Goal: Task Accomplishment & Management: Manage account settings

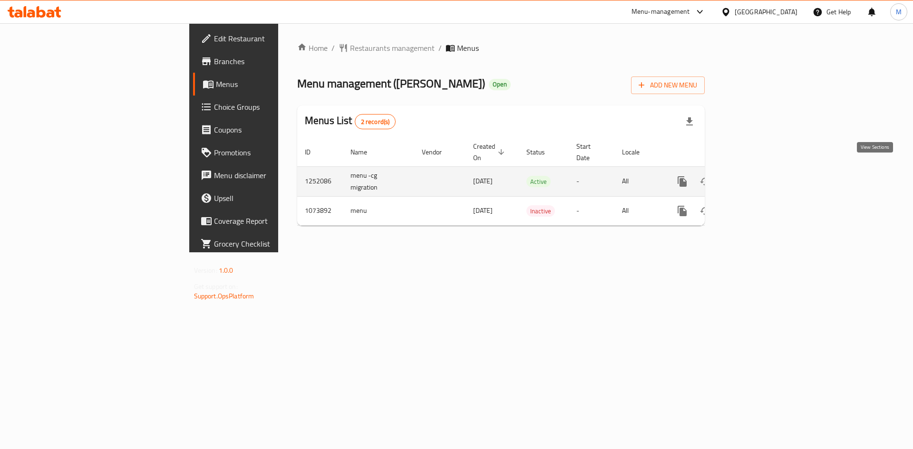
click at [762, 170] on link "enhanced table" at bounding box center [751, 181] width 23 height 23
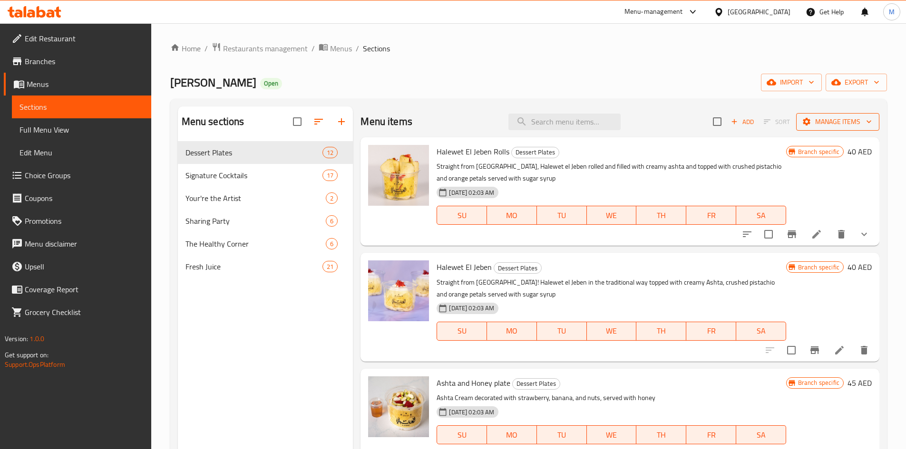
click at [826, 127] on span "Manage items" at bounding box center [838, 122] width 68 height 12
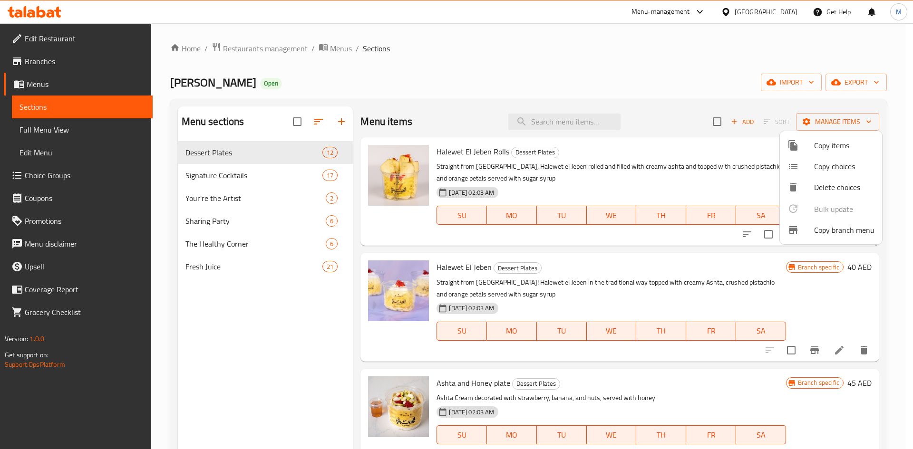
click at [821, 228] on span "Copy branch menu" at bounding box center [844, 229] width 60 height 11
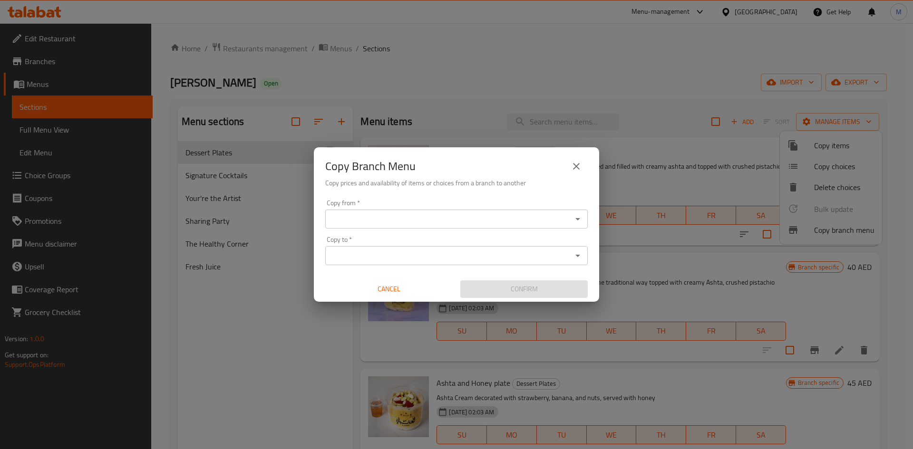
click at [405, 213] on input "Copy from   *" at bounding box center [448, 219] width 241 height 13
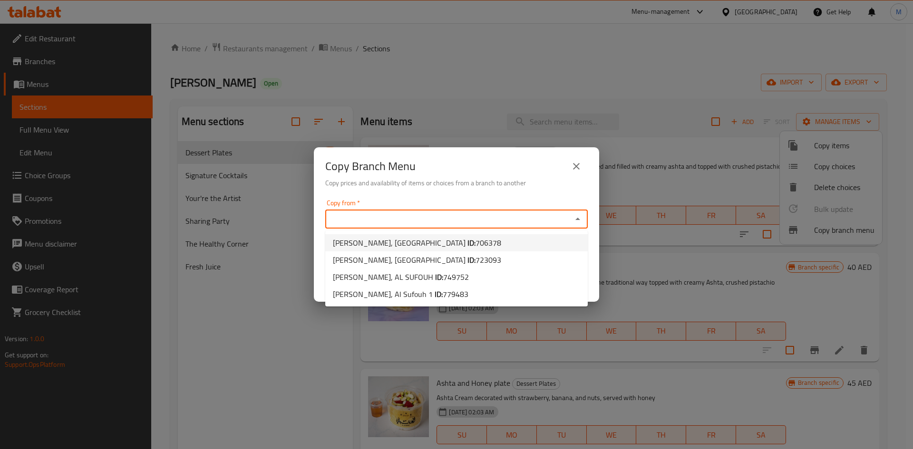
click at [467, 240] on b "ID:" at bounding box center [471, 243] width 8 height 14
type input "Al Antabli, Business Bay"
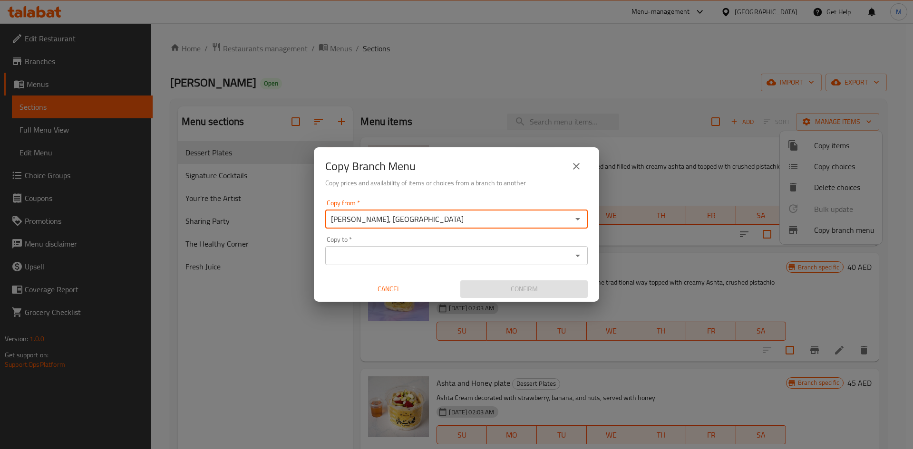
click at [427, 252] on input "Copy to   *" at bounding box center [448, 255] width 241 height 13
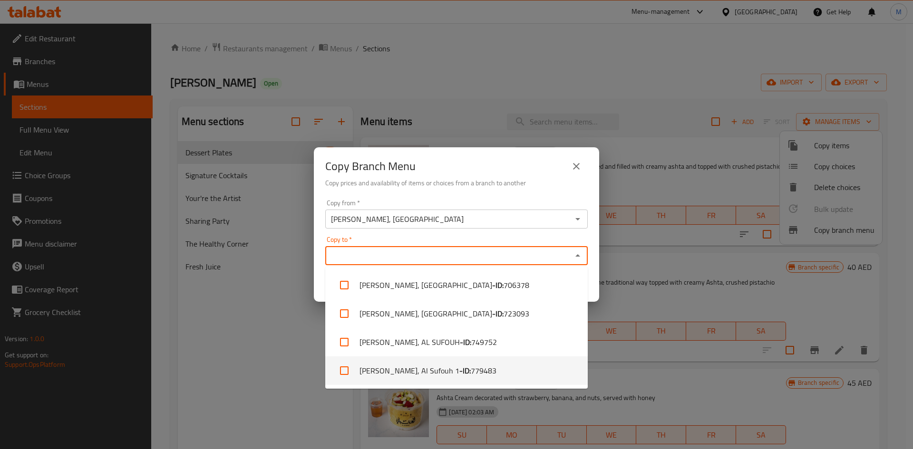
click at [471, 373] on span "779483" at bounding box center [484, 370] width 26 height 11
checkbox input "true"
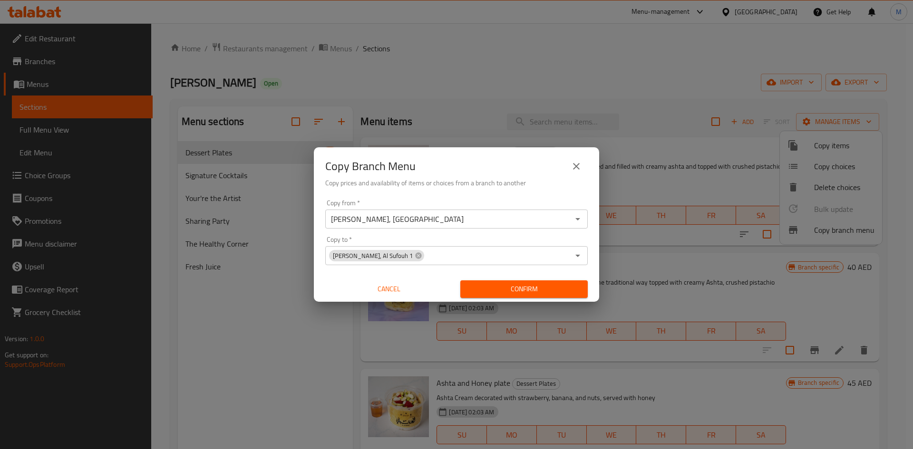
click at [532, 157] on div "Copy Branch Menu" at bounding box center [456, 166] width 263 height 23
click at [568, 296] on button "Confirm" at bounding box center [523, 290] width 127 height 18
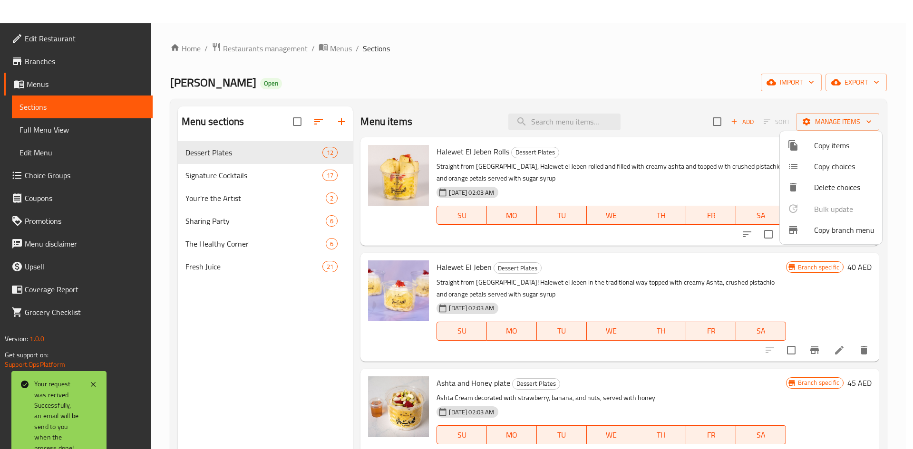
scroll to position [133, 0]
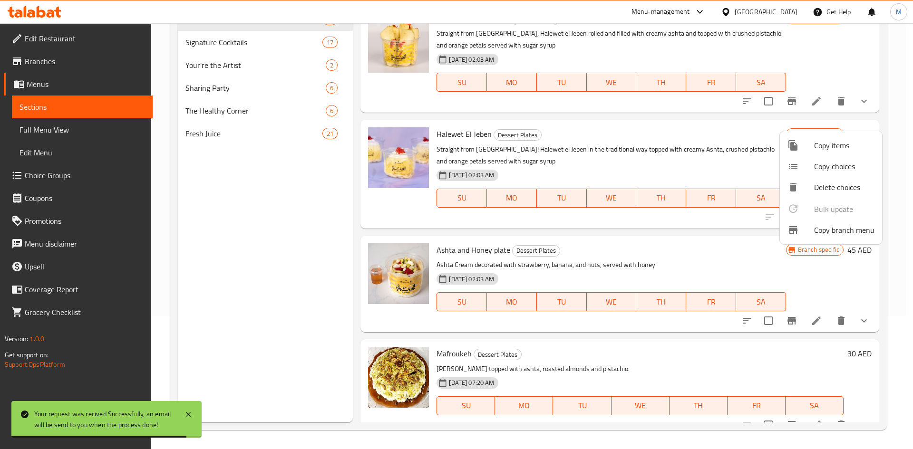
click at [43, 58] on div at bounding box center [456, 224] width 913 height 449
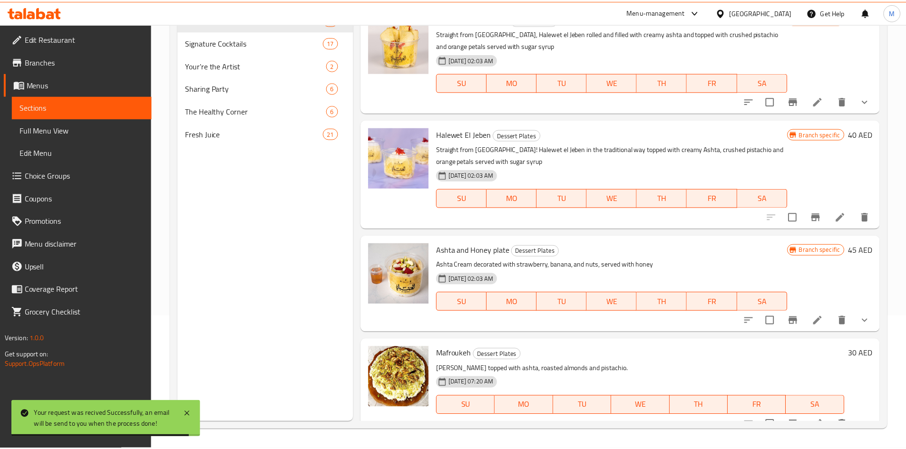
scroll to position [0, 0]
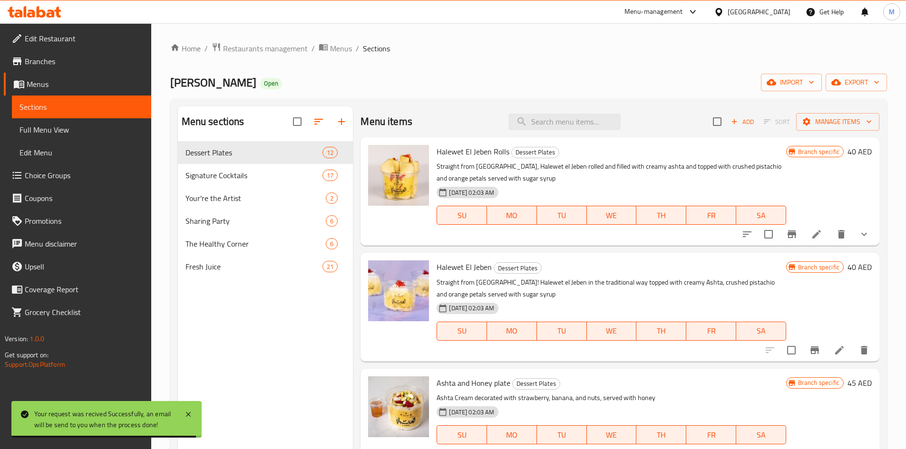
click at [43, 58] on span "Branches" at bounding box center [84, 61] width 119 height 11
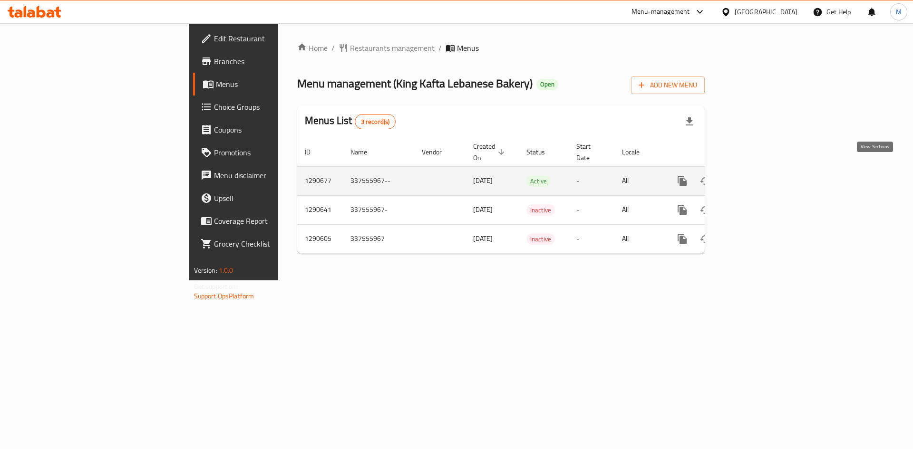
click at [757, 175] on icon "enhanced table" at bounding box center [750, 180] width 11 height 11
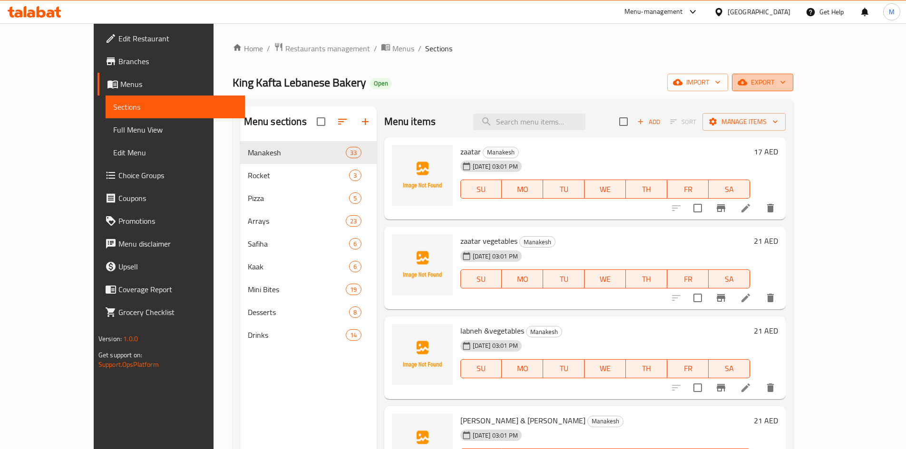
click at [786, 82] on span "export" at bounding box center [763, 83] width 46 height 12
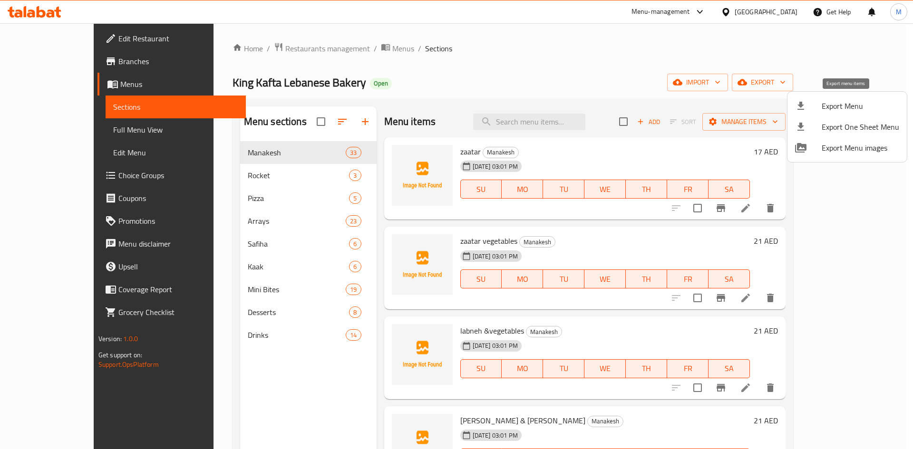
click at [837, 100] on span "Export Menu" at bounding box center [861, 105] width 78 height 11
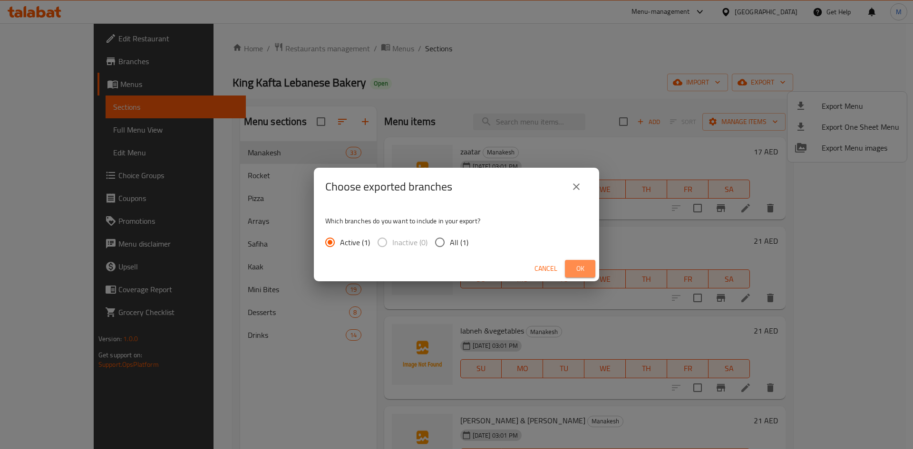
click at [589, 267] on button "Ok" at bounding box center [580, 269] width 30 height 18
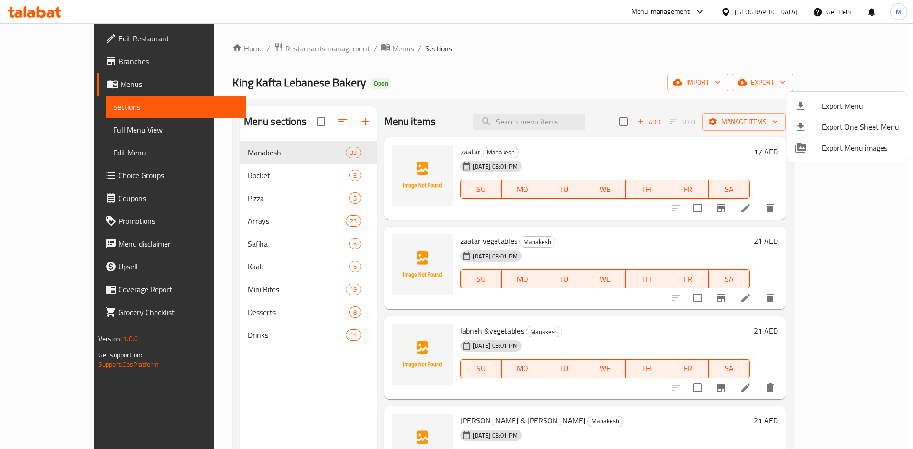
click at [343, 49] on div at bounding box center [456, 224] width 913 height 449
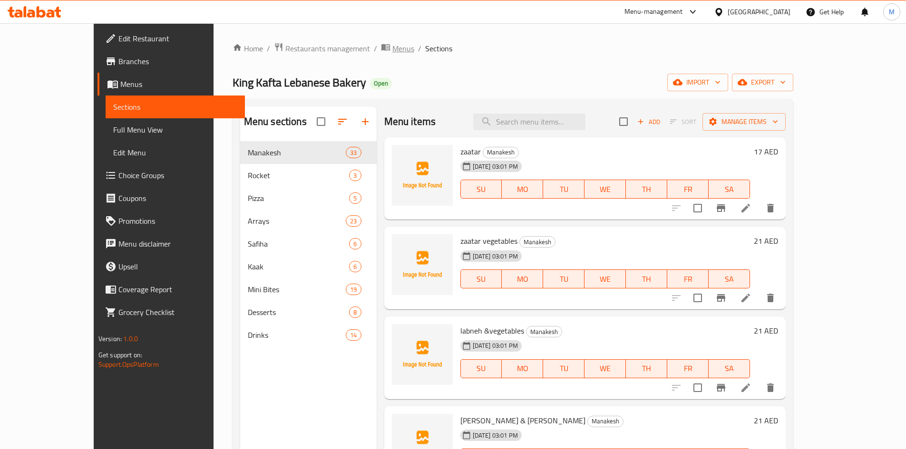
click at [392, 45] on span "Menus" at bounding box center [403, 48] width 22 height 11
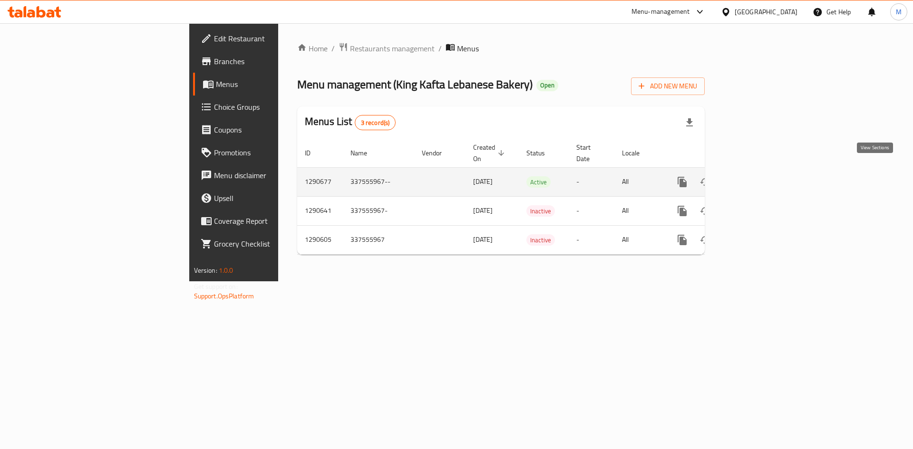
click at [757, 176] on icon "enhanced table" at bounding box center [750, 181] width 11 height 11
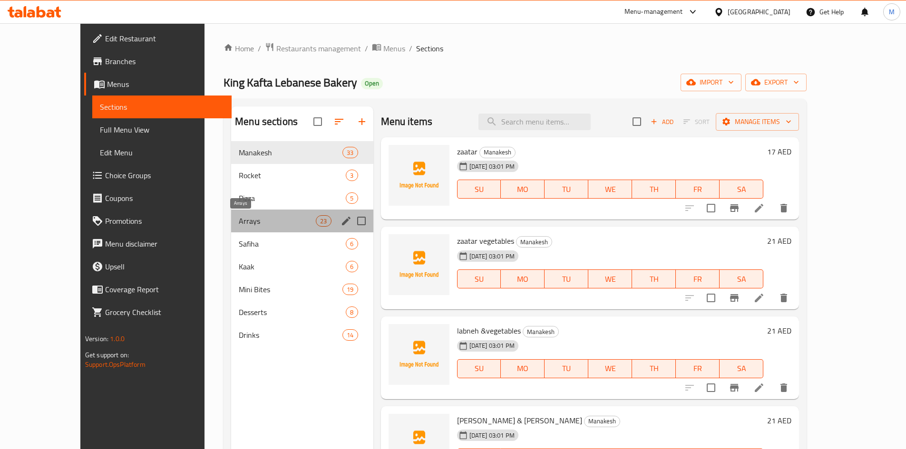
click at [262, 219] on span "Arrays" at bounding box center [277, 220] width 77 height 11
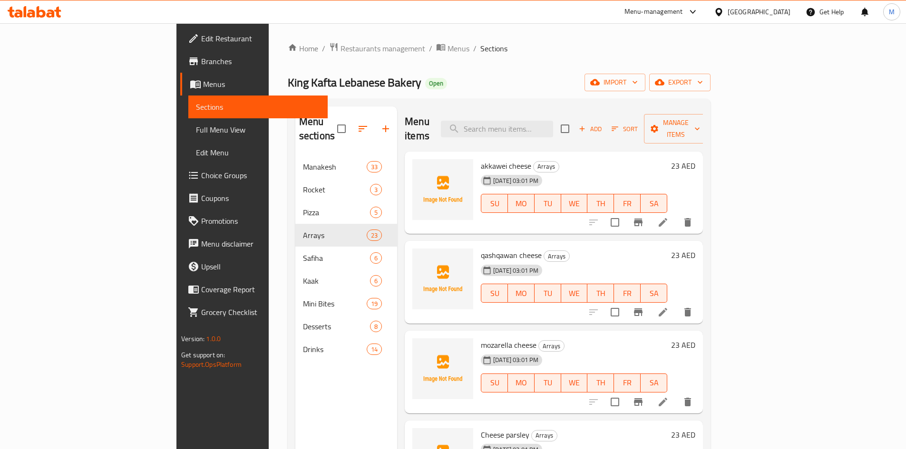
click at [535, 136] on div "Menu items Add Sort Manage items" at bounding box center [554, 129] width 298 height 45
click at [535, 128] on input "search" at bounding box center [497, 129] width 112 height 17
paste input "Akkawei harhoura"
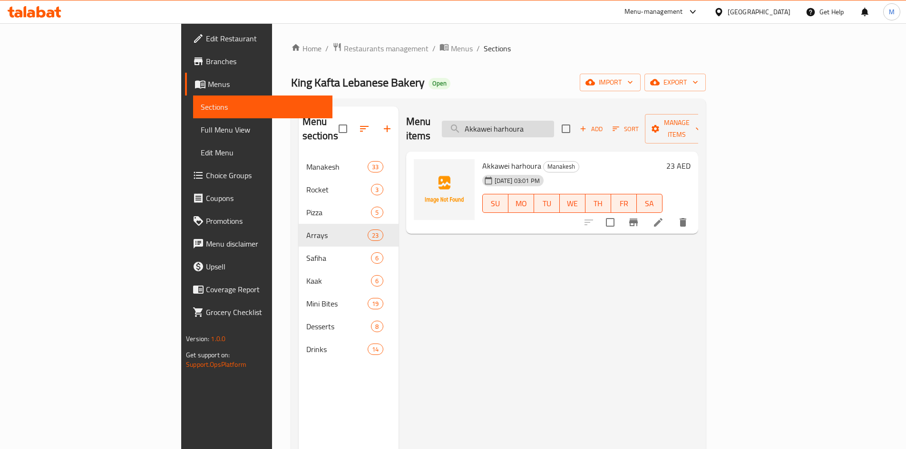
click at [554, 121] on input "Akkawei harhoura" at bounding box center [498, 129] width 112 height 17
paste input "akkawei cheese"
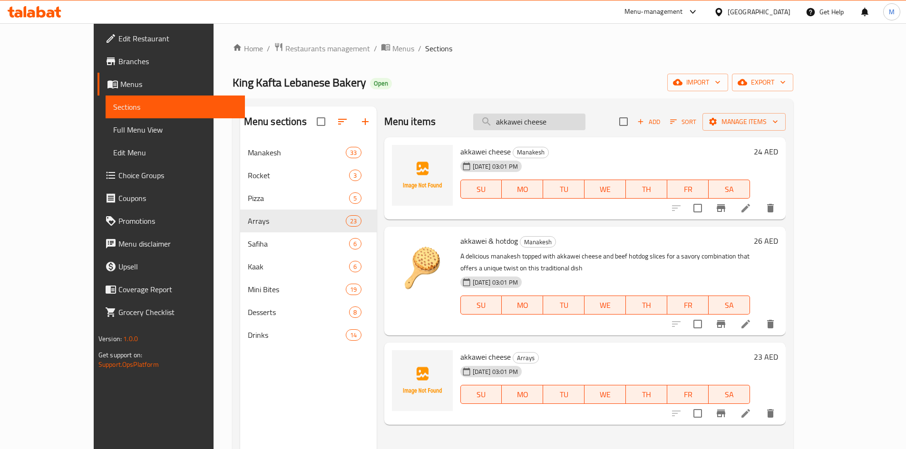
click at [554, 120] on input "akkawei cheese" at bounding box center [529, 122] width 112 height 17
paste input "Kaaka lotus"
click at [554, 120] on input "akkawei cheese" at bounding box center [529, 122] width 112 height 17
type input "Kaaka lotus"
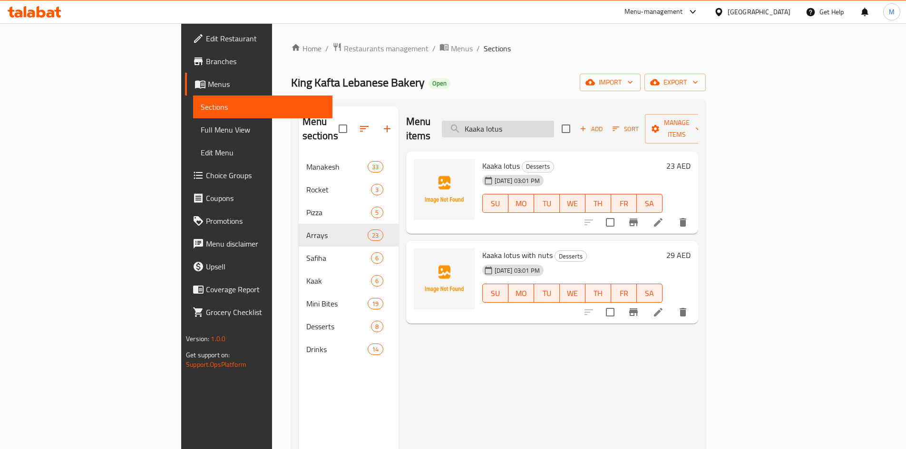
click at [554, 121] on input "Kaaka lotus" at bounding box center [498, 129] width 112 height 17
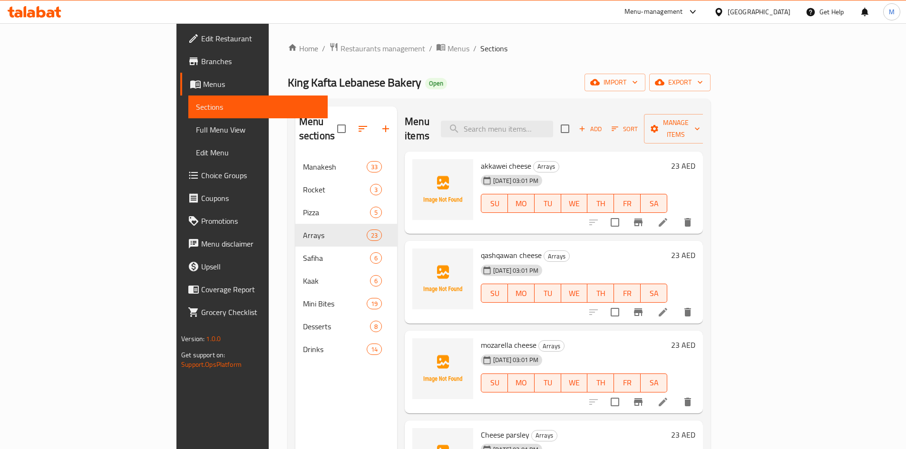
click at [536, 152] on div "akkawei cheese Arrays [DATE] 03:01 PM SU MO TU WE TH FR SA 23 AED" at bounding box center [554, 193] width 298 height 83
click at [538, 126] on input "search" at bounding box center [497, 129] width 112 height 17
paste input "Akkawei harhoura"
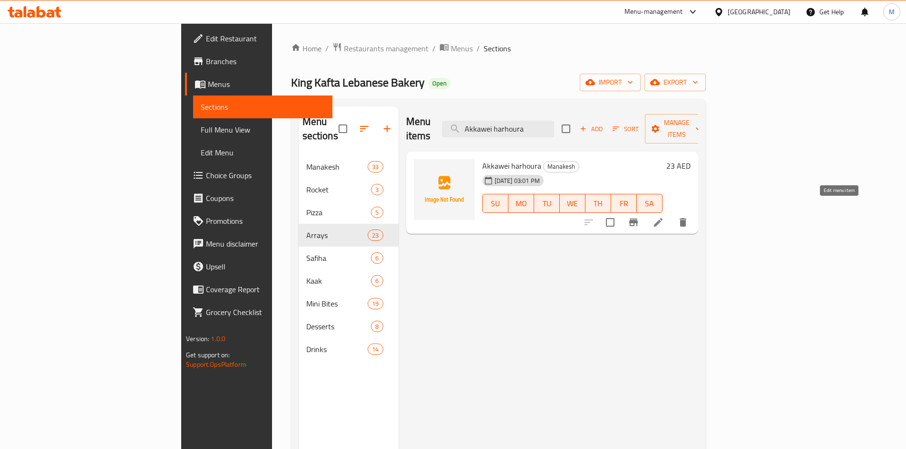
type input "Akkawei harhoura"
click at [664, 217] on icon at bounding box center [657, 222] width 11 height 11
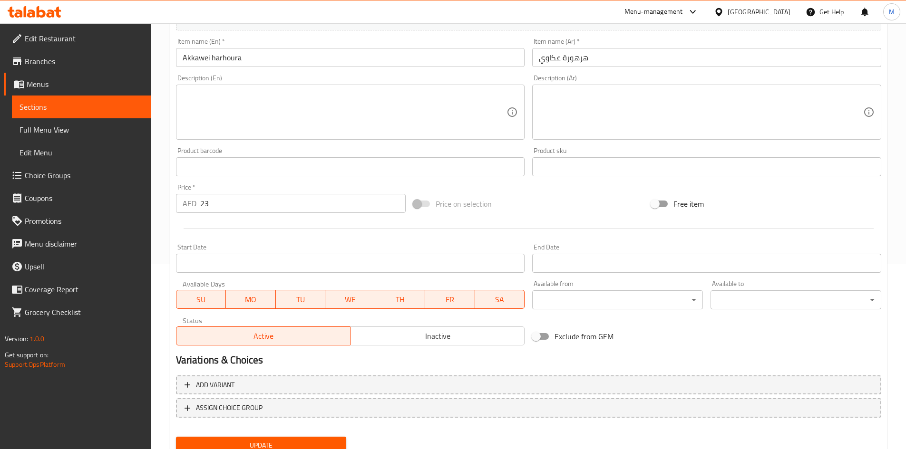
scroll to position [190, 0]
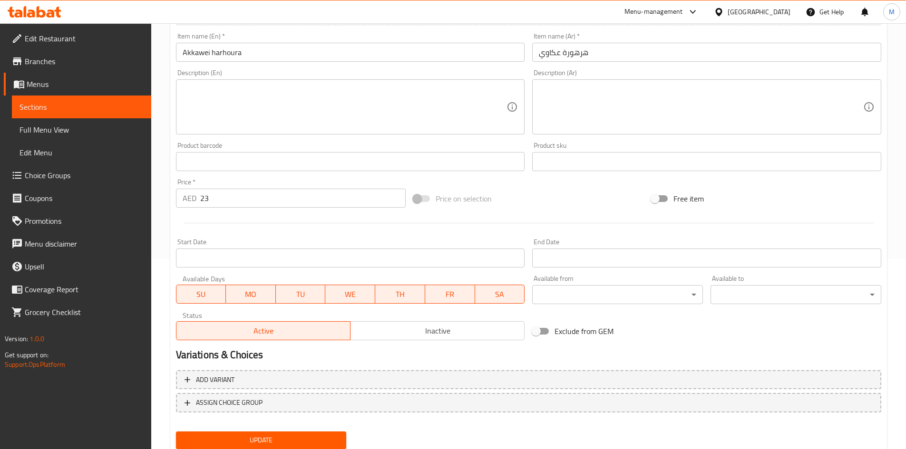
click at [588, 158] on input "text" at bounding box center [706, 161] width 349 height 19
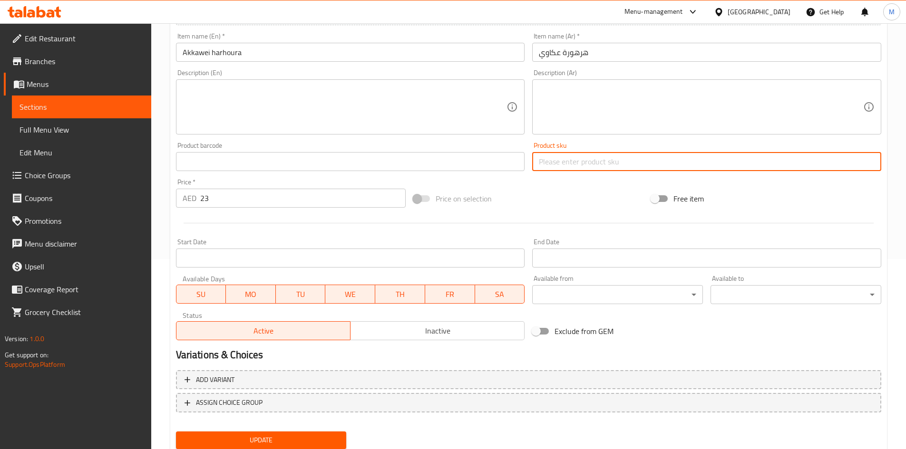
paste input "sk-0171"
type input "sk-0171"
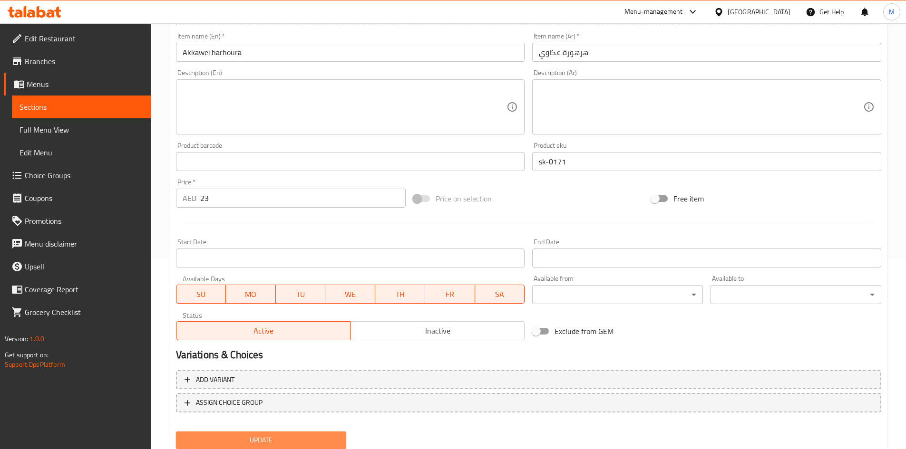
click at [306, 433] on button "Update" at bounding box center [261, 441] width 171 height 18
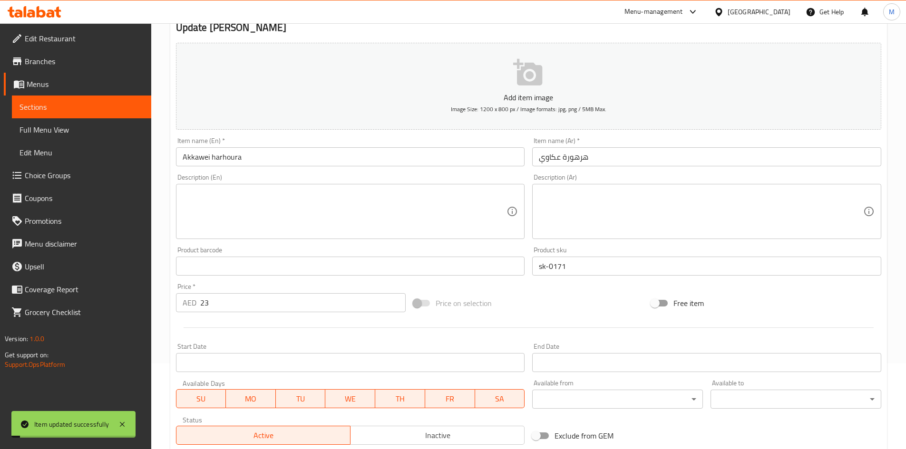
scroll to position [0, 0]
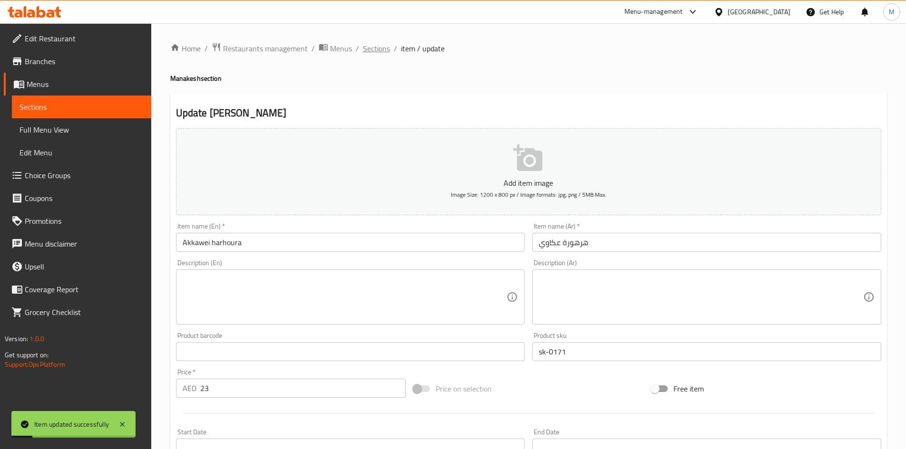
click at [382, 48] on span "Sections" at bounding box center [376, 48] width 27 height 11
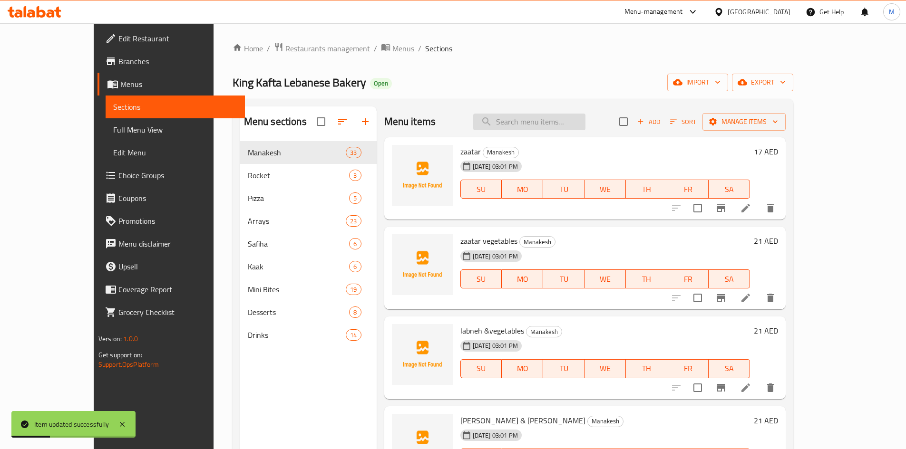
click at [564, 119] on input "search" at bounding box center [529, 122] width 112 height 17
paste input "zaatar"
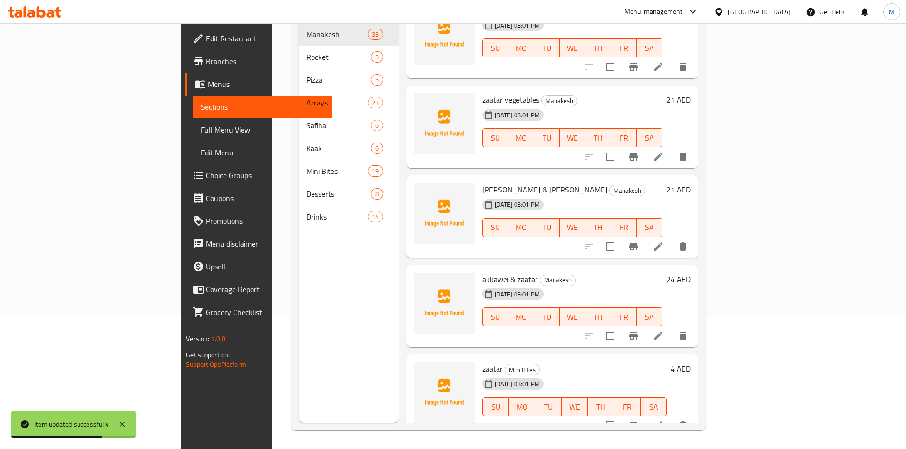
scroll to position [133, 0]
type input "zaatar"
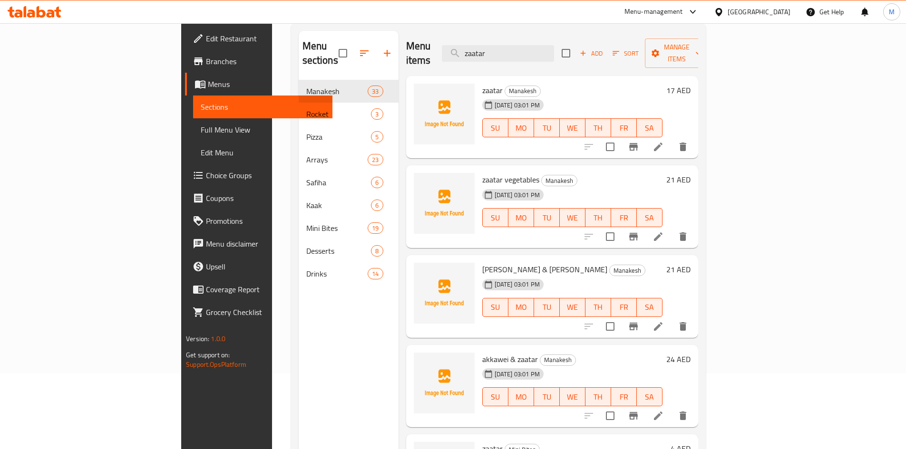
scroll to position [0, 0]
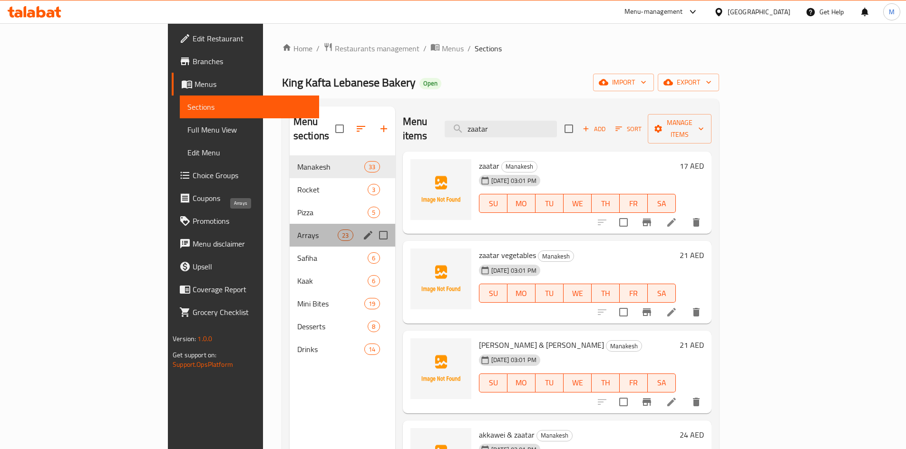
click at [297, 230] on span "Arrays" at bounding box center [317, 235] width 40 height 11
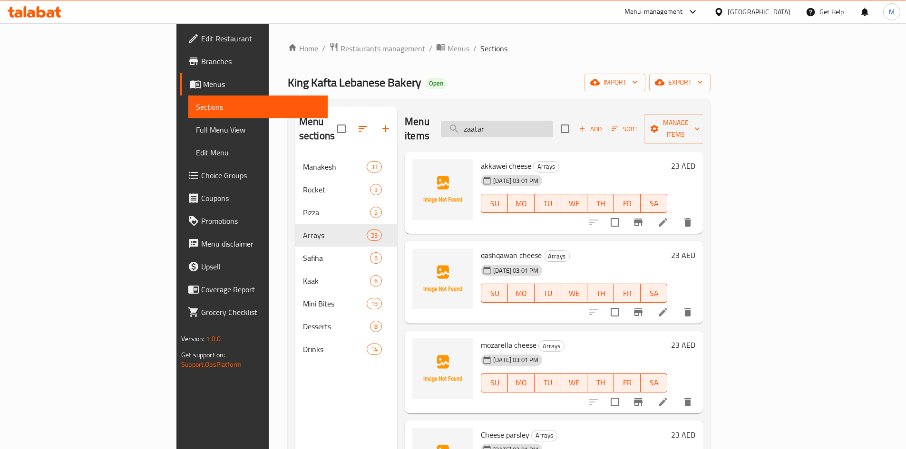
click at [553, 124] on input "zaatar" at bounding box center [497, 129] width 112 height 17
click at [553, 125] on input "zaatar" at bounding box center [497, 129] width 112 height 17
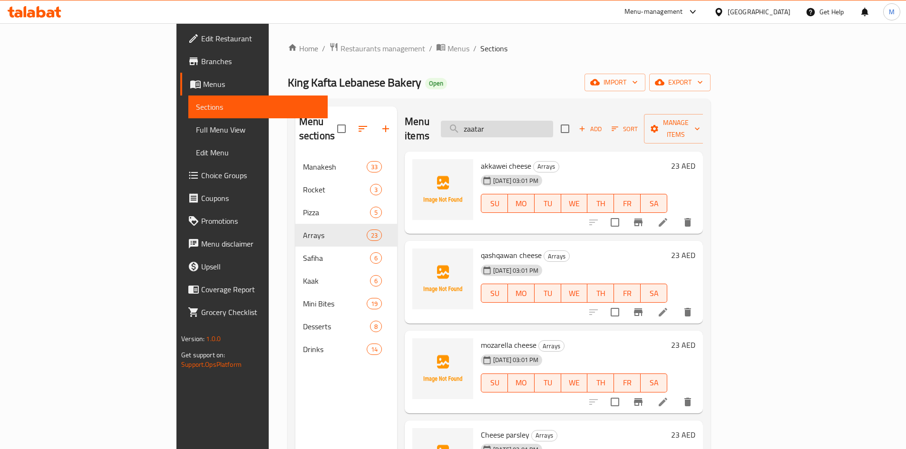
click at [553, 125] on input "zaatar" at bounding box center [497, 129] width 112 height 17
click at [603, 124] on span "Add" at bounding box center [590, 129] width 26 height 11
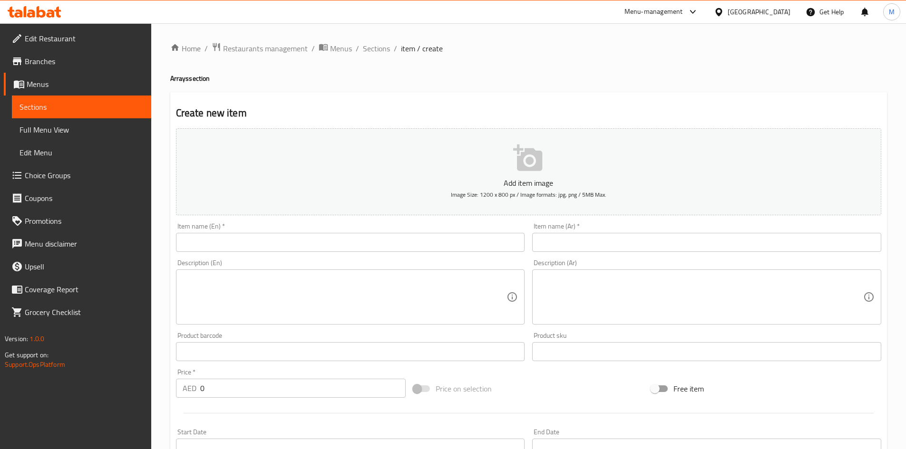
click at [371, 242] on input "text" at bounding box center [350, 242] width 349 height 19
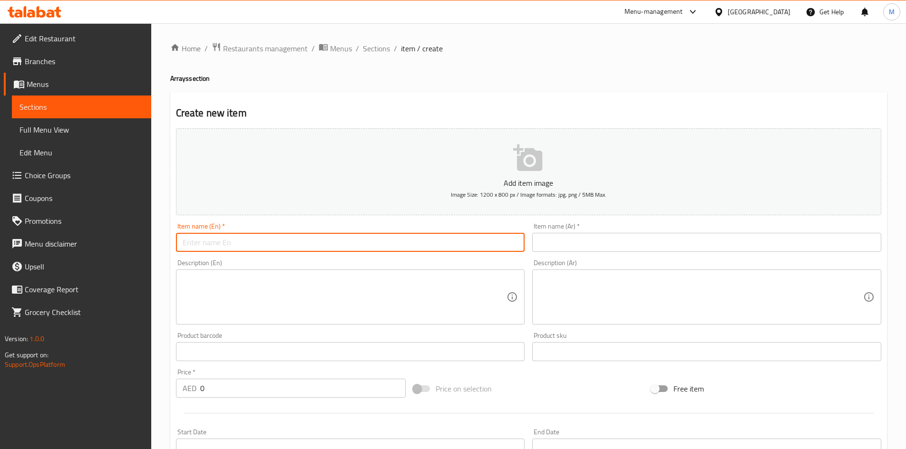
paste input "zaatar"
type input "zaatar"
click at [560, 240] on input "text" at bounding box center [706, 242] width 349 height 19
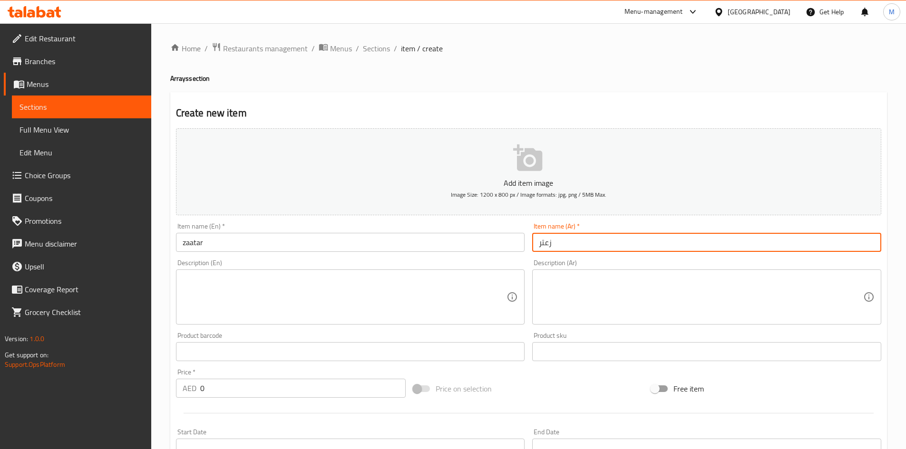
type input "زعتر"
click at [235, 382] on input "0" at bounding box center [303, 388] width 206 height 19
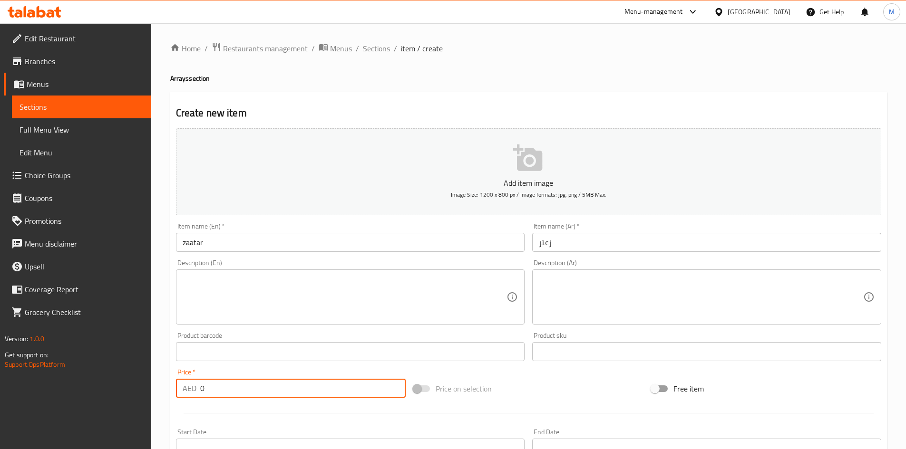
click at [235, 382] on input "0" at bounding box center [303, 388] width 206 height 19
type input "17"
click at [578, 354] on input "text" at bounding box center [706, 351] width 349 height 19
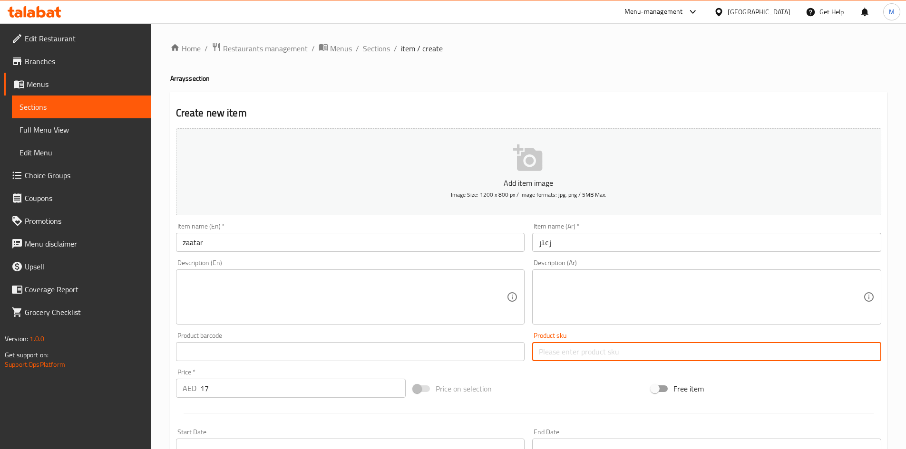
paste input "psk-2"
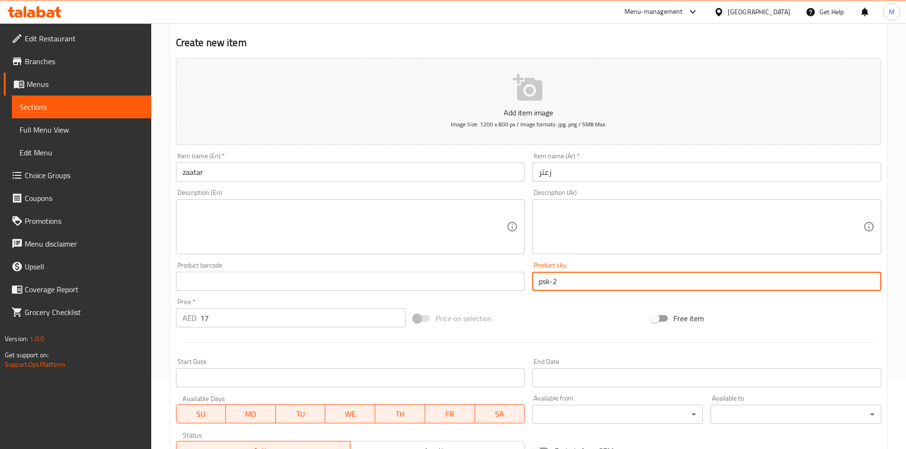
scroll to position [223, 0]
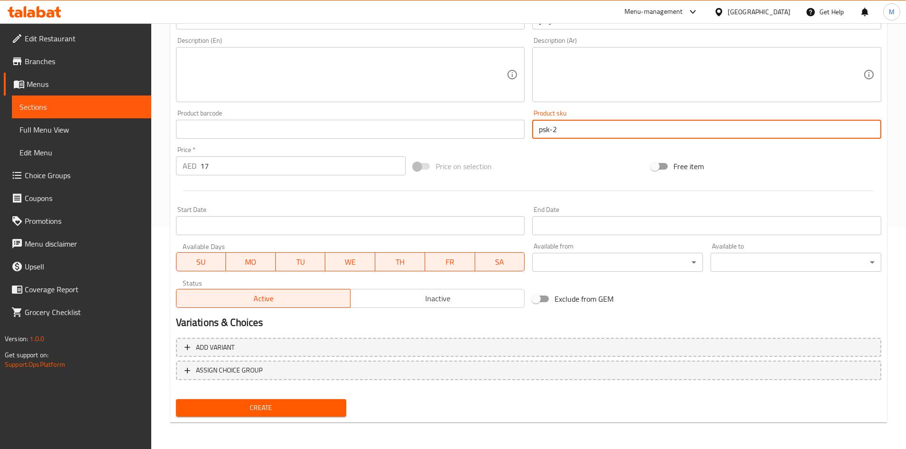
type input "psk-2"
click at [328, 404] on span "Create" at bounding box center [262, 408] width 156 height 12
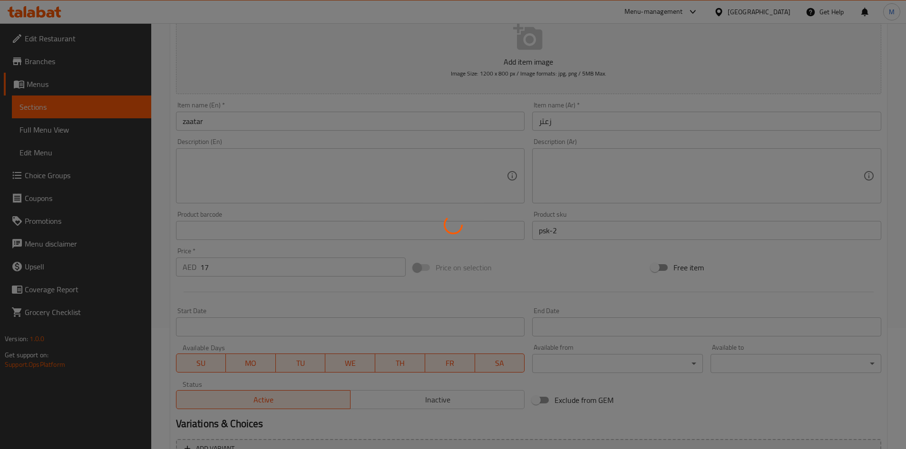
scroll to position [0, 0]
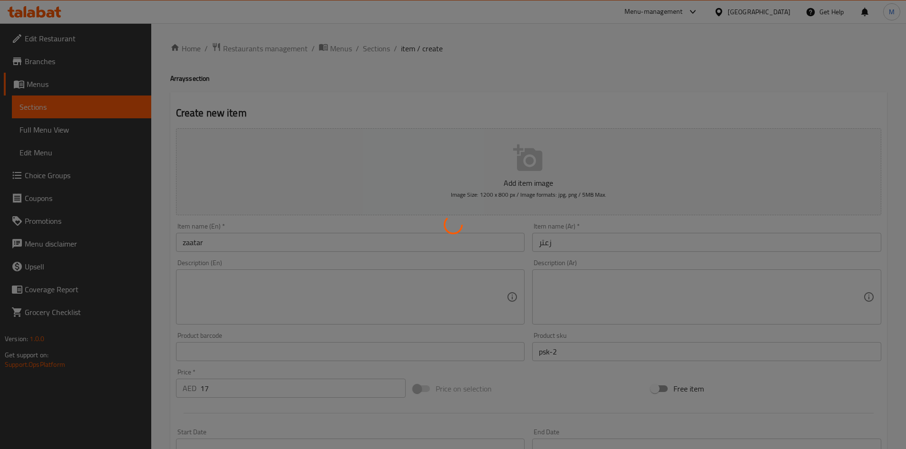
type input "0"
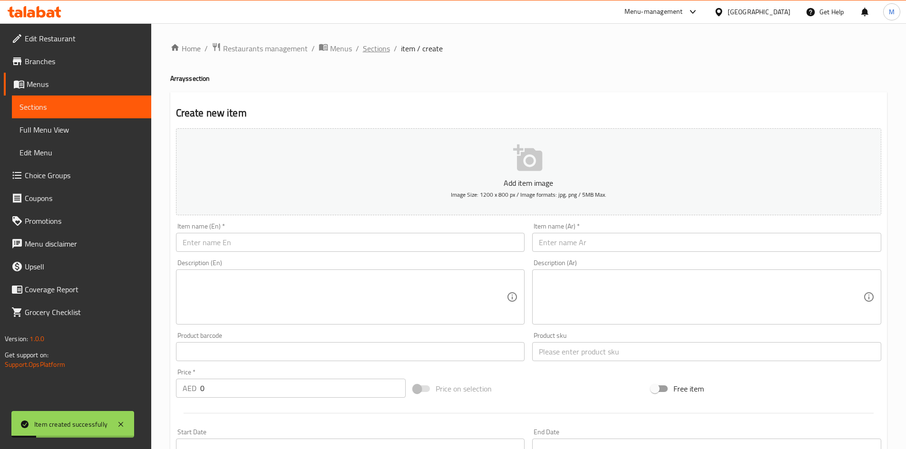
click at [374, 43] on span "Sections" at bounding box center [376, 48] width 27 height 11
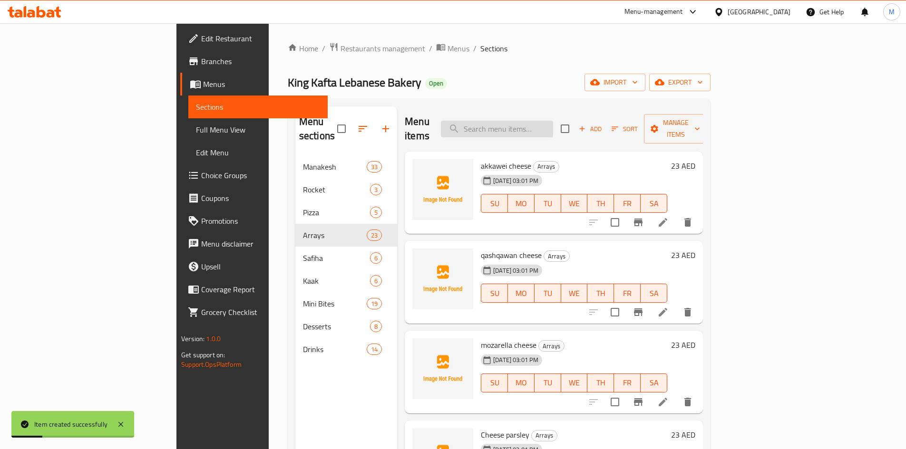
click at [546, 123] on input "search" at bounding box center [497, 129] width 112 height 17
paste input "psk-2"
click at [552, 124] on input "psk-2" at bounding box center [497, 129] width 112 height 17
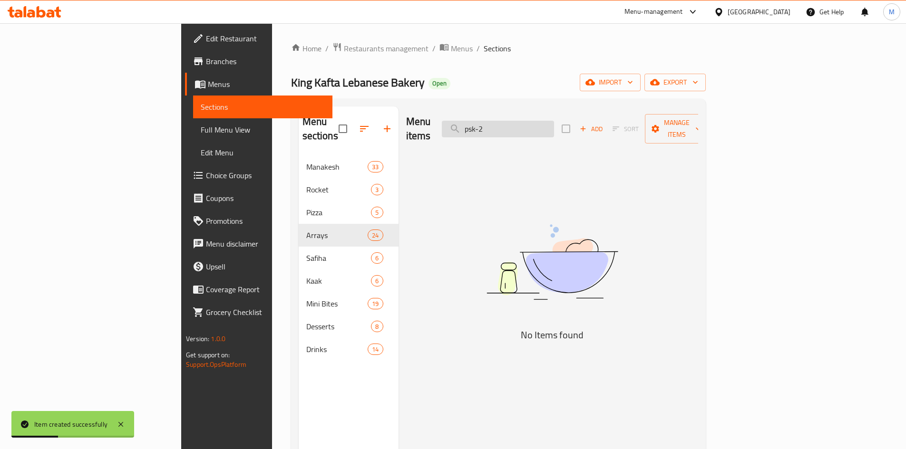
click at [552, 124] on input "psk-2" at bounding box center [498, 129] width 112 height 17
type input "ء"
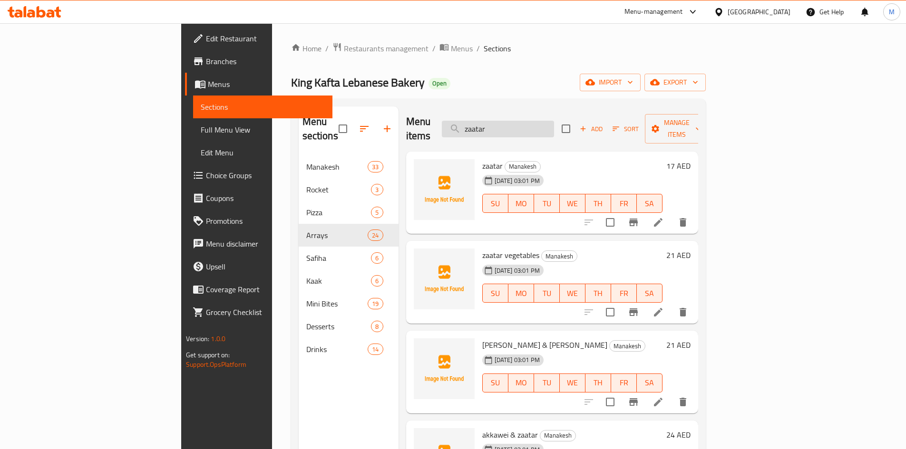
click at [542, 128] on input "zaatar" at bounding box center [498, 129] width 112 height 17
paste input "vegetables"
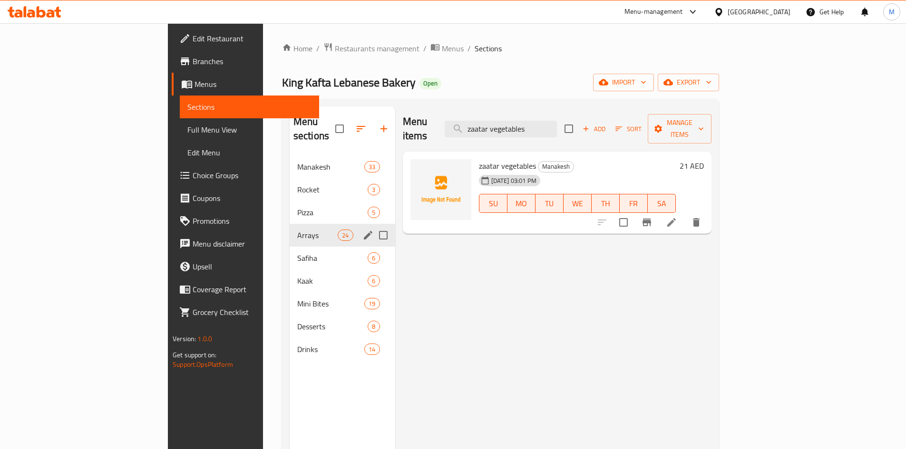
type input "zaatar vegetables"
click at [297, 230] on span "Arrays" at bounding box center [317, 235] width 40 height 11
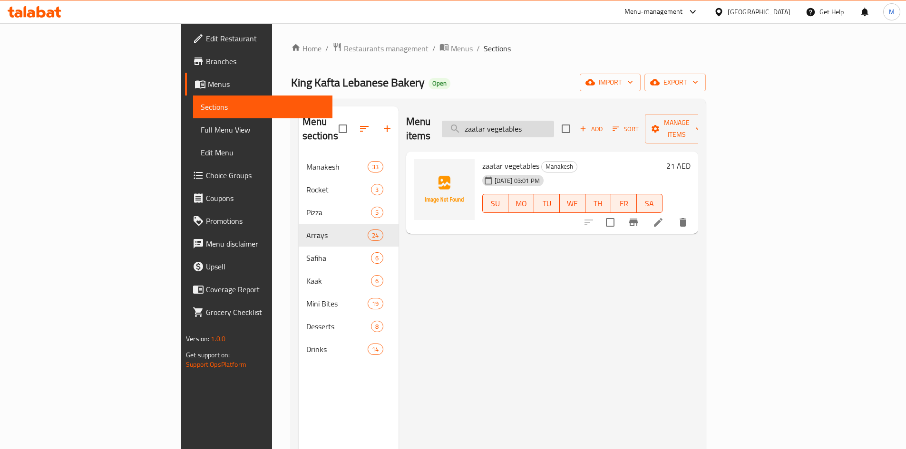
click at [554, 123] on input "zaatar vegetables" at bounding box center [498, 129] width 112 height 17
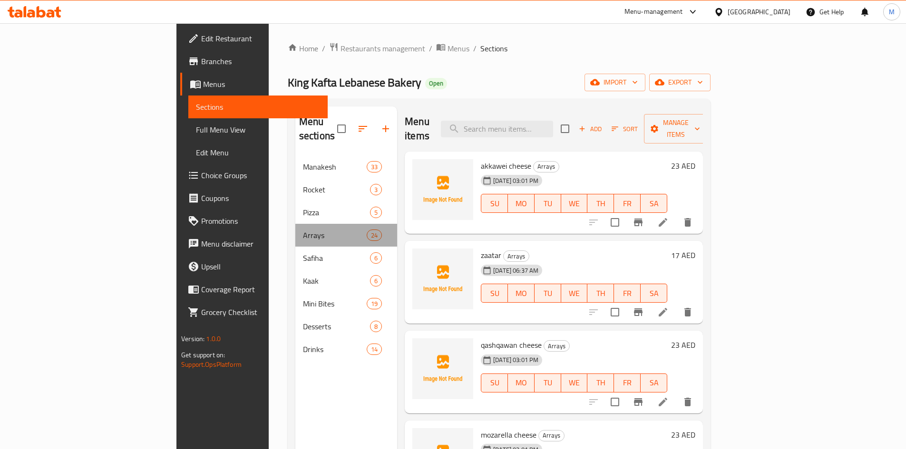
click at [303, 230] on span "Arrays" at bounding box center [335, 235] width 64 height 11
click at [603, 124] on span "Add" at bounding box center [590, 129] width 26 height 11
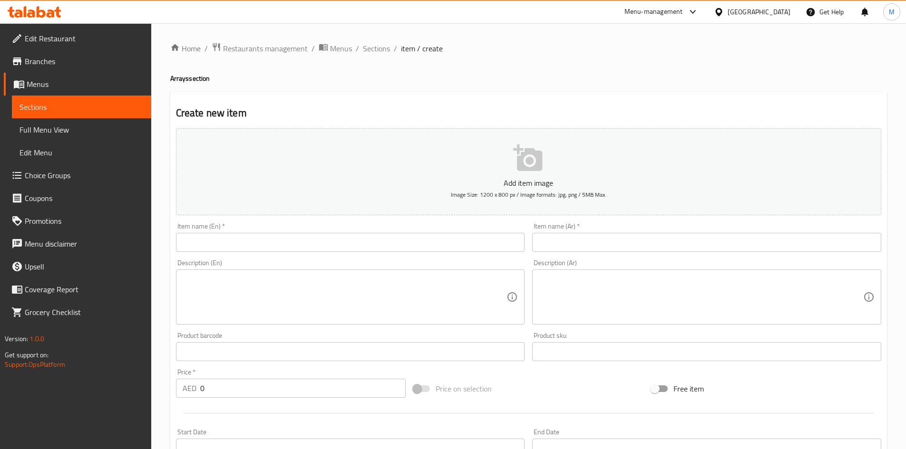
click at [461, 243] on input "text" at bounding box center [350, 242] width 349 height 19
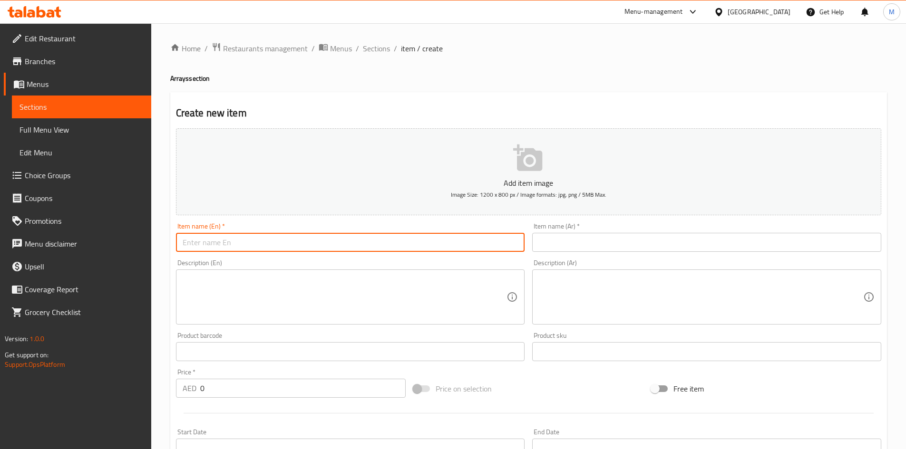
paste input "zaatar vegetables"
type input "zaatar vegetables"
click at [620, 241] on input "text" at bounding box center [706, 242] width 349 height 19
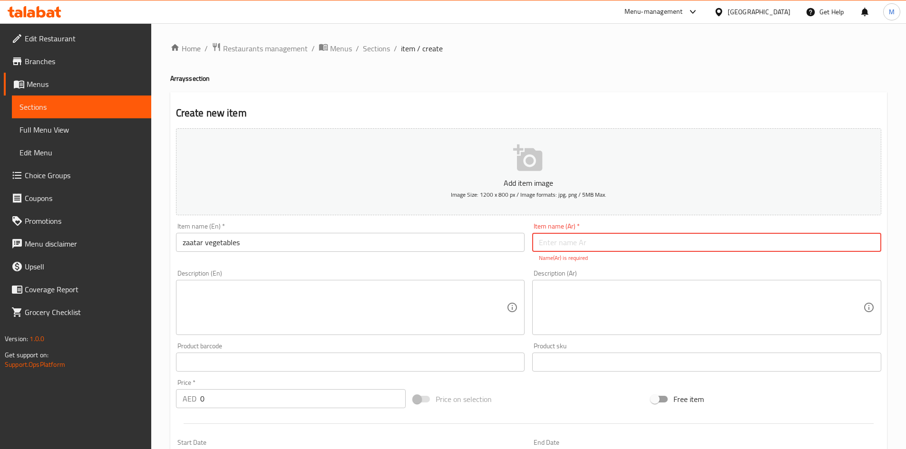
paste input "خضار زعتر"
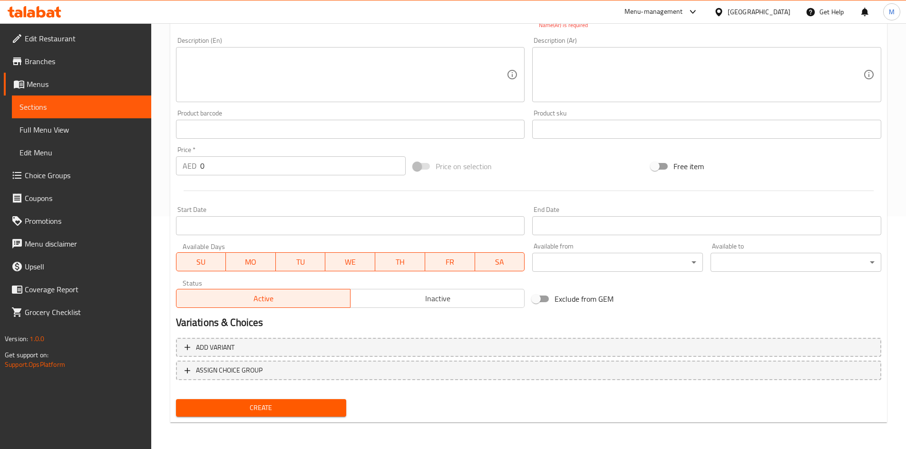
scroll to position [43, 0]
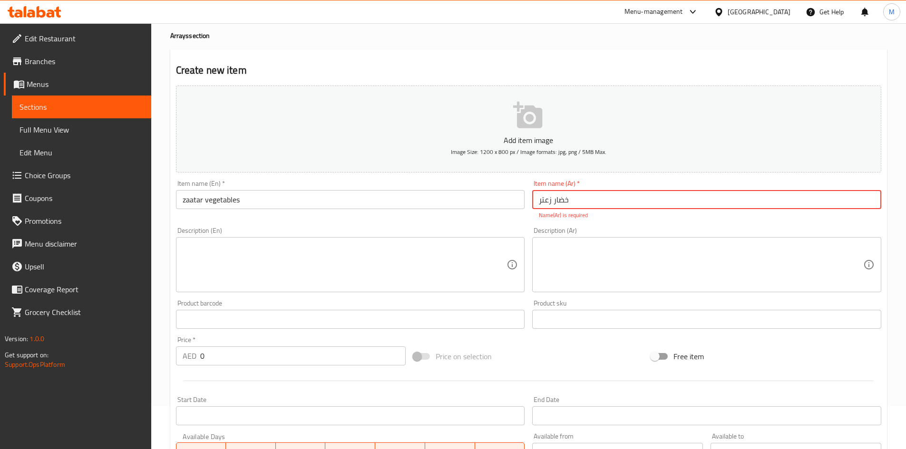
type input "خضار زعتر"
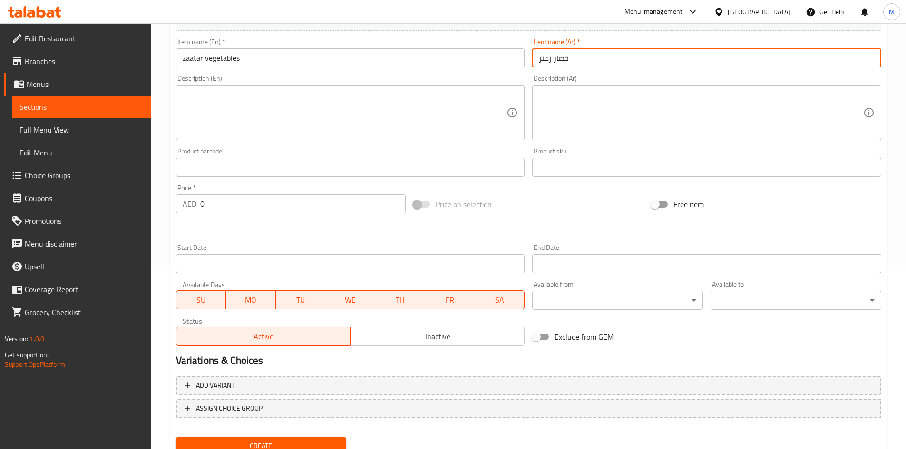
scroll to position [185, 0]
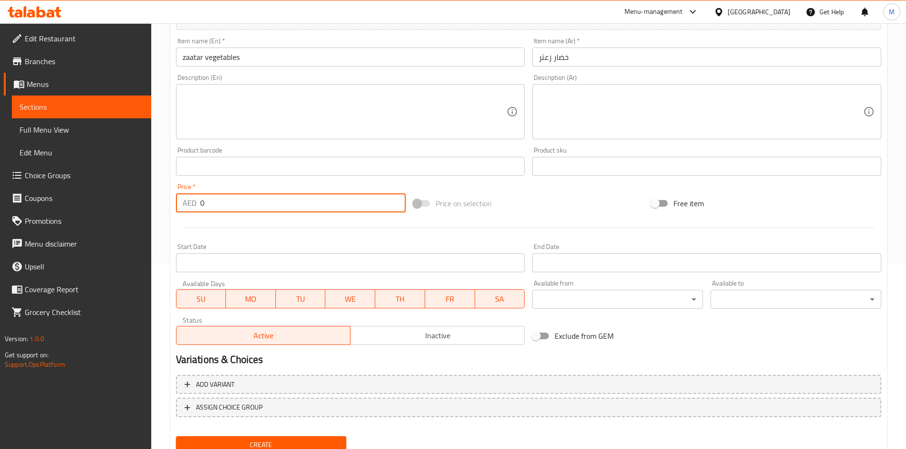
click at [293, 205] on input "0" at bounding box center [303, 203] width 206 height 19
type input "21"
click at [602, 160] on input "text" at bounding box center [706, 166] width 349 height 19
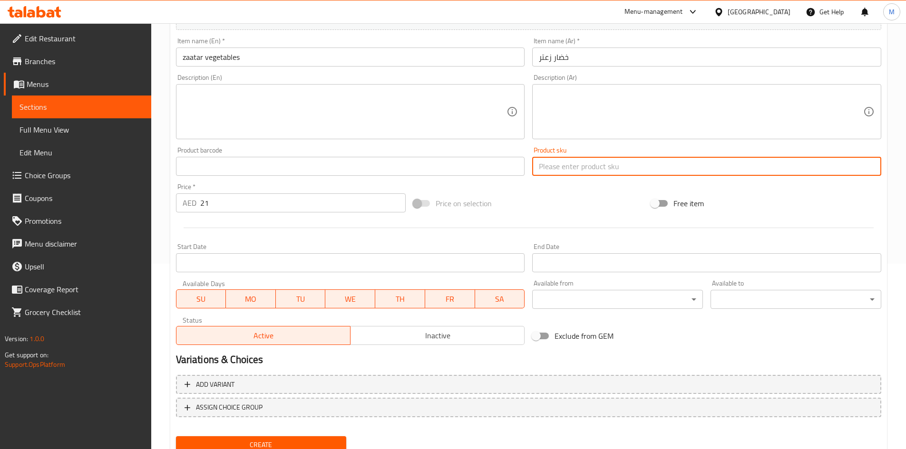
paste input "psk-3"
type input "psk-3"
click at [317, 442] on span "Create" at bounding box center [262, 445] width 156 height 12
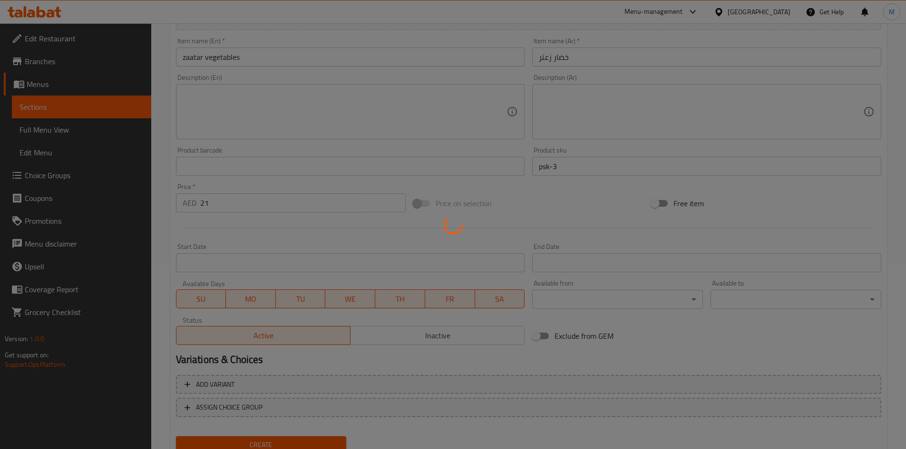
scroll to position [63, 0]
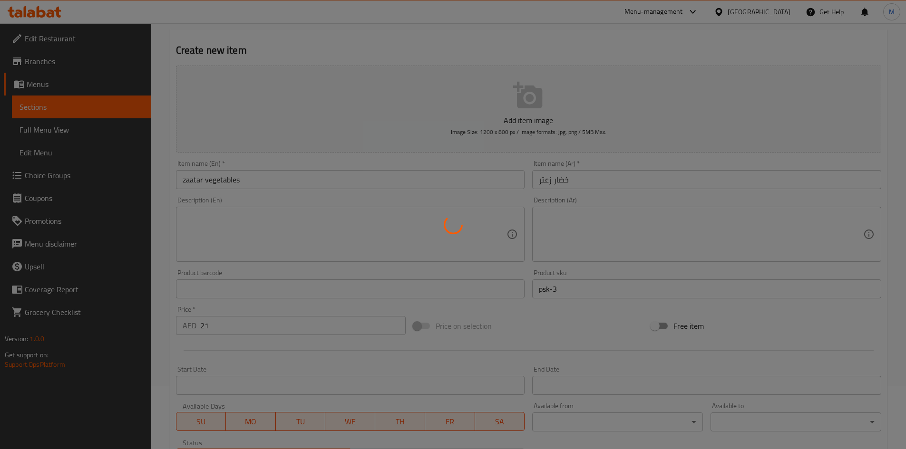
type input "0"
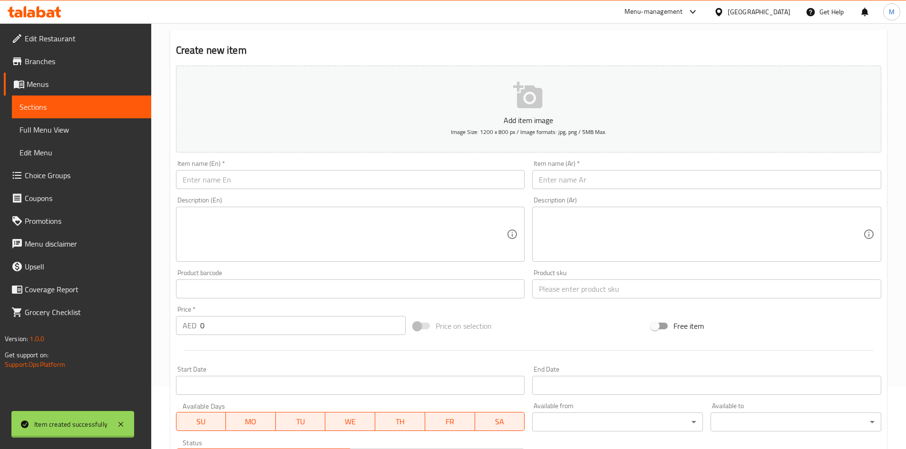
scroll to position [0, 0]
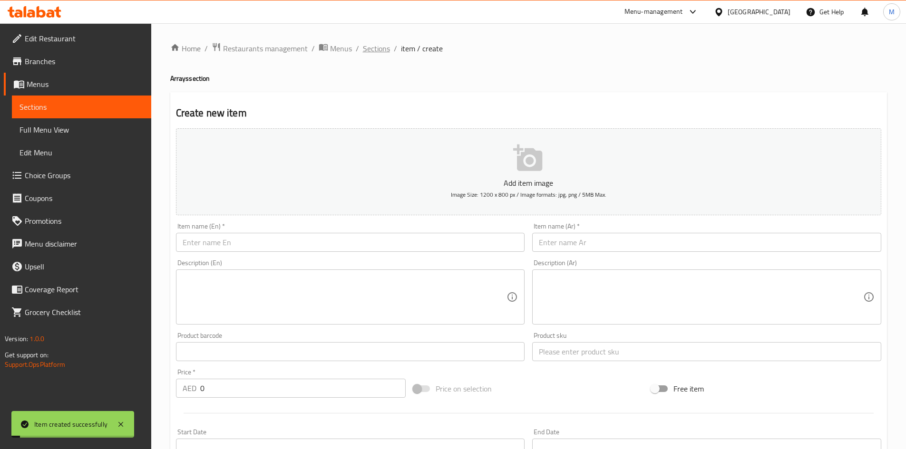
click at [378, 48] on span "Sections" at bounding box center [376, 48] width 27 height 11
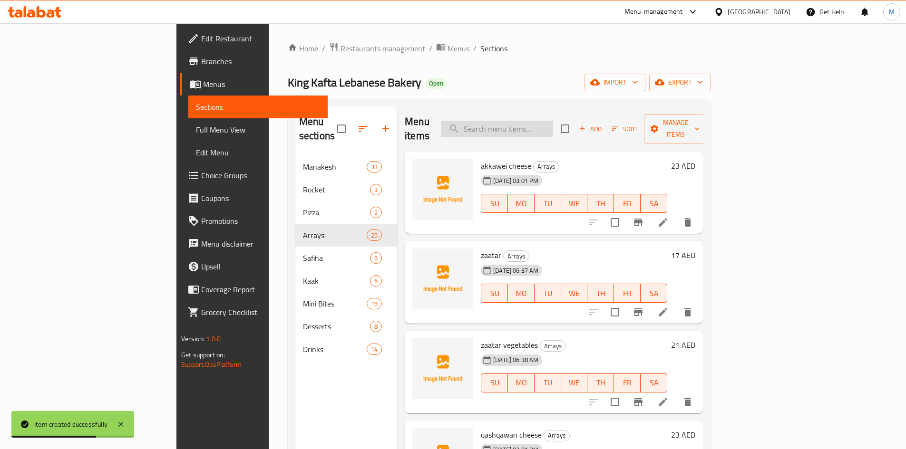
click at [553, 129] on input "search" at bounding box center [497, 129] width 112 height 17
paste input "labneh &vegetables"
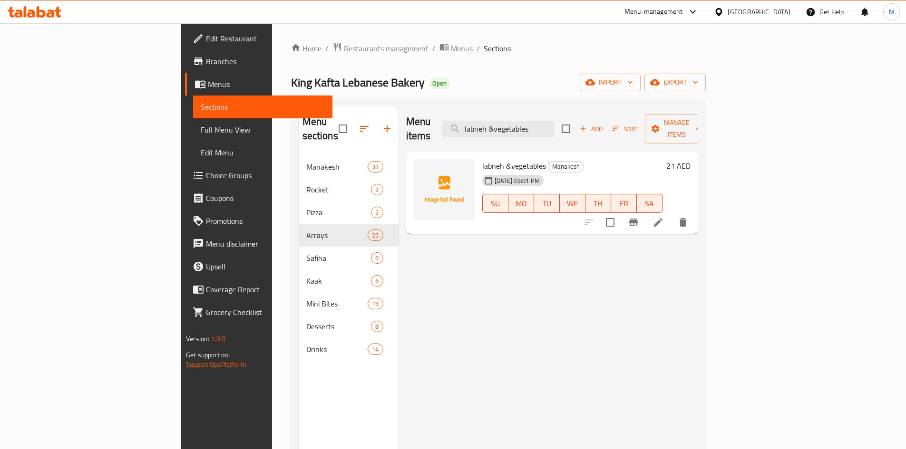
click at [622, 123] on div "Menu items labneh &vegetables Add Sort Manage items" at bounding box center [552, 129] width 292 height 45
click at [554, 123] on input "labneh &vegetables" at bounding box center [498, 129] width 112 height 17
paste input "zaatar"
click at [554, 123] on input "labneh &vegetables" at bounding box center [498, 129] width 112 height 17
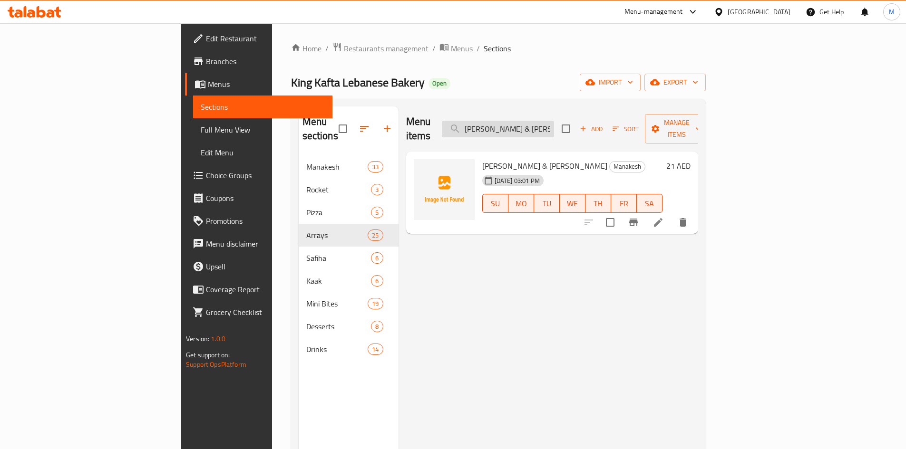
click at [554, 127] on input "[PERSON_NAME] & [PERSON_NAME]" at bounding box center [498, 129] width 112 height 17
paste input "akkawei cheese"
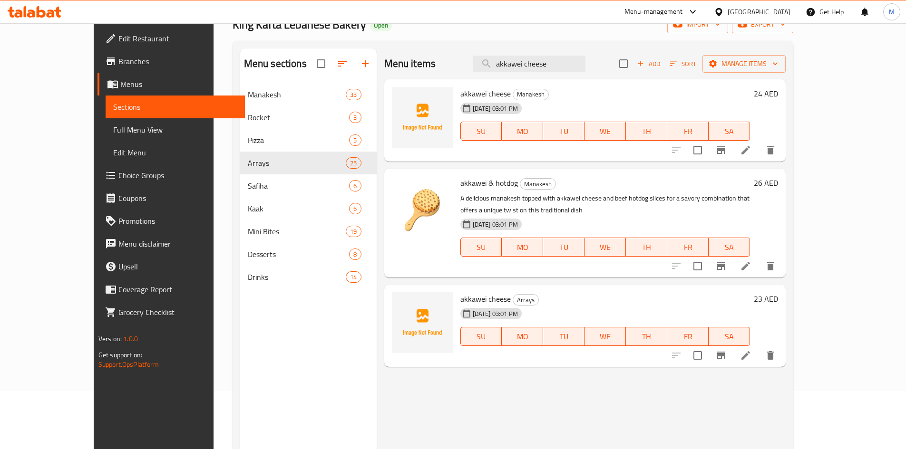
scroll to position [133, 0]
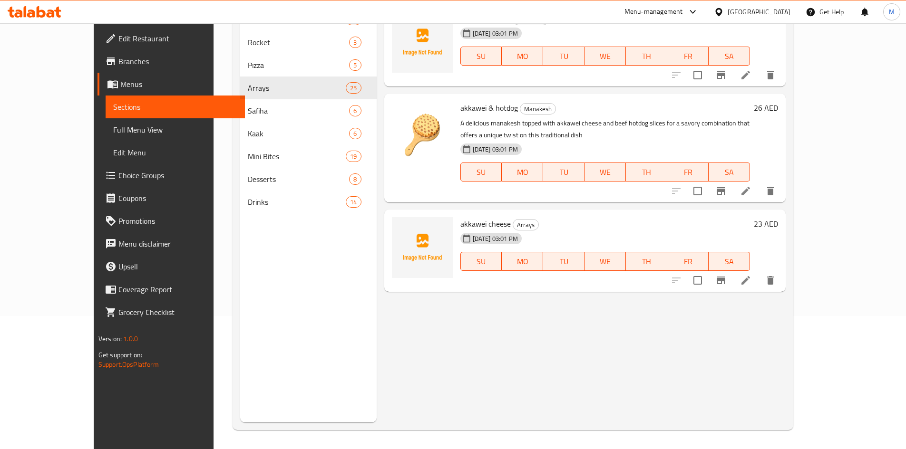
type input "akkawei cheese"
click at [751, 282] on icon at bounding box center [745, 280] width 11 height 11
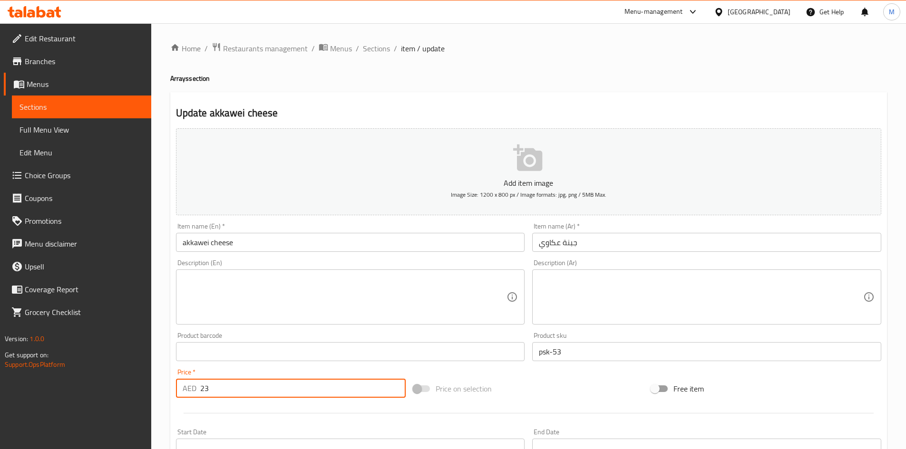
click at [234, 396] on input "23" at bounding box center [303, 388] width 206 height 19
click at [234, 396] on input "232" at bounding box center [303, 388] width 206 height 19
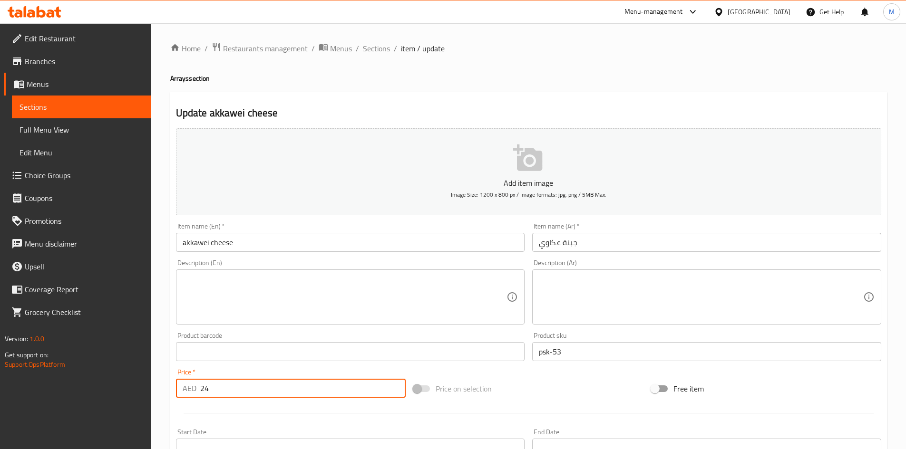
type input "24"
click at [321, 414] on hr at bounding box center [529, 413] width 690 height 0
click at [377, 255] on div "Item name (En)   * akkawei cheese Item name (En) *" at bounding box center [350, 237] width 357 height 37
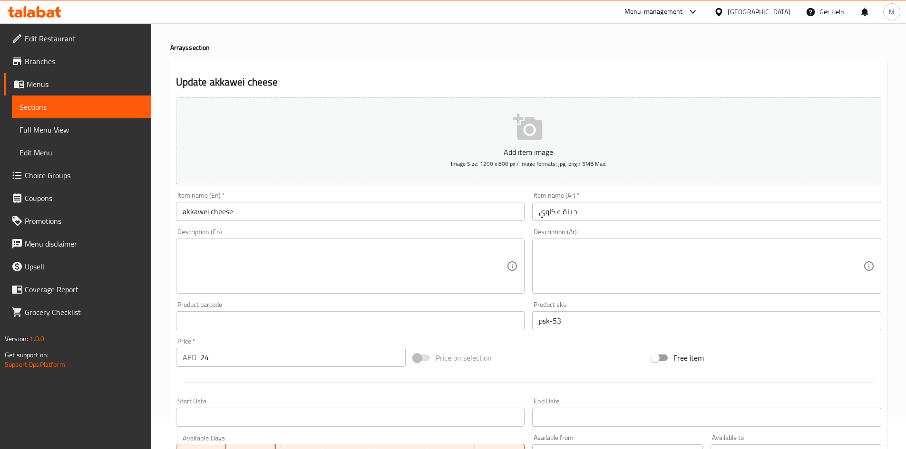
scroll to position [143, 0]
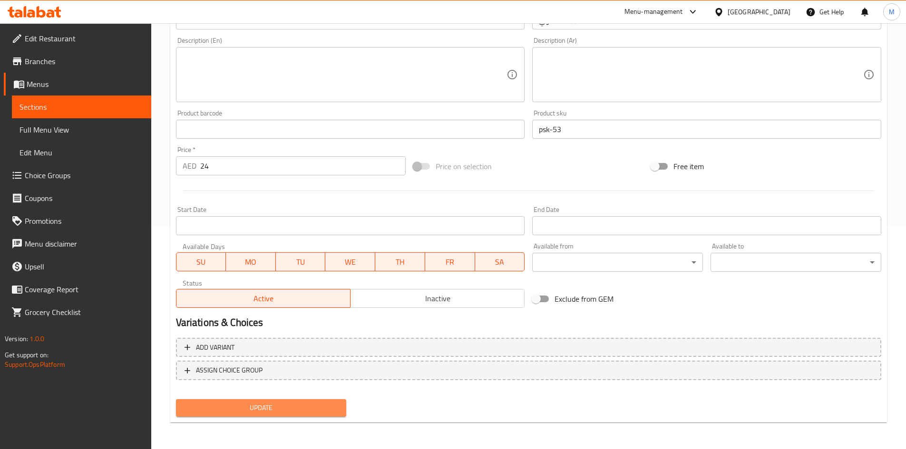
click at [300, 404] on span "Update" at bounding box center [262, 408] width 156 height 12
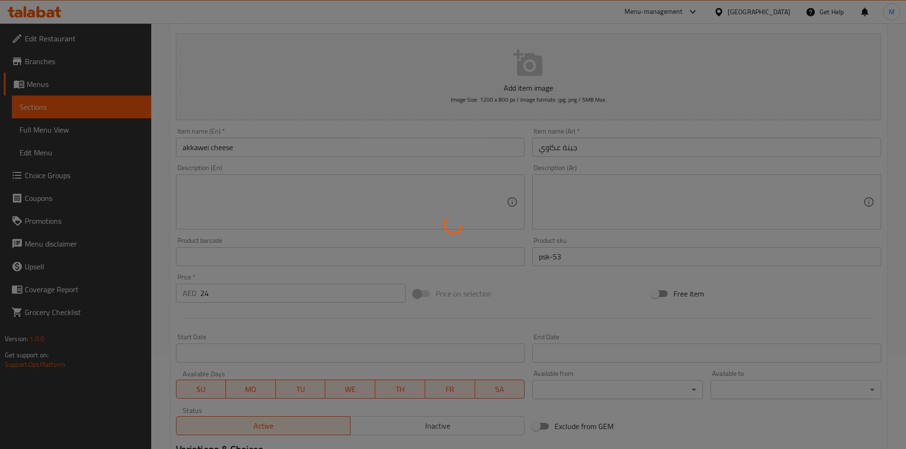
scroll to position [0, 0]
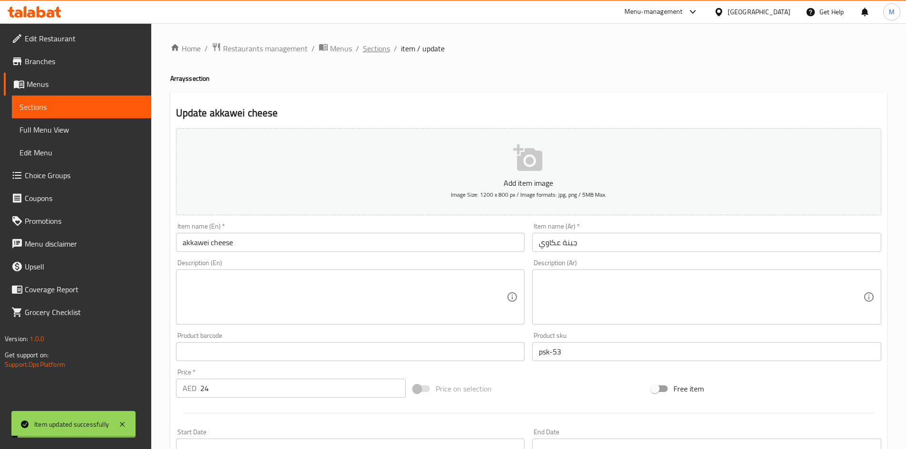
click at [379, 54] on span "Sections" at bounding box center [376, 48] width 27 height 11
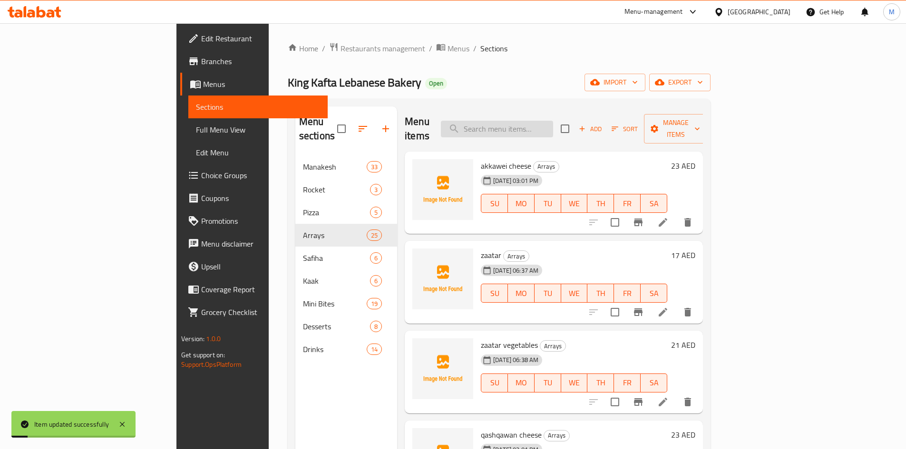
click at [553, 122] on input "search" at bounding box center [497, 129] width 112 height 17
paste input "qashqawan cheese"
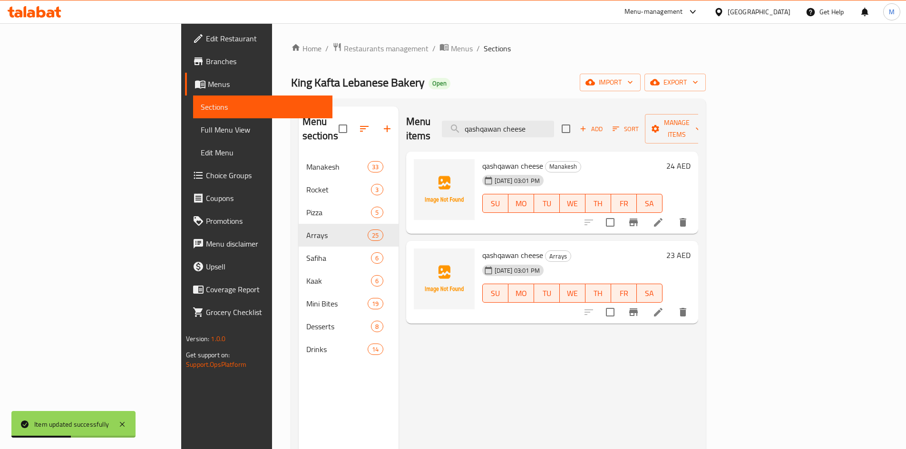
type input "qashqawan cheese"
click at [664, 307] on icon at bounding box center [657, 312] width 11 height 11
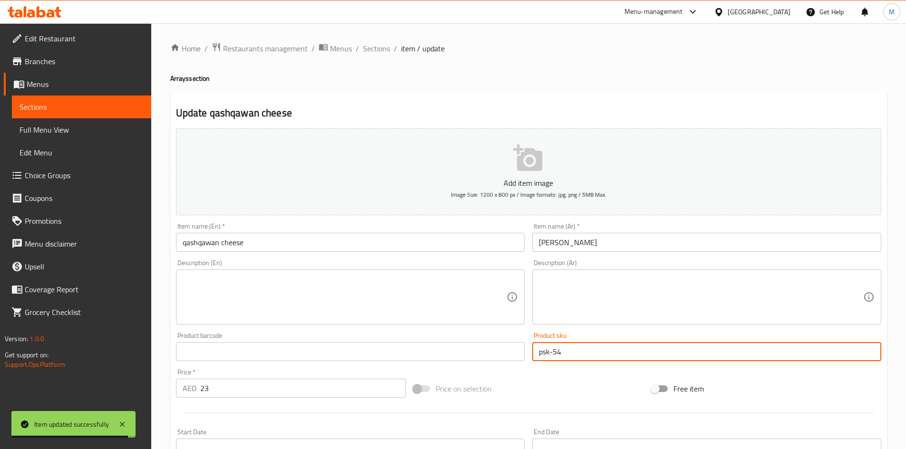
click at [622, 350] on input "psk-54" at bounding box center [706, 351] width 349 height 19
paste input "8"
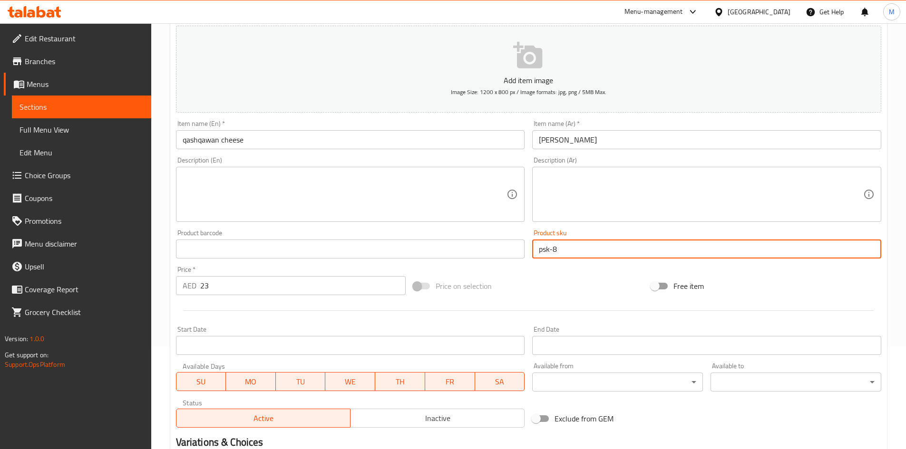
scroll to position [190, 0]
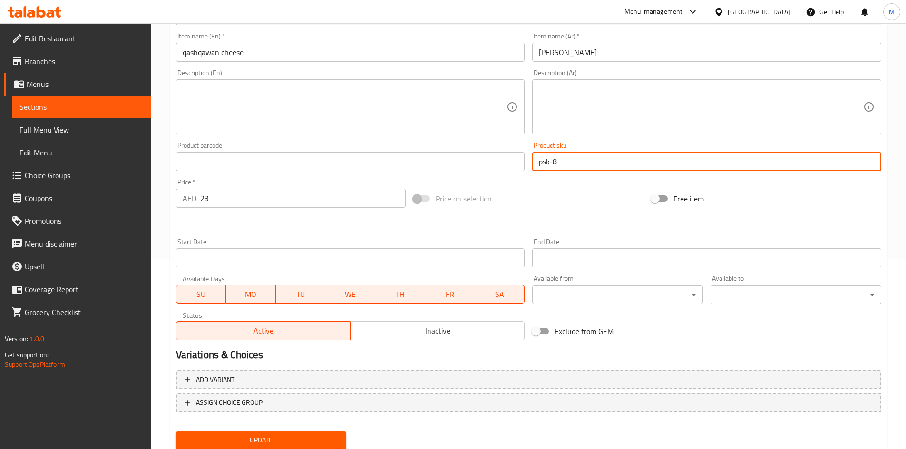
type input "psk-8"
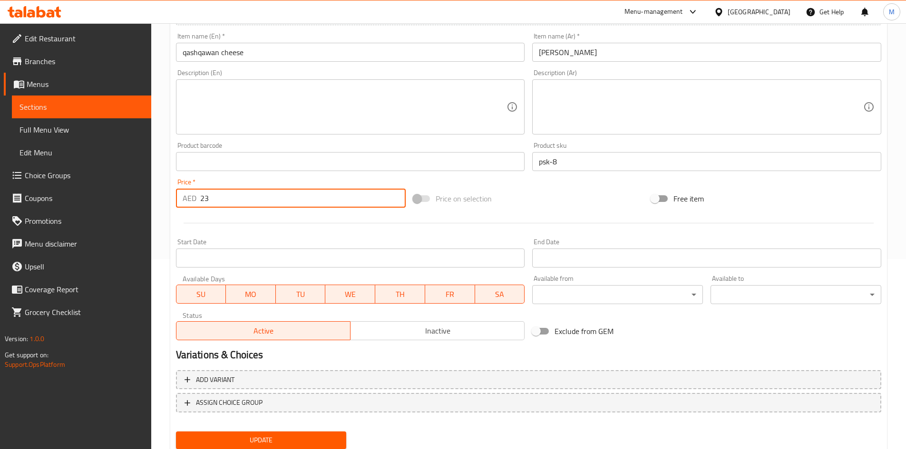
click at [297, 205] on input "23" at bounding box center [303, 198] width 206 height 19
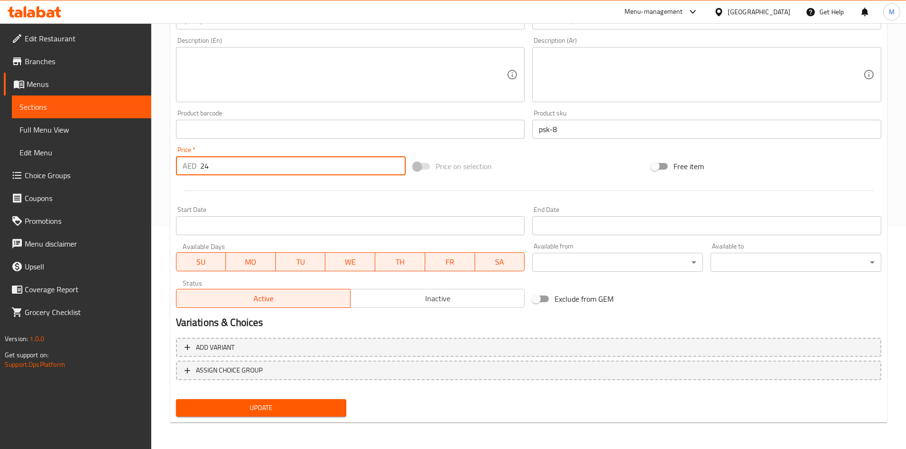
type input "24"
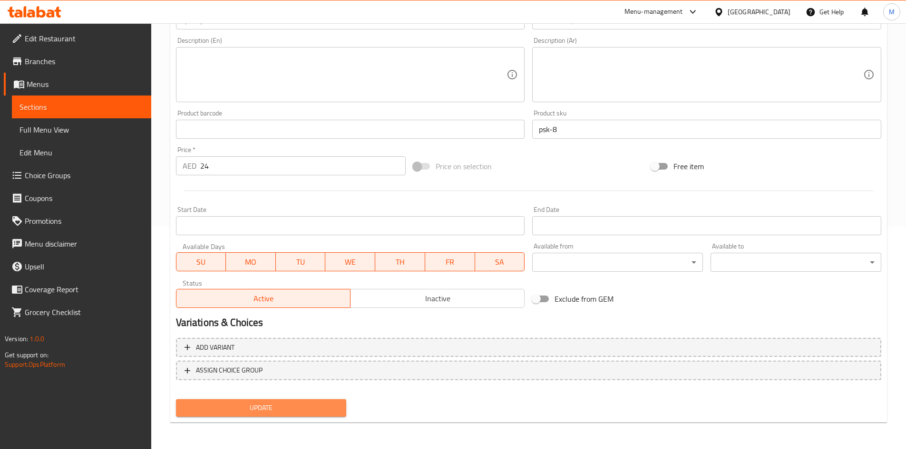
click at [326, 403] on span "Update" at bounding box center [262, 408] width 156 height 12
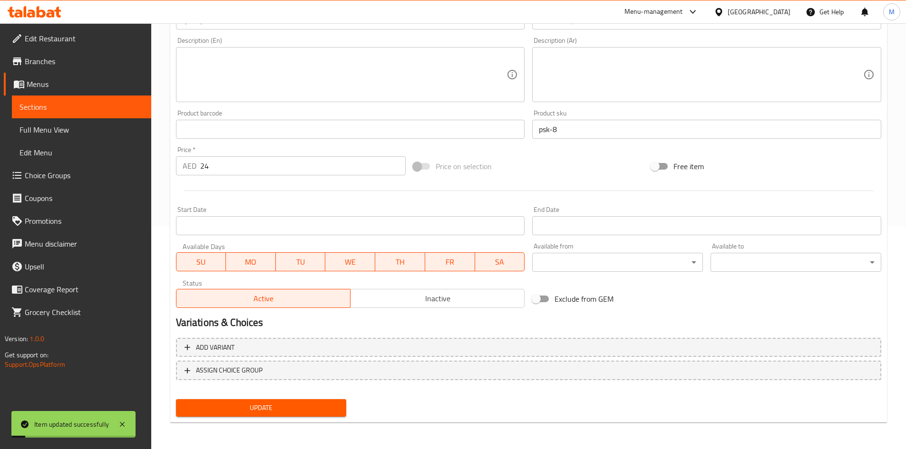
scroll to position [0, 0]
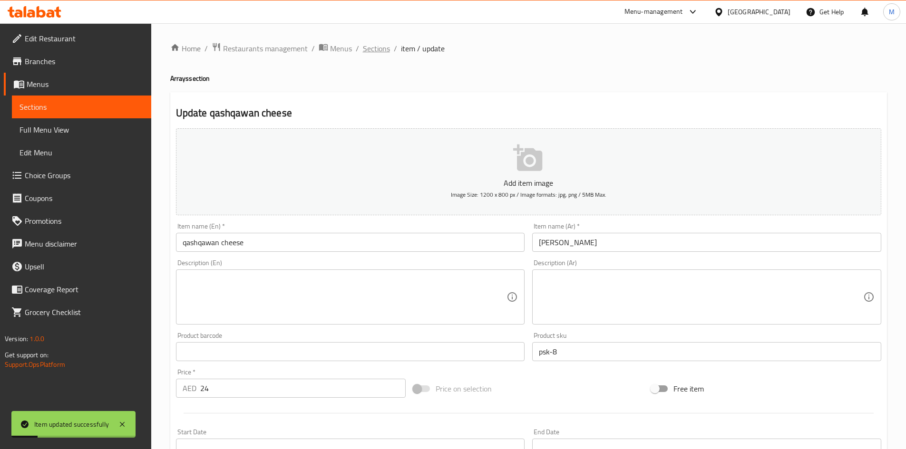
click at [377, 45] on span "Sections" at bounding box center [376, 48] width 27 height 11
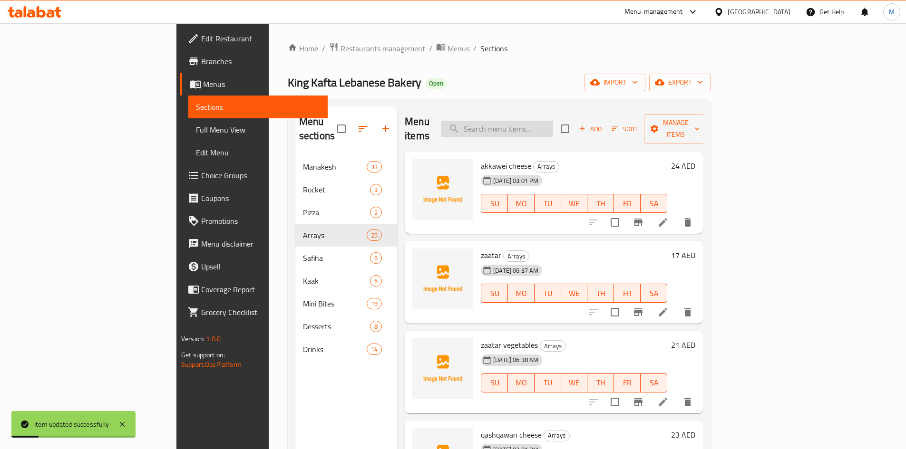
click at [542, 121] on input "search" at bounding box center [497, 129] width 112 height 17
paste input "akkawei & qashqawan"
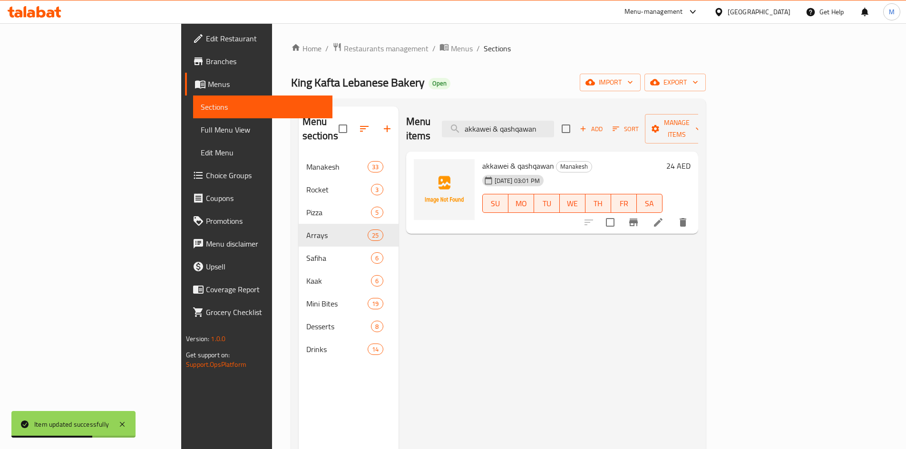
click at [585, 156] on div "akkawei & qashqawan Manakesh [DATE] 03:01 PM SU MO TU WE TH FR SA" at bounding box center [572, 193] width 188 height 75
click at [554, 121] on input "akkawei & qashqawan" at bounding box center [498, 129] width 112 height 17
paste input "parsley"
click at [554, 121] on input "akkawei & parsley" at bounding box center [498, 129] width 112 height 17
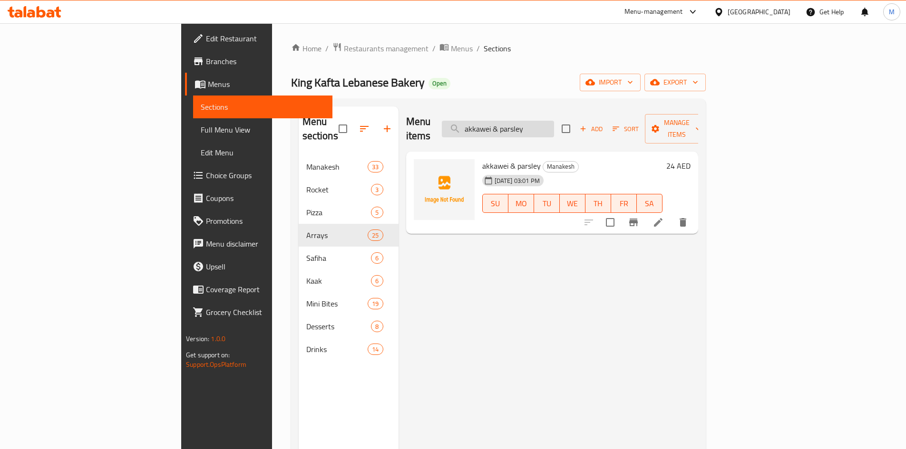
click at [554, 121] on input "akkawei & parsley" at bounding box center [498, 129] width 112 height 17
paste input "[PERSON_NAME]"
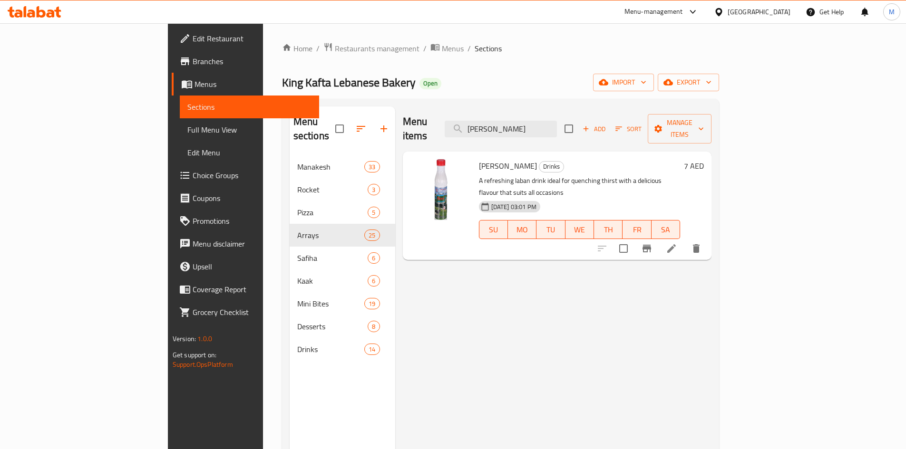
type input "[PERSON_NAME]"
click at [677, 243] on icon at bounding box center [671, 248] width 11 height 11
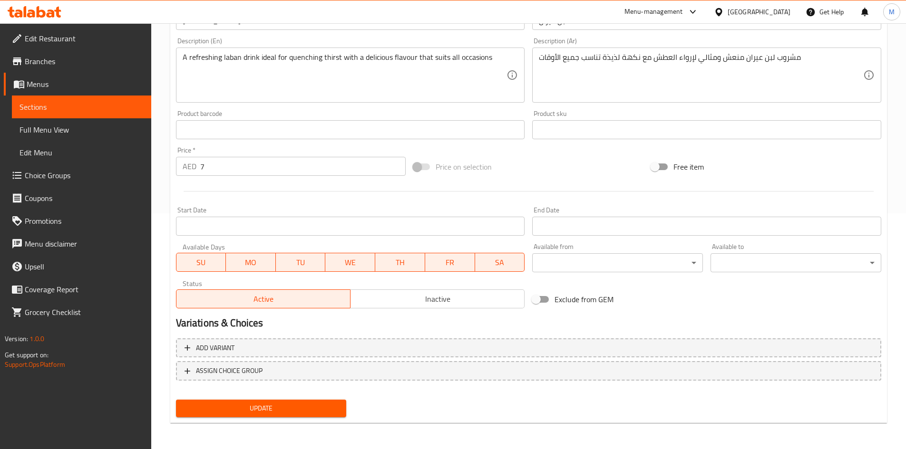
scroll to position [236, 0]
click at [584, 110] on div "Product sku Product sku" at bounding box center [706, 124] width 349 height 29
click at [585, 129] on input "text" at bounding box center [706, 129] width 349 height 19
paste input "psk-86"
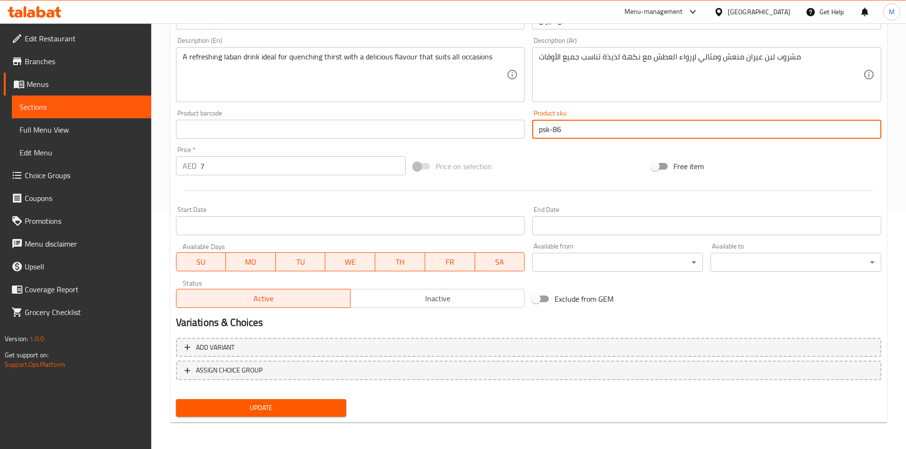
type input "psk-86"
click at [322, 408] on span "Update" at bounding box center [262, 408] width 156 height 12
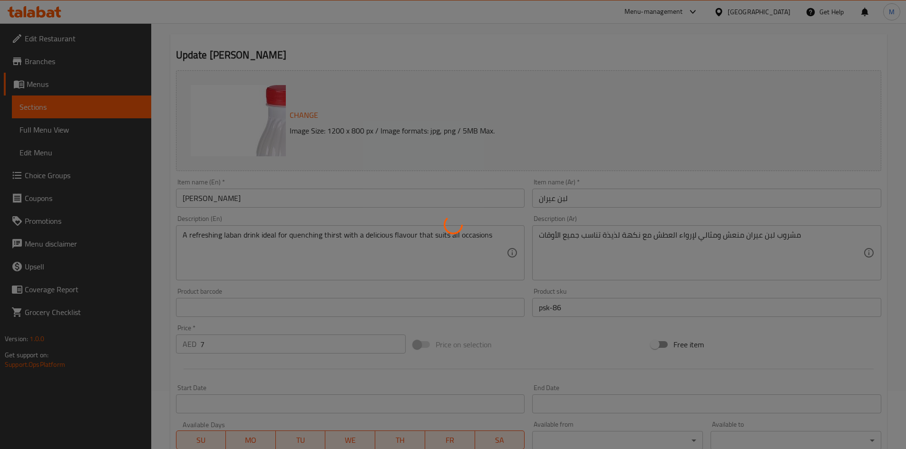
scroll to position [0, 0]
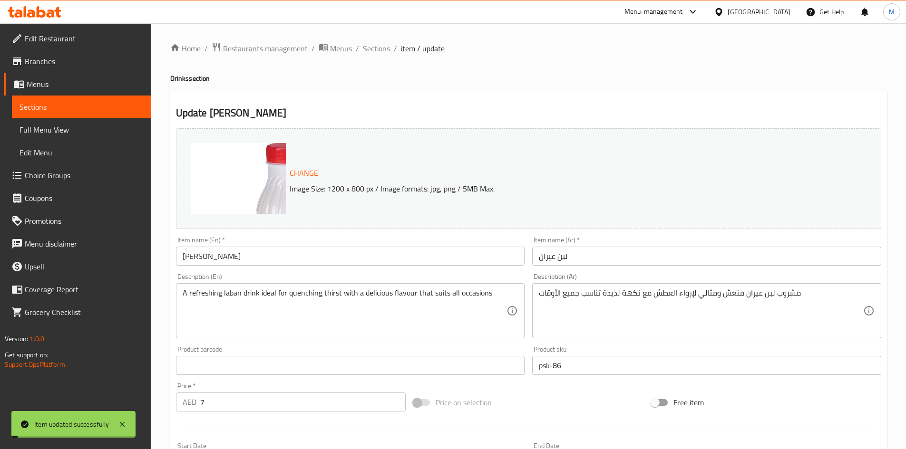
click at [383, 51] on span "Sections" at bounding box center [376, 48] width 27 height 11
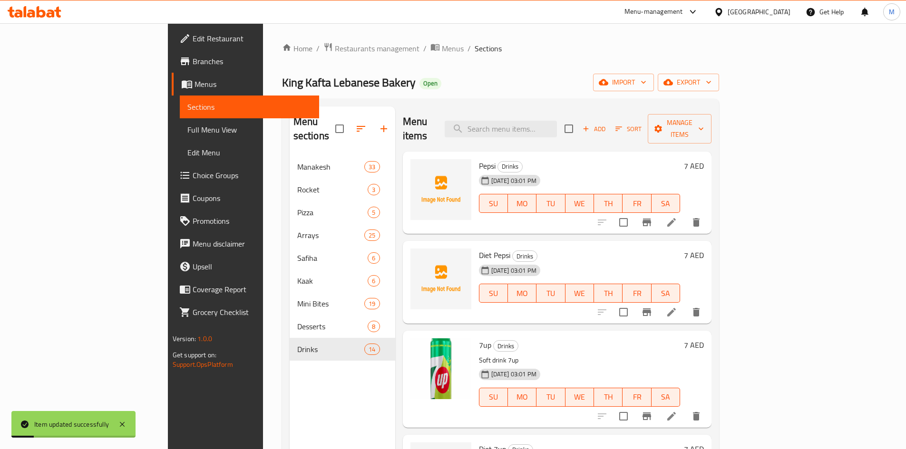
click at [555, 111] on div "Menu items Add Sort Manage items" at bounding box center [557, 129] width 309 height 45
click at [557, 121] on input "search" at bounding box center [501, 129] width 112 height 17
paste input "7up"
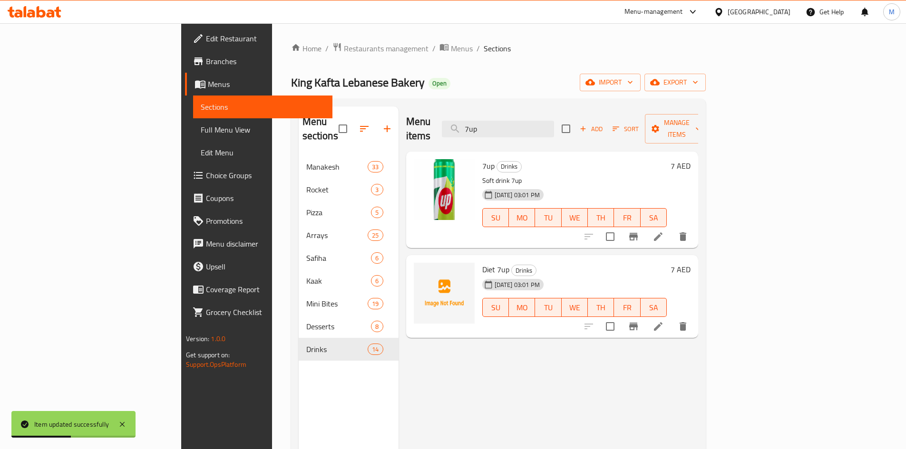
type input "7up"
click at [662, 233] on icon at bounding box center [658, 237] width 9 height 9
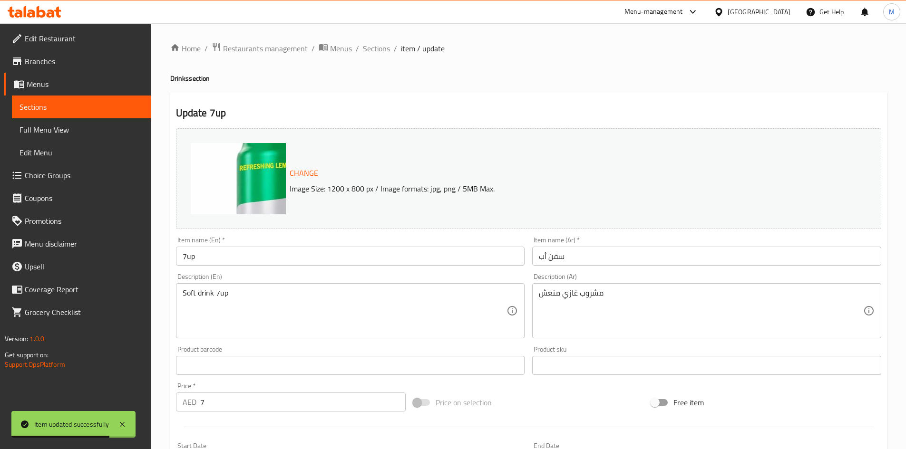
click at [595, 345] on div "Product sku Product sku" at bounding box center [706, 360] width 357 height 37
click at [599, 358] on input "text" at bounding box center [706, 365] width 349 height 19
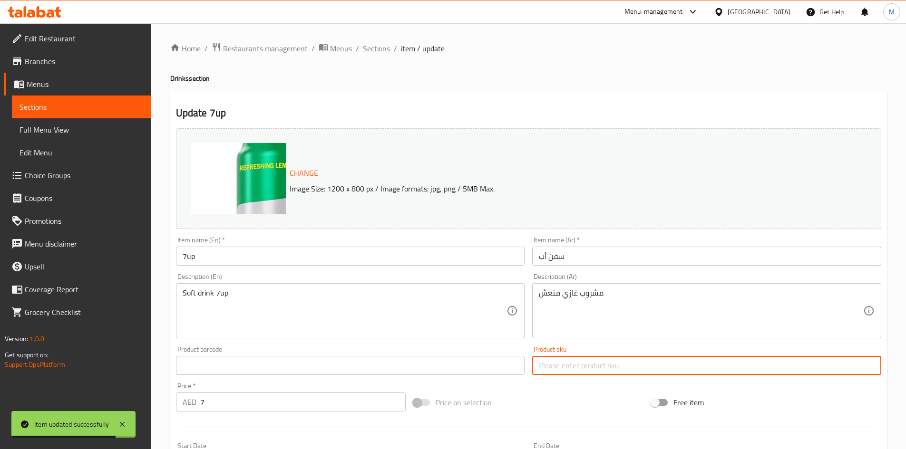
paste input "psk-87"
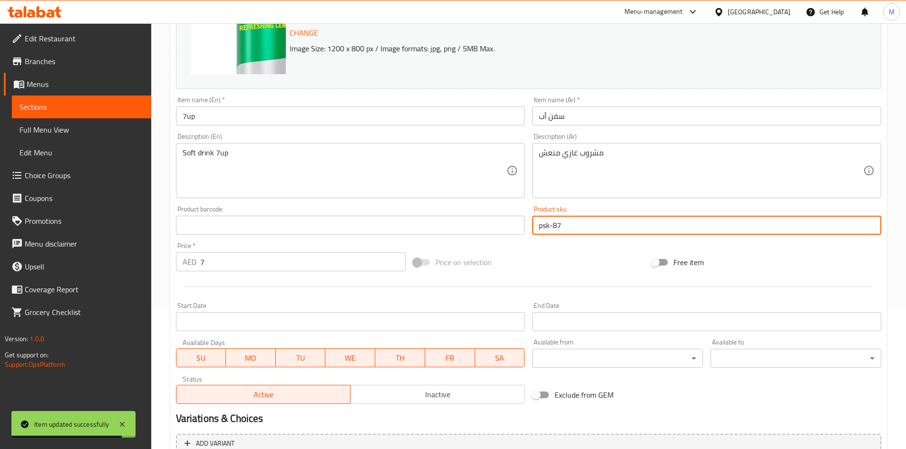
scroll to position [236, 0]
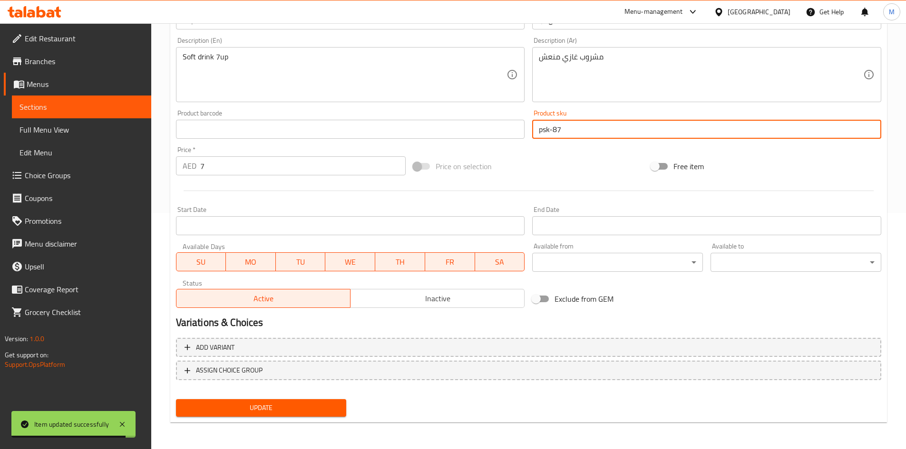
type input "psk-87"
click at [319, 406] on span "Update" at bounding box center [262, 408] width 156 height 12
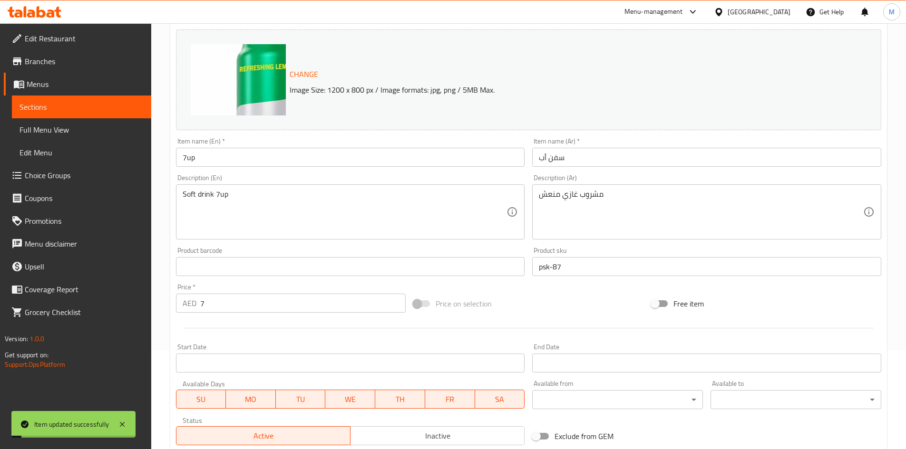
scroll to position [0, 0]
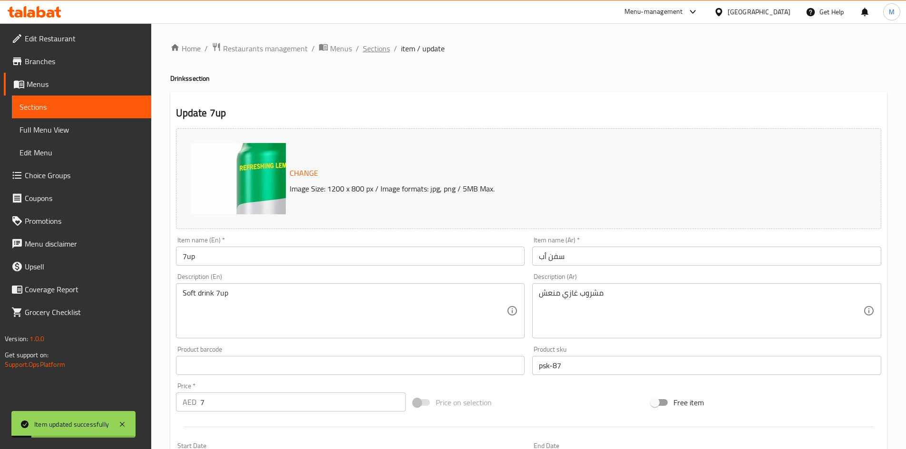
click at [377, 51] on span "Sections" at bounding box center [376, 48] width 27 height 11
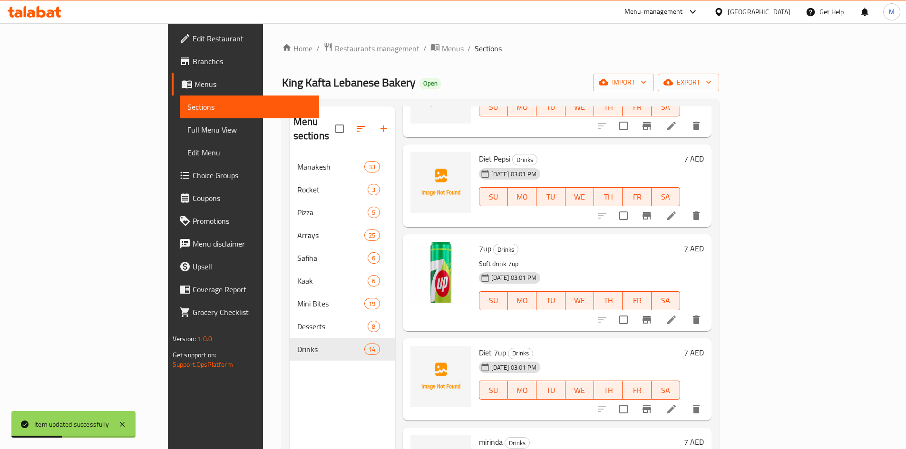
scroll to position [143, 0]
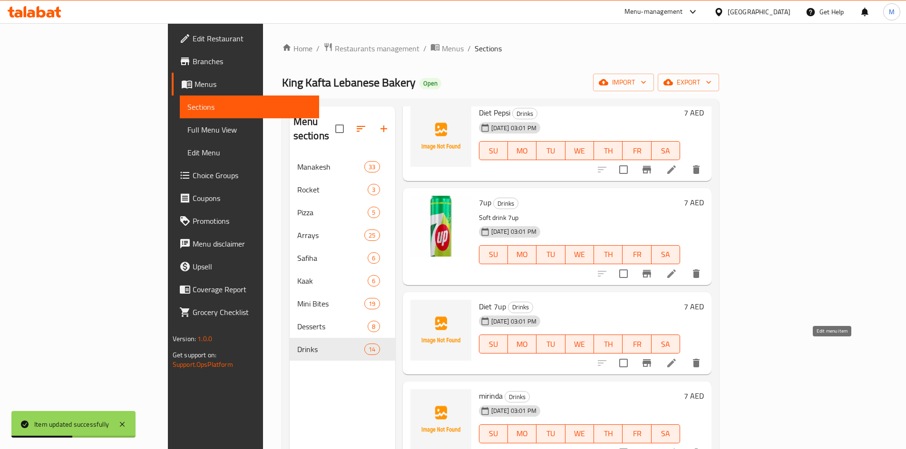
click at [677, 358] on icon at bounding box center [671, 363] width 11 height 11
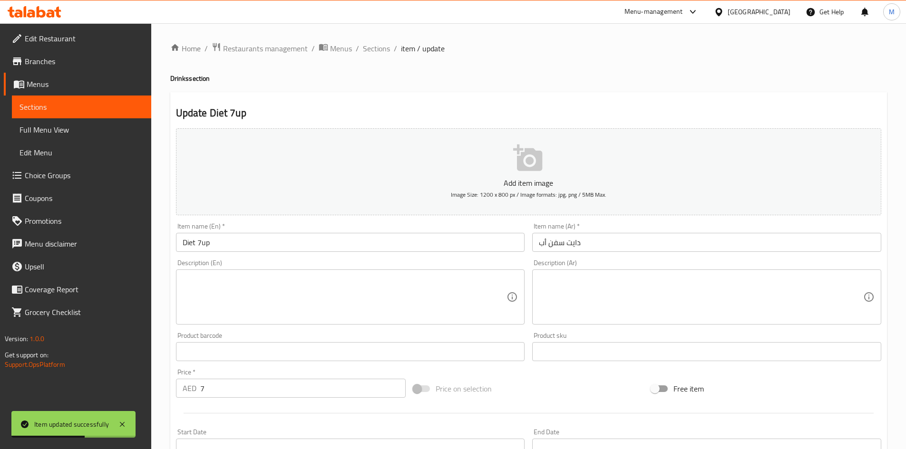
click at [591, 357] on input "text" at bounding box center [706, 351] width 349 height 19
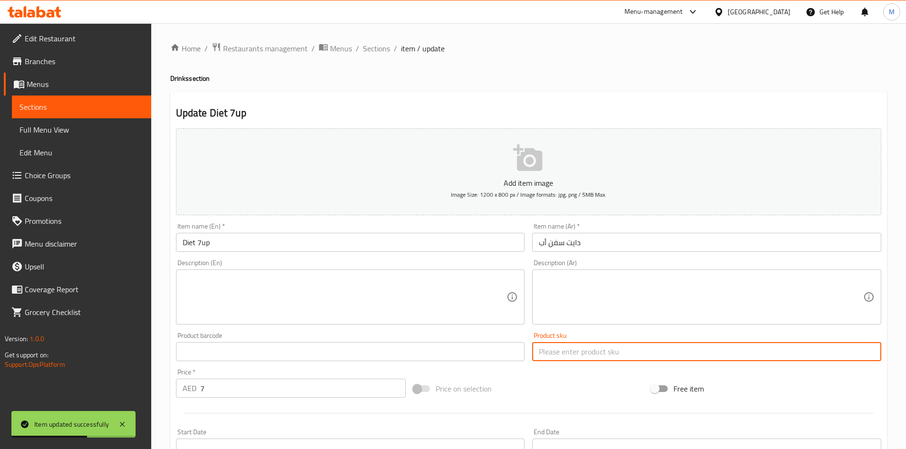
paste input "psk-88"
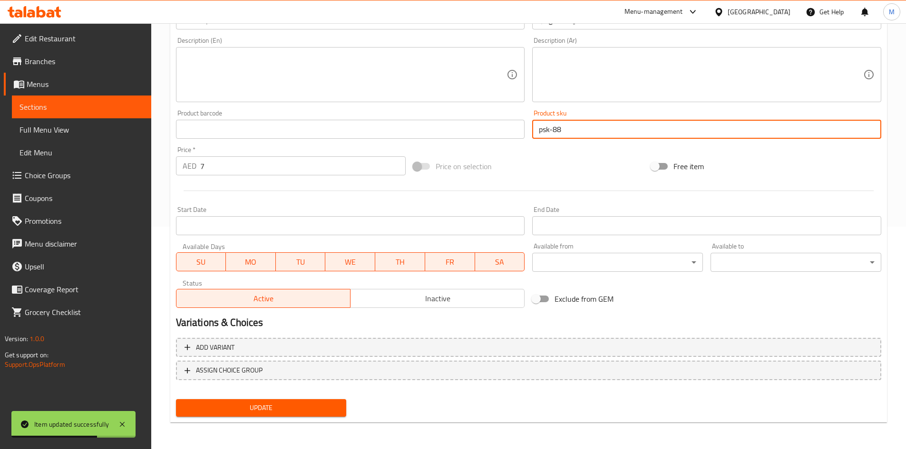
type input "psk-88"
click at [325, 406] on span "Update" at bounding box center [262, 408] width 156 height 12
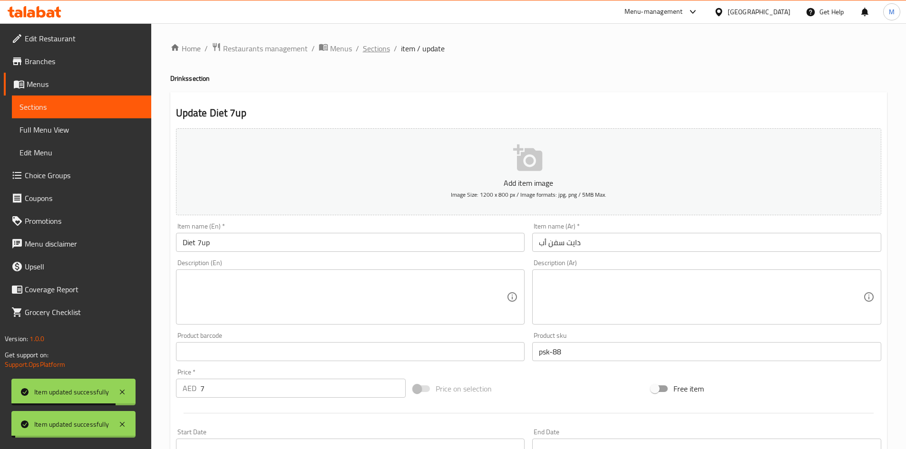
click at [389, 48] on ol "Home / Restaurants management / Menus / Sections / item / update" at bounding box center [528, 48] width 717 height 12
click at [382, 53] on span "Sections" at bounding box center [376, 48] width 27 height 11
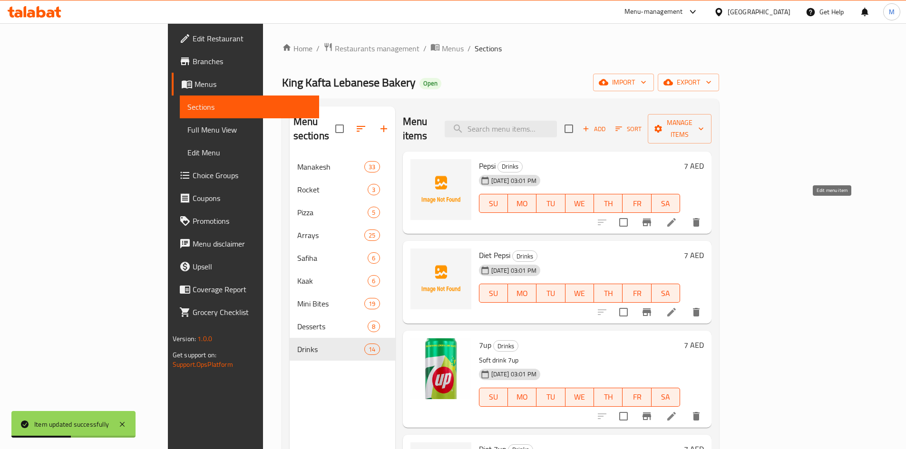
click at [677, 217] on icon at bounding box center [671, 222] width 11 height 11
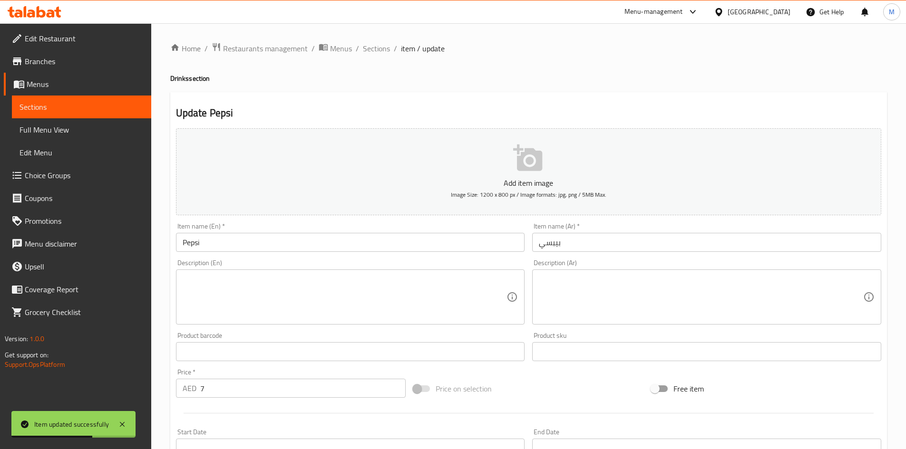
click at [577, 360] on input "text" at bounding box center [706, 351] width 349 height 19
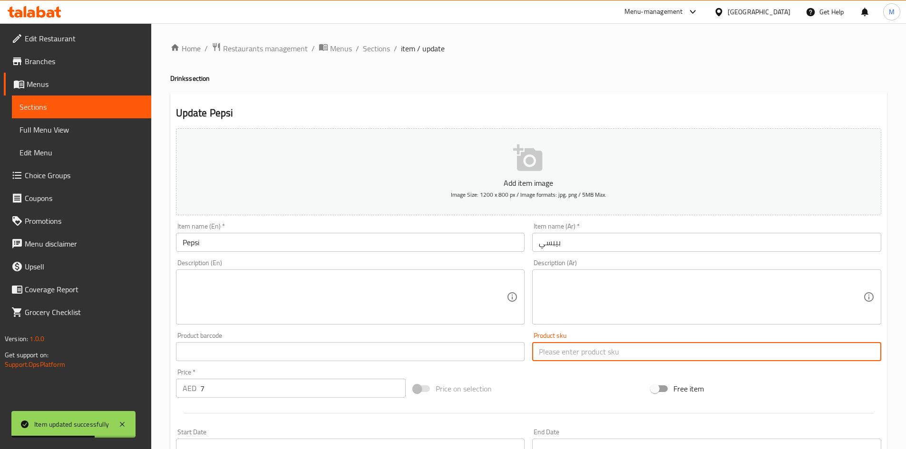
paste input "psk-89"
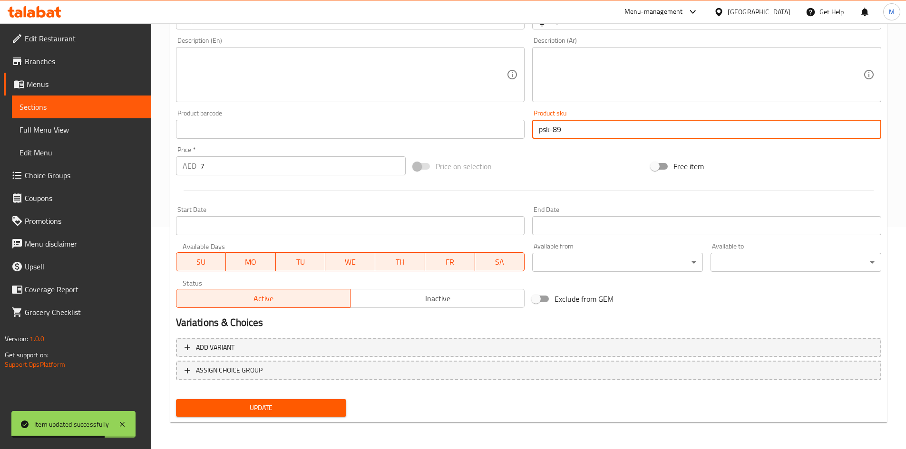
type input "psk-89"
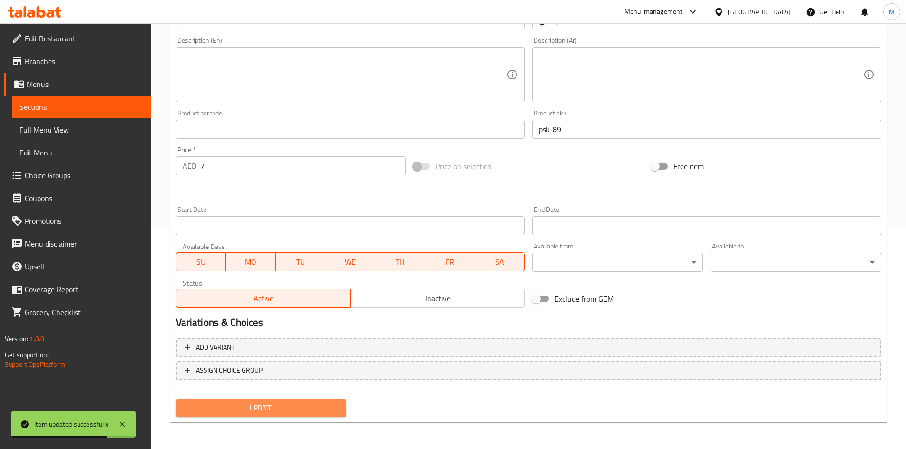
click at [320, 402] on button "Update" at bounding box center [261, 408] width 171 height 18
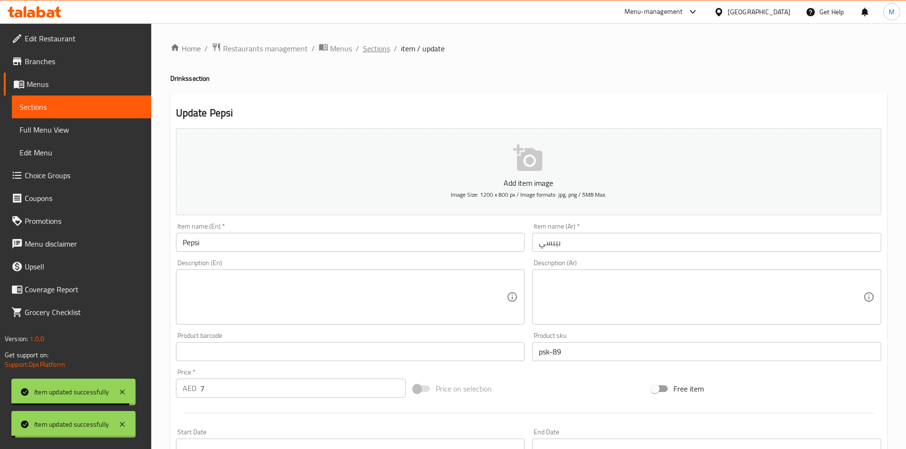
click at [377, 50] on span "Sections" at bounding box center [376, 48] width 27 height 11
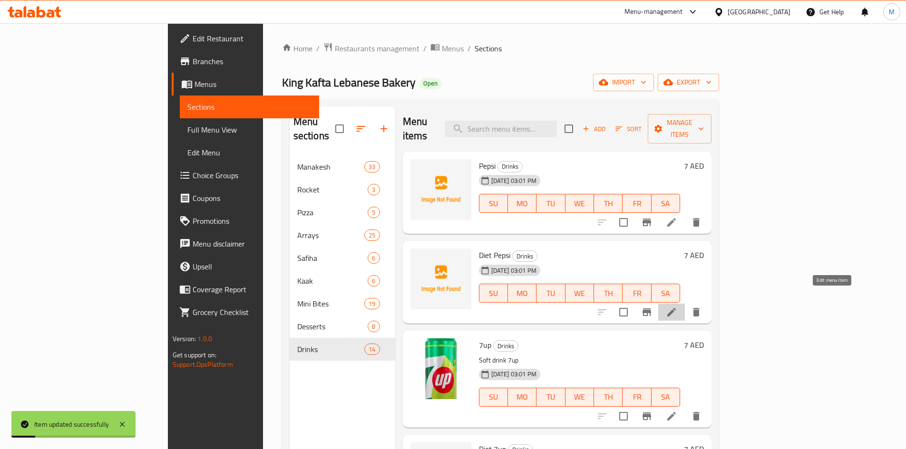
click at [677, 307] on icon at bounding box center [671, 312] width 11 height 11
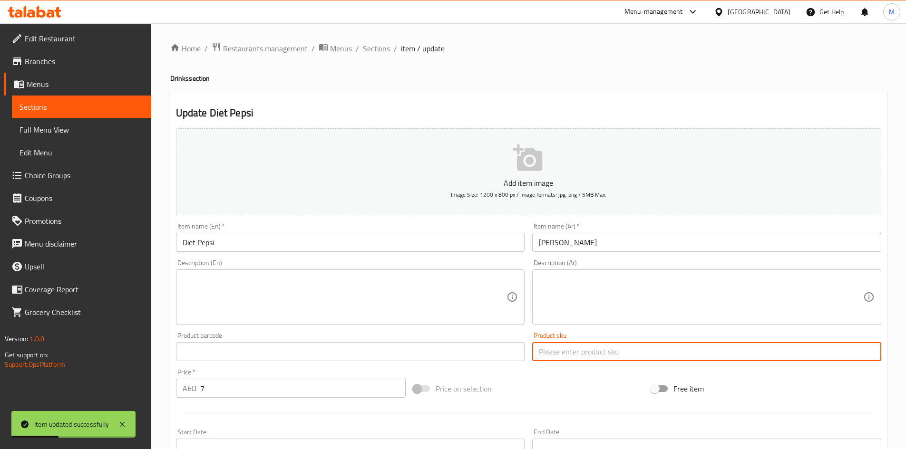
click at [573, 359] on input "text" at bounding box center [706, 351] width 349 height 19
paste input "psk-90"
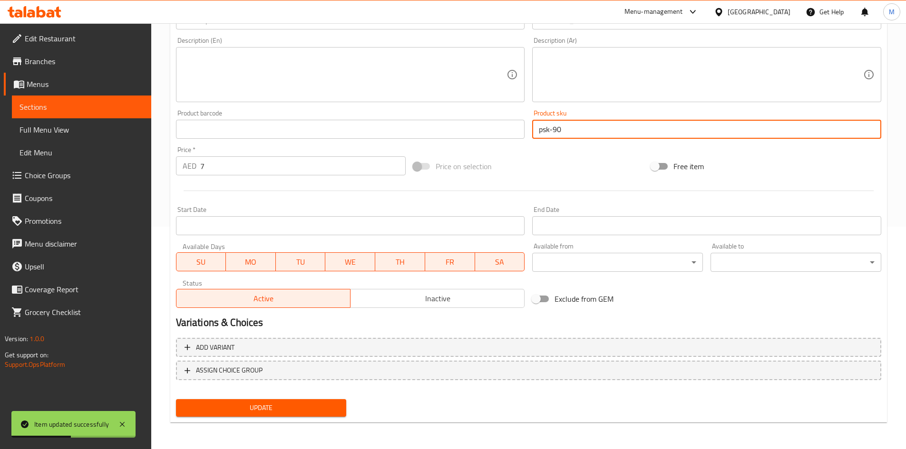
type input "psk-90"
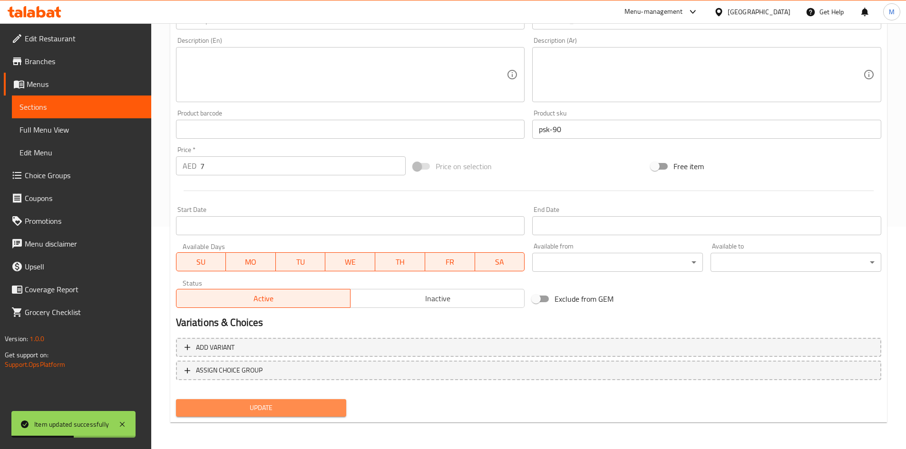
click at [287, 407] on span "Update" at bounding box center [262, 408] width 156 height 12
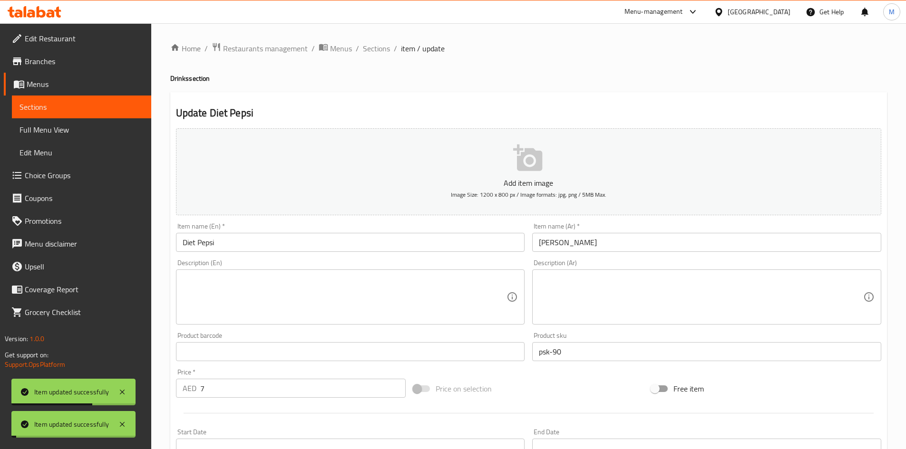
drag, startPoint x: 382, startPoint y: 48, endPoint x: 477, endPoint y: 7, distance: 103.5
click at [382, 48] on span "Sections" at bounding box center [376, 48] width 27 height 11
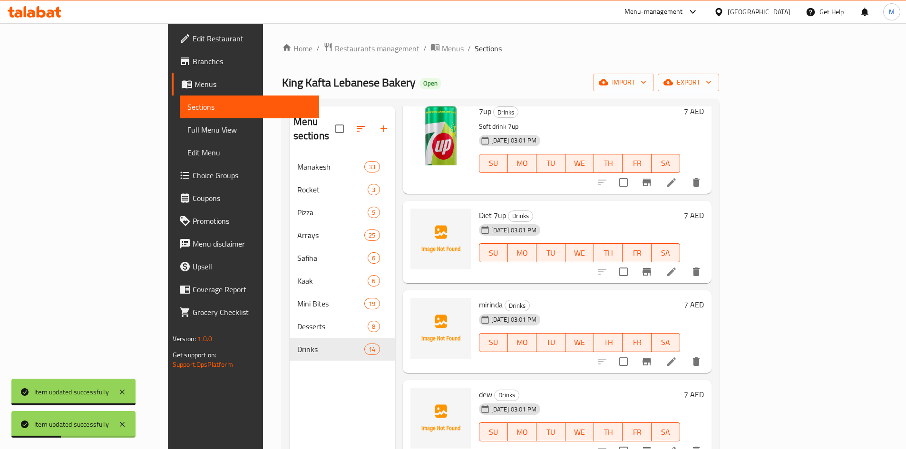
scroll to position [285, 0]
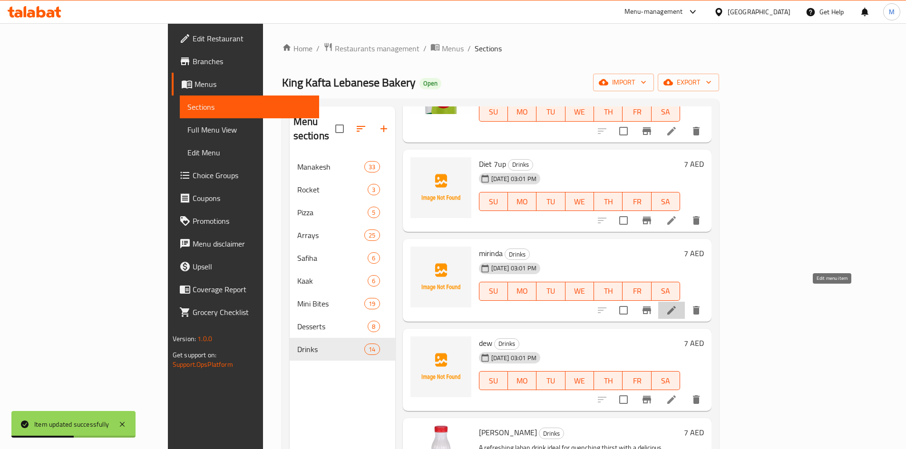
click at [677, 305] on icon at bounding box center [671, 310] width 11 height 11
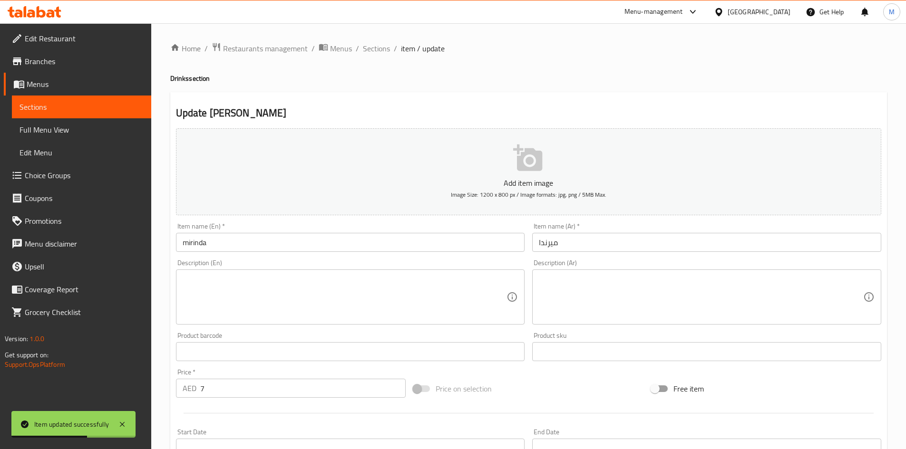
click at [568, 340] on div "Product sku Product sku" at bounding box center [706, 346] width 349 height 29
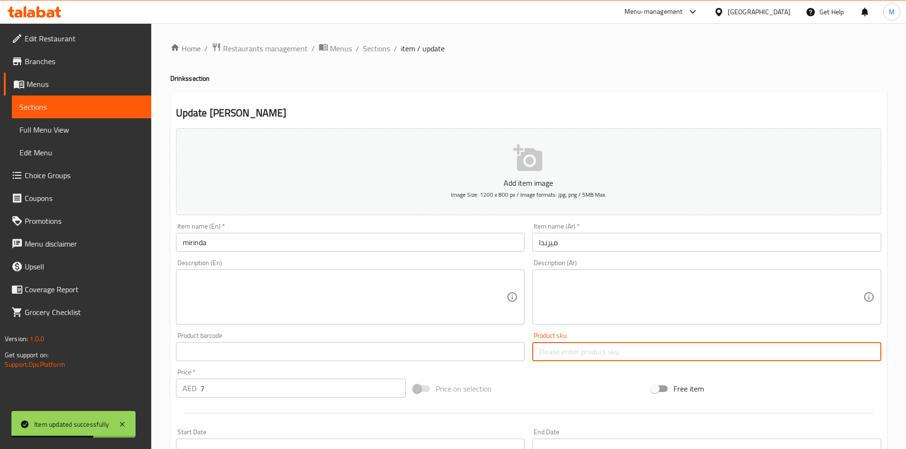
click at [575, 346] on input "text" at bounding box center [706, 351] width 349 height 19
paste input "psk-91"
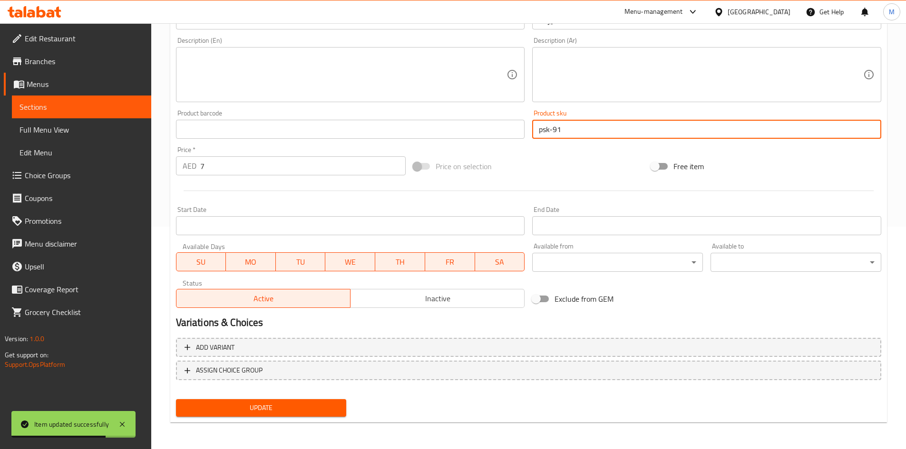
type input "psk-91"
click at [315, 401] on button "Update" at bounding box center [261, 408] width 171 height 18
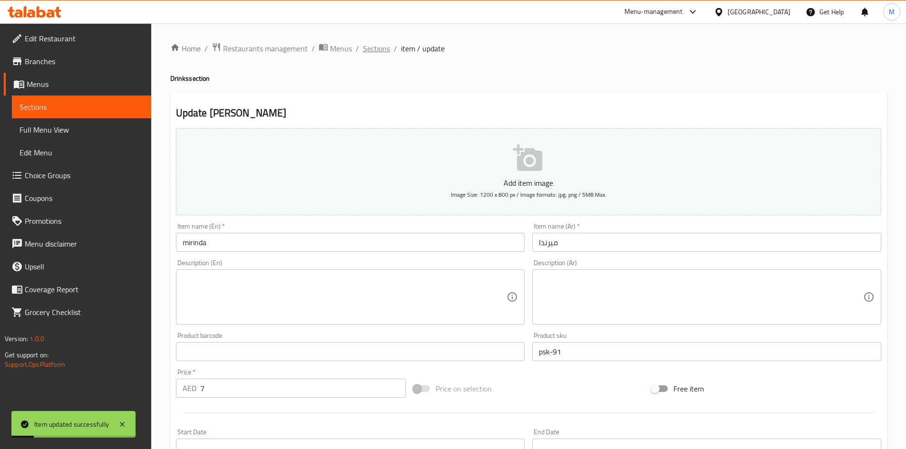
click at [378, 45] on span "Sections" at bounding box center [376, 48] width 27 height 11
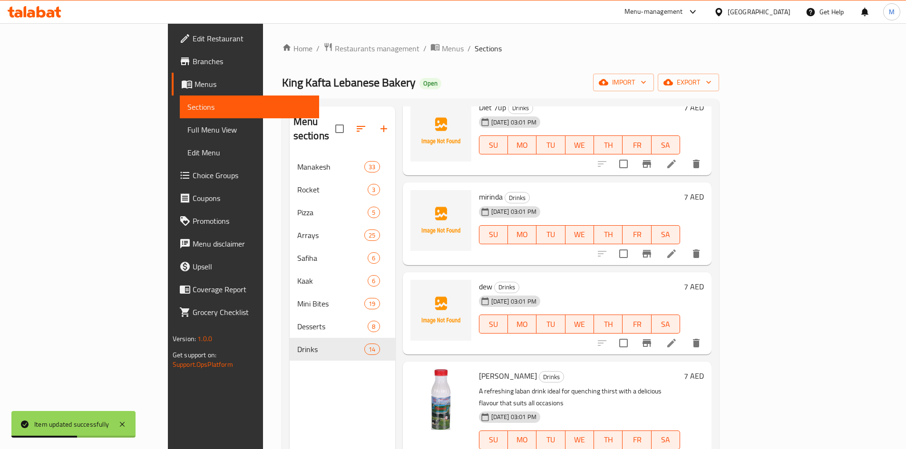
scroll to position [333, 0]
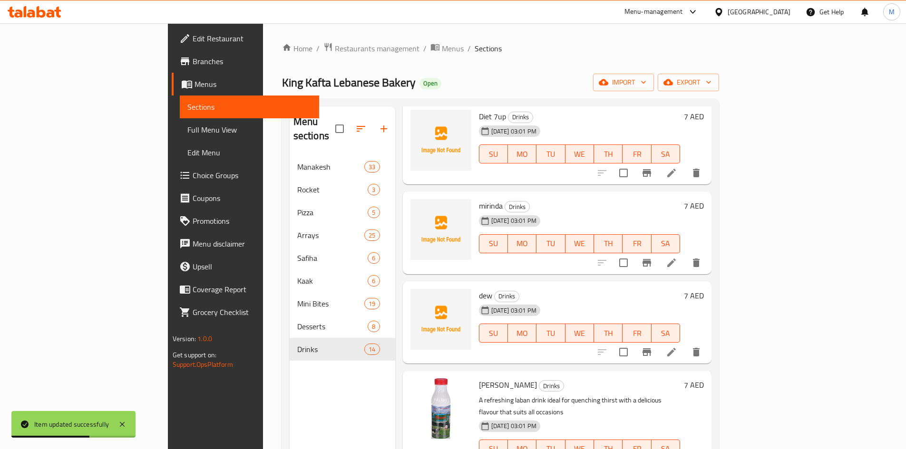
click at [685, 344] on li at bounding box center [671, 352] width 27 height 17
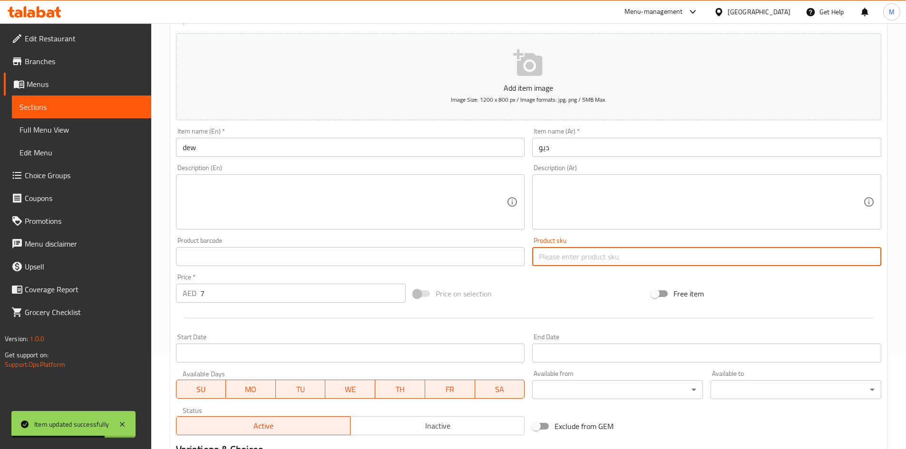
drag, startPoint x: 565, startPoint y: 251, endPoint x: 555, endPoint y: 260, distance: 13.8
click at [565, 251] on input "text" at bounding box center [706, 256] width 349 height 19
paste input "psk-92"
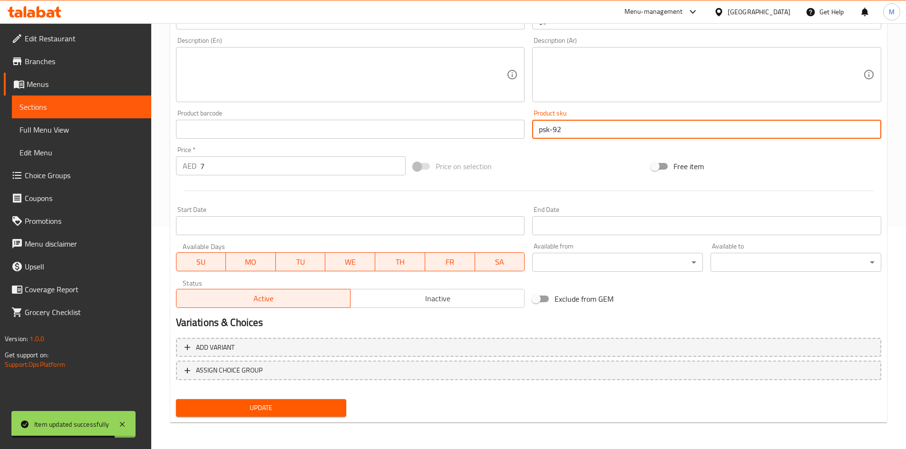
type input "psk-92"
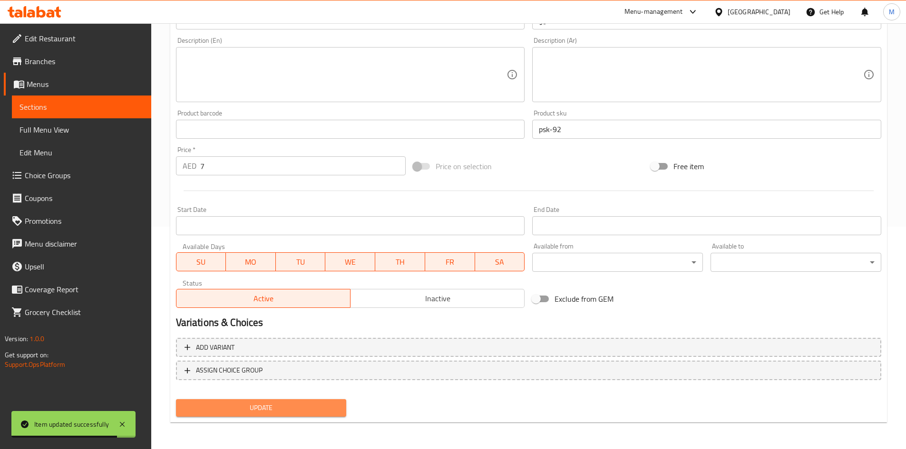
click at [339, 412] on button "Update" at bounding box center [261, 408] width 171 height 18
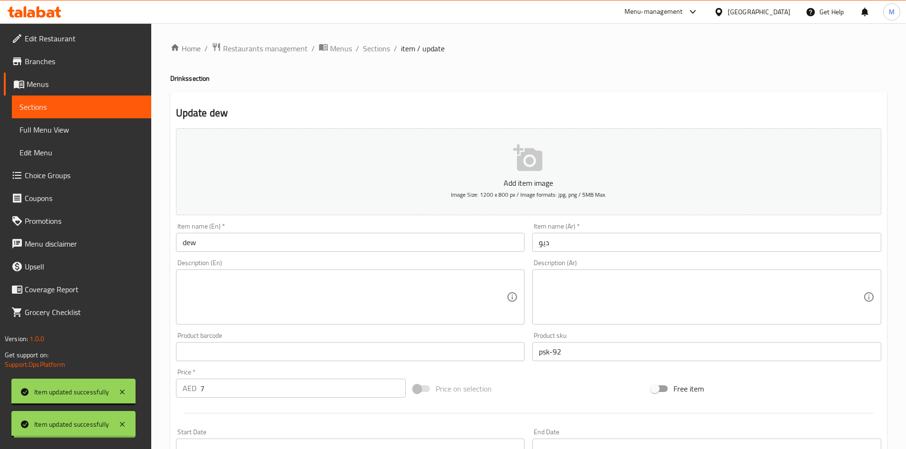
click at [380, 54] on span "Sections" at bounding box center [376, 48] width 27 height 11
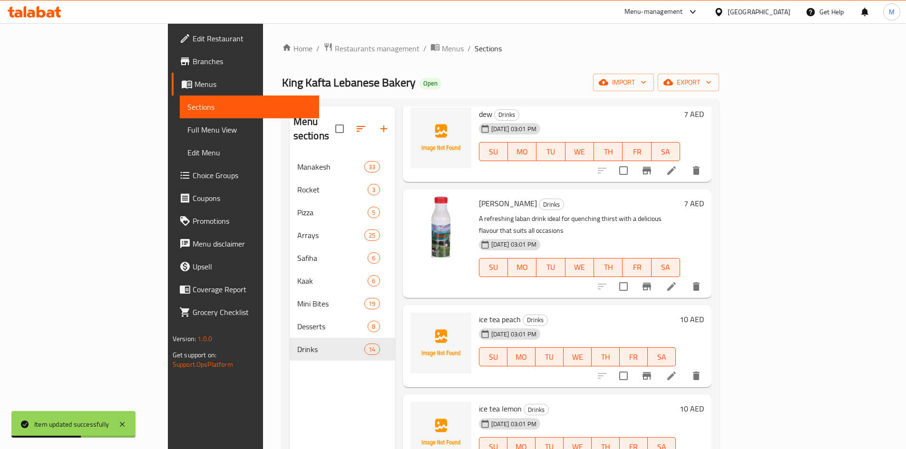
scroll to position [523, 0]
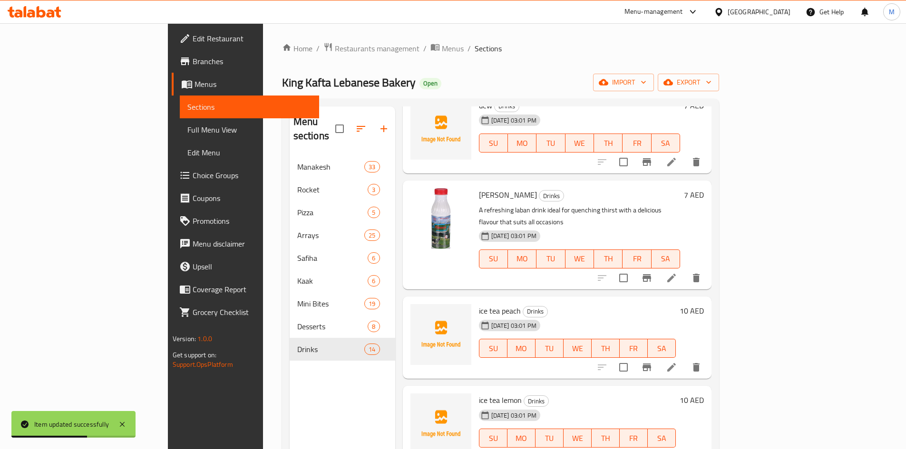
click at [479, 304] on span "ice tea peach" at bounding box center [500, 311] width 42 height 14
copy h6 "ice tea peach"
click at [677, 362] on icon at bounding box center [671, 367] width 11 height 11
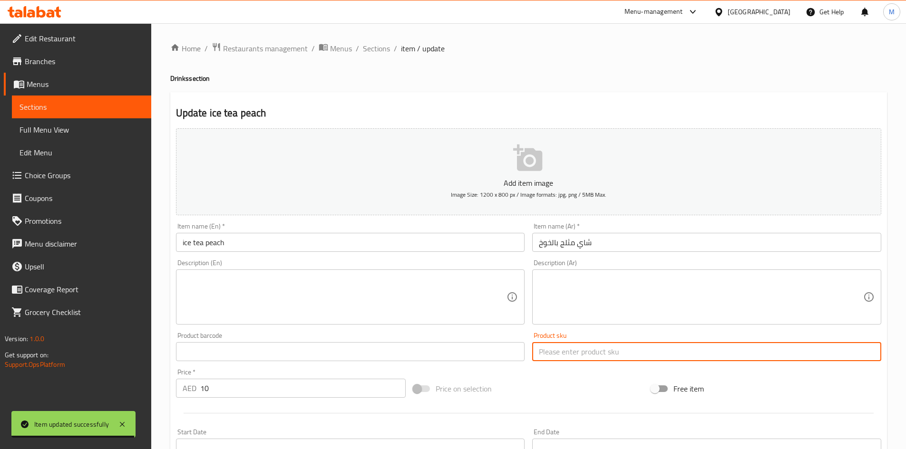
click at [575, 345] on input "text" at bounding box center [706, 351] width 349 height 19
paste input "psk-93"
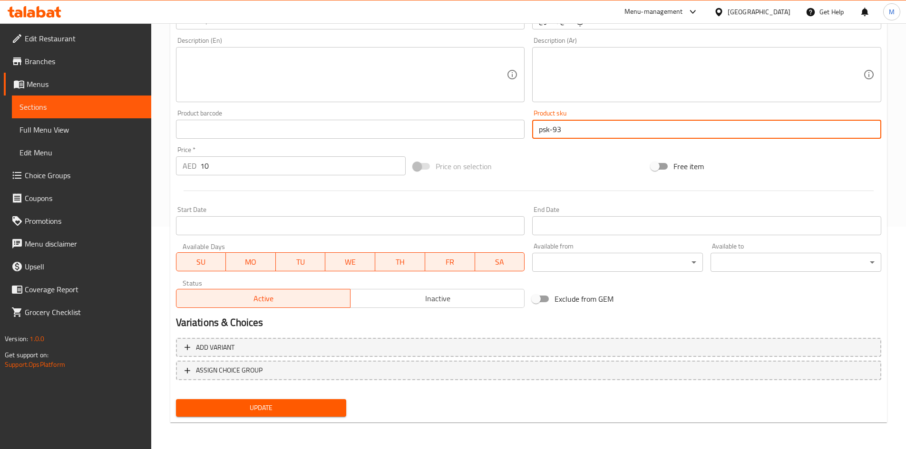
type input "psk-93"
click at [307, 414] on span "Update" at bounding box center [262, 408] width 156 height 12
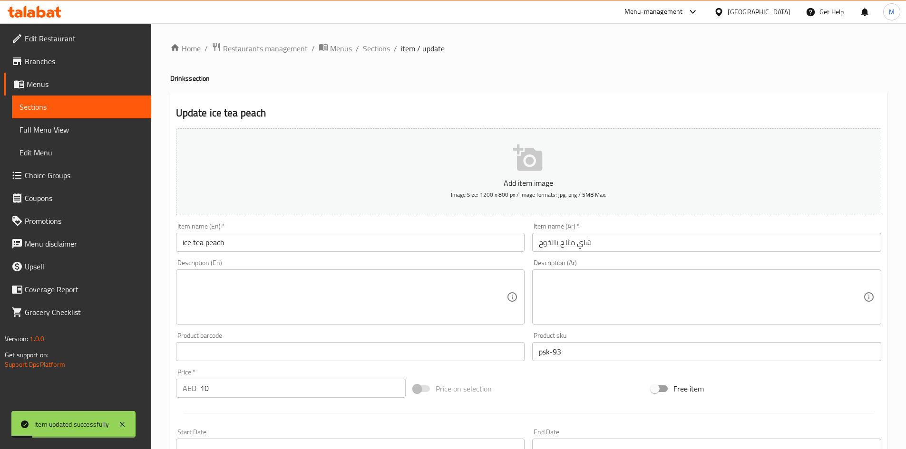
click at [382, 43] on span "Sections" at bounding box center [376, 48] width 27 height 11
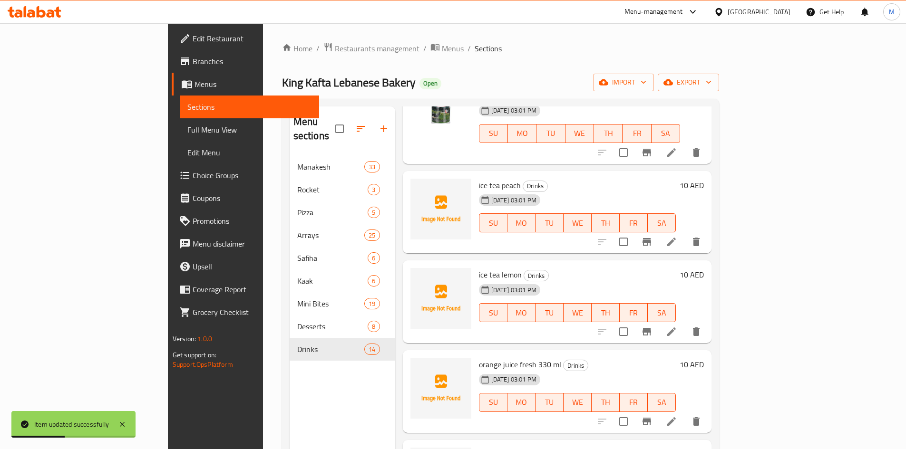
scroll to position [666, 0]
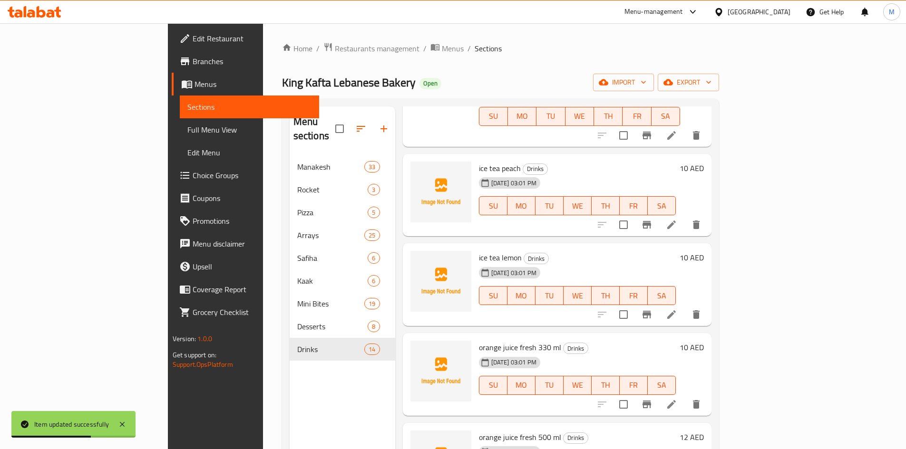
click at [677, 309] on icon at bounding box center [671, 314] width 11 height 11
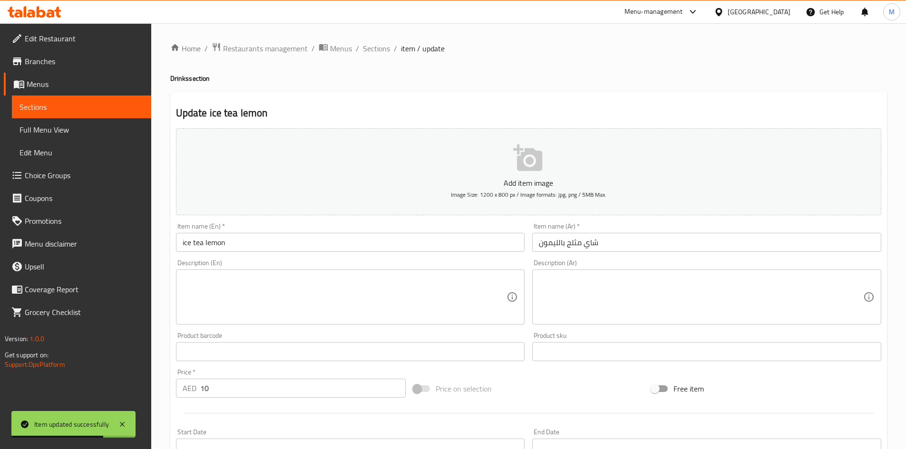
click at [564, 347] on input "text" at bounding box center [706, 351] width 349 height 19
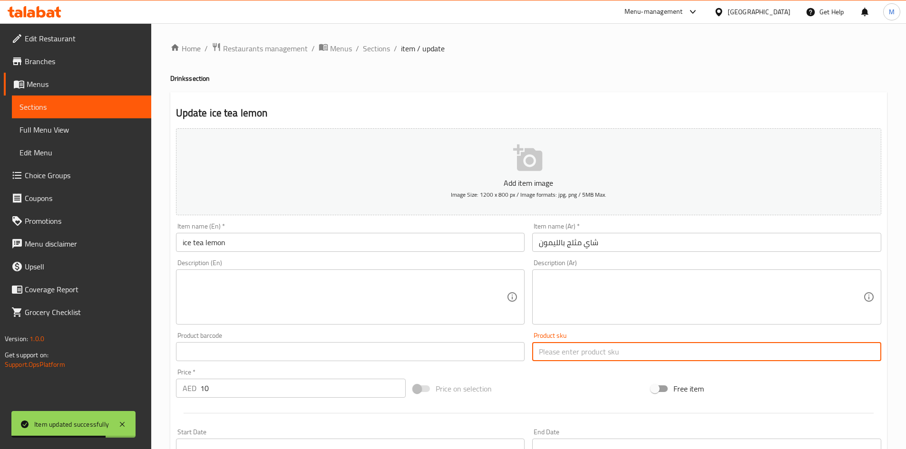
paste input "psk-94"
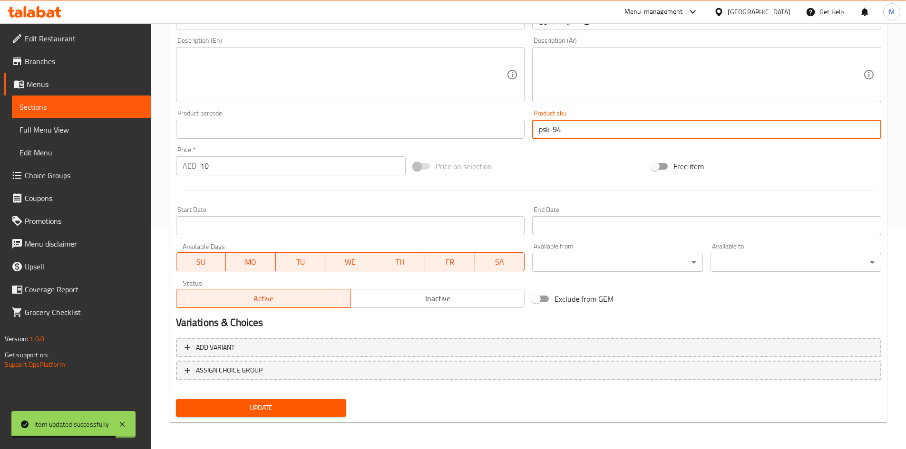
type input "psk-94"
click at [330, 406] on span "Update" at bounding box center [262, 408] width 156 height 12
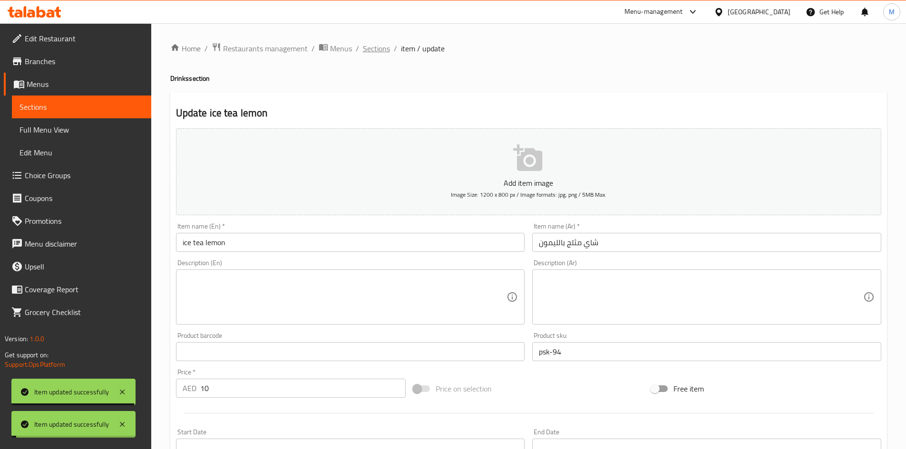
click at [379, 48] on span "Sections" at bounding box center [376, 48] width 27 height 11
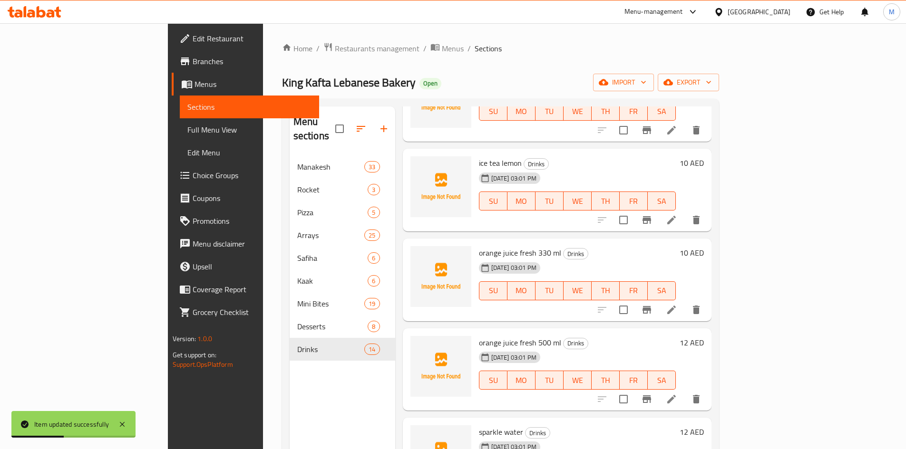
scroll to position [761, 0]
click at [677, 304] on icon at bounding box center [671, 309] width 11 height 11
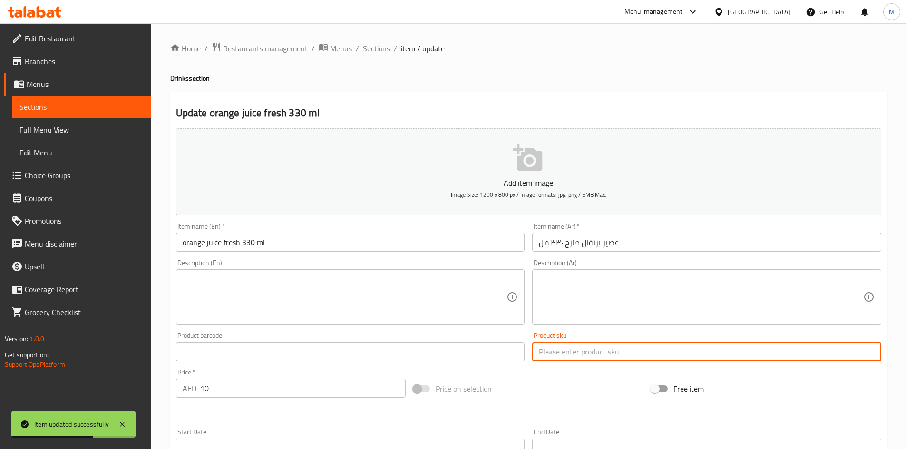
click at [617, 348] on input "text" at bounding box center [706, 351] width 349 height 19
paste input "psk-95"
type input "psk-95"
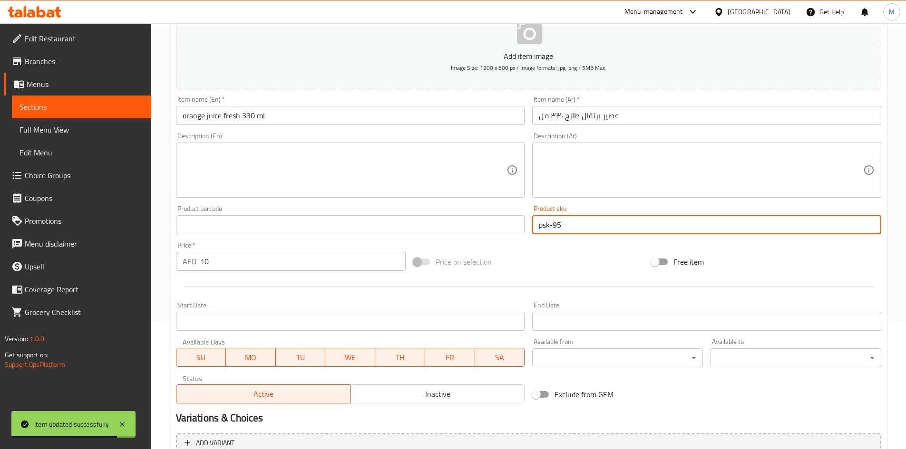
scroll to position [223, 0]
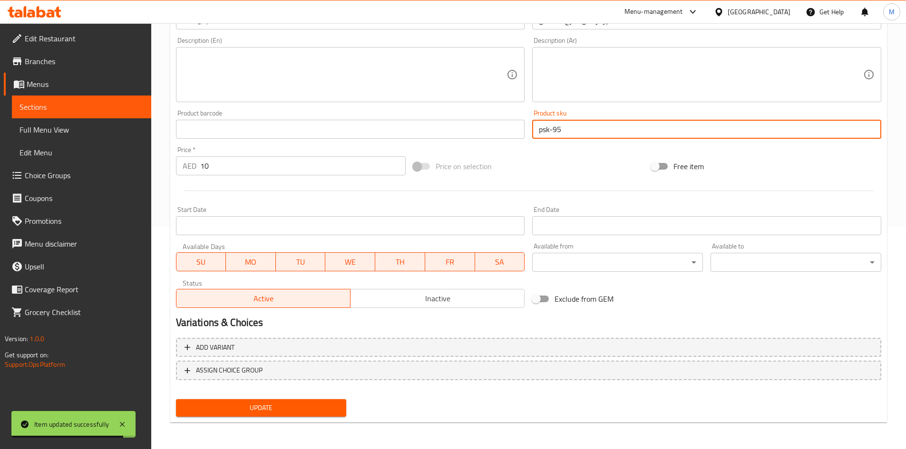
click at [306, 418] on div "Update" at bounding box center [261, 408] width 178 height 25
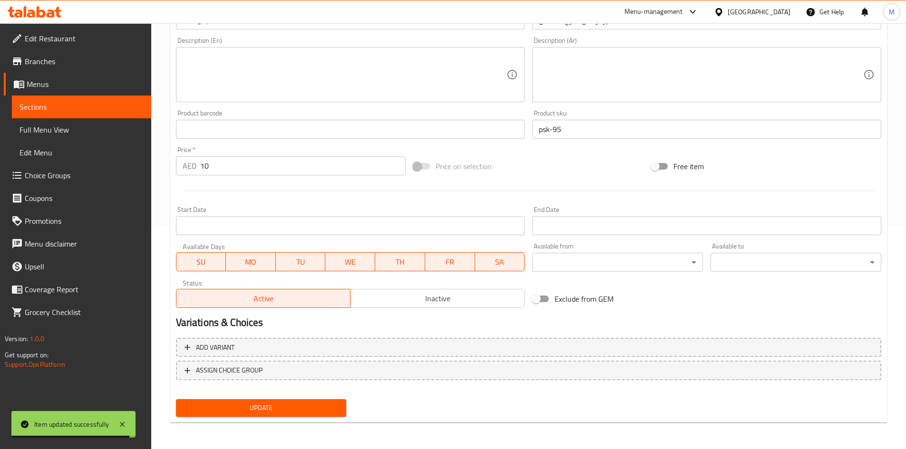
click at [316, 405] on span "Update" at bounding box center [262, 408] width 156 height 12
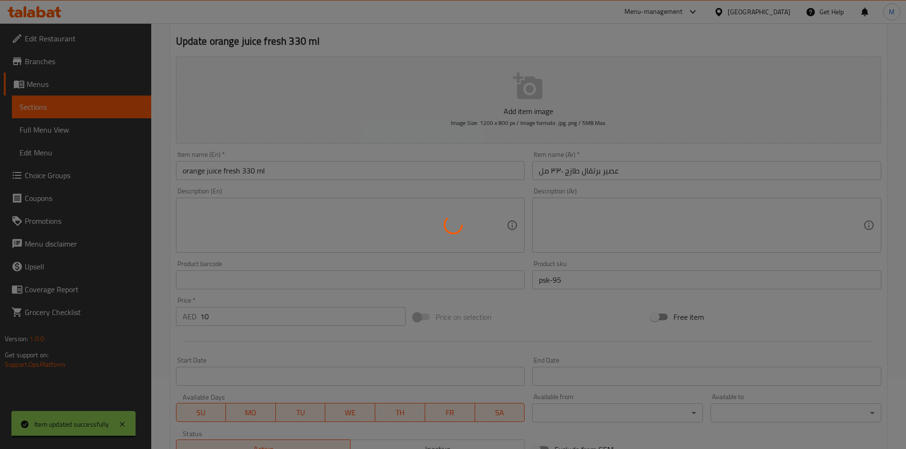
scroll to position [0, 0]
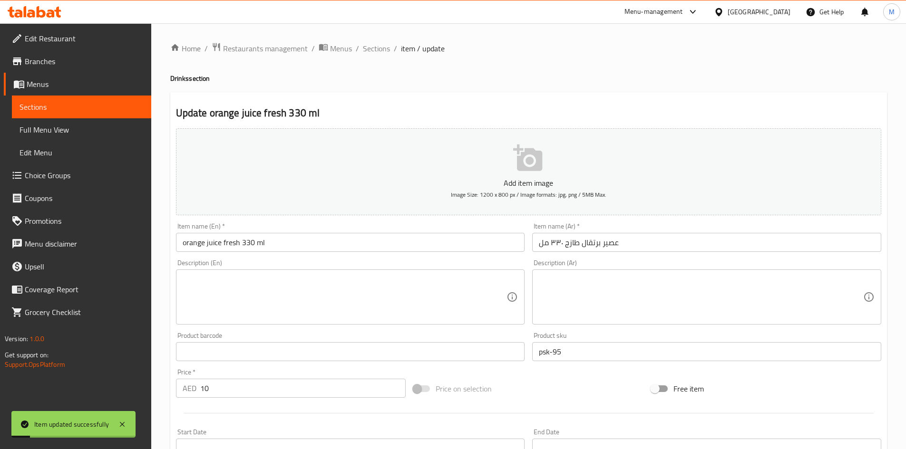
click at [380, 56] on div "Home / Restaurants management / Menus / Sections / item / update Drinks section…" at bounding box center [528, 347] width 717 height 611
click at [383, 41] on div "Home / Restaurants management / Menus / Sections / item / update Drinks section…" at bounding box center [528, 347] width 755 height 649
click at [383, 49] on span "Sections" at bounding box center [376, 48] width 27 height 11
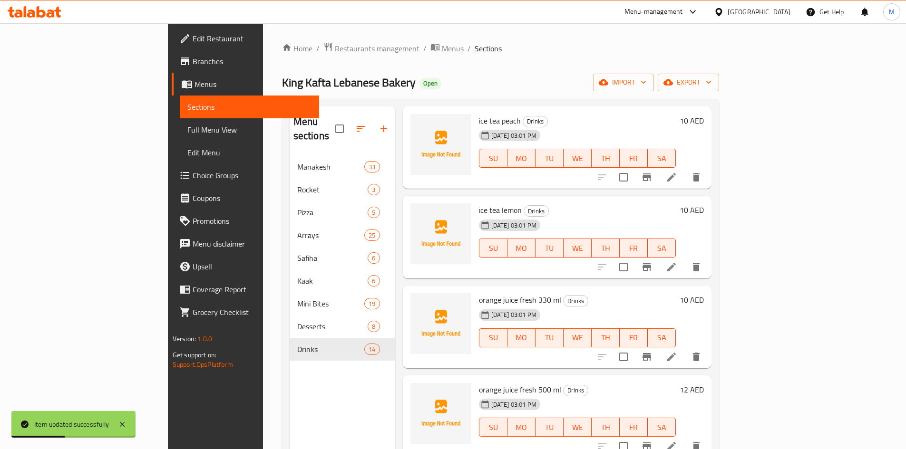
scroll to position [808, 0]
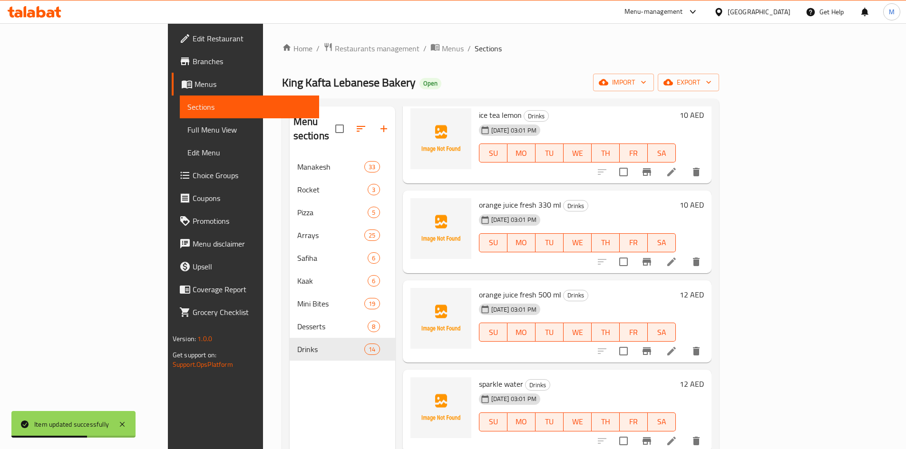
click at [685, 343] on li at bounding box center [671, 351] width 27 height 17
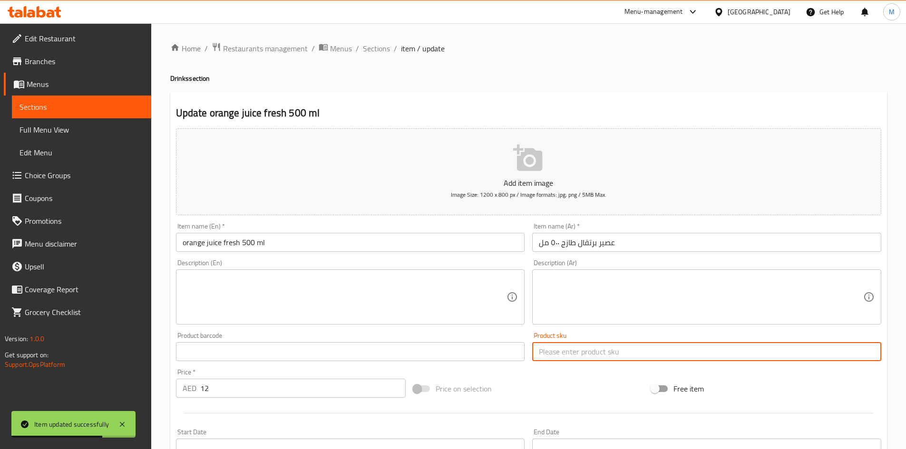
click at [572, 353] on input "text" at bounding box center [706, 351] width 349 height 19
paste input "psk-96"
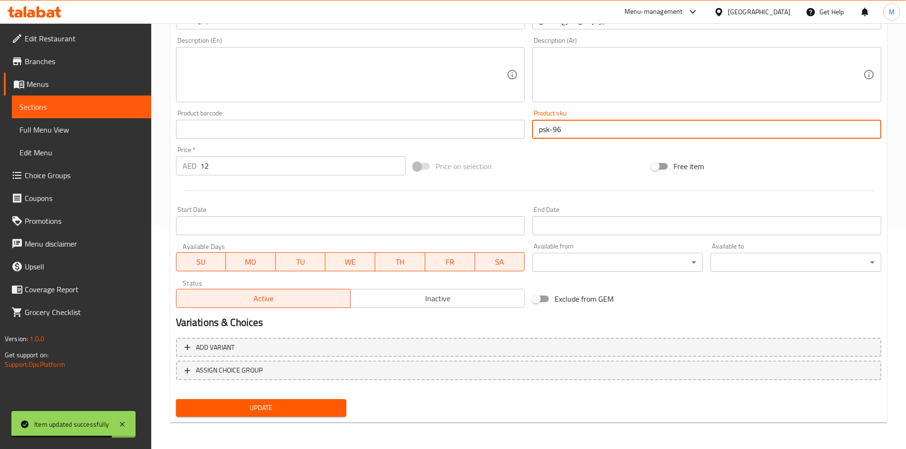
type input "psk-96"
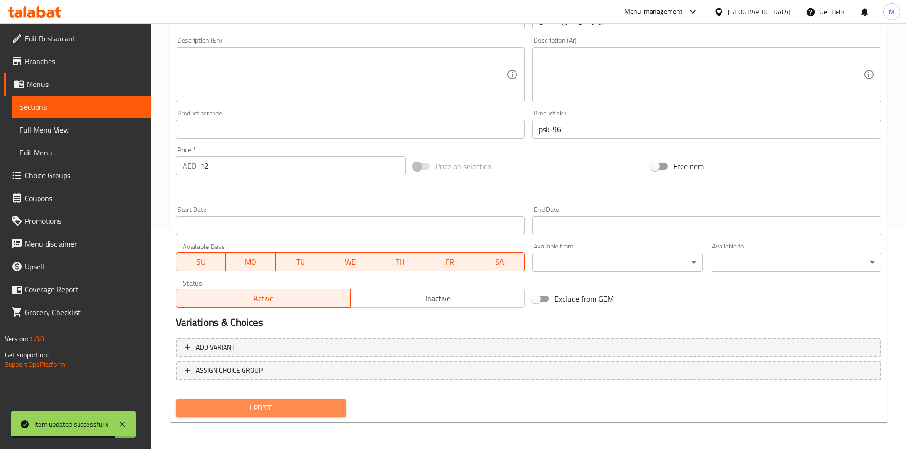
click at [312, 408] on span "Update" at bounding box center [262, 408] width 156 height 12
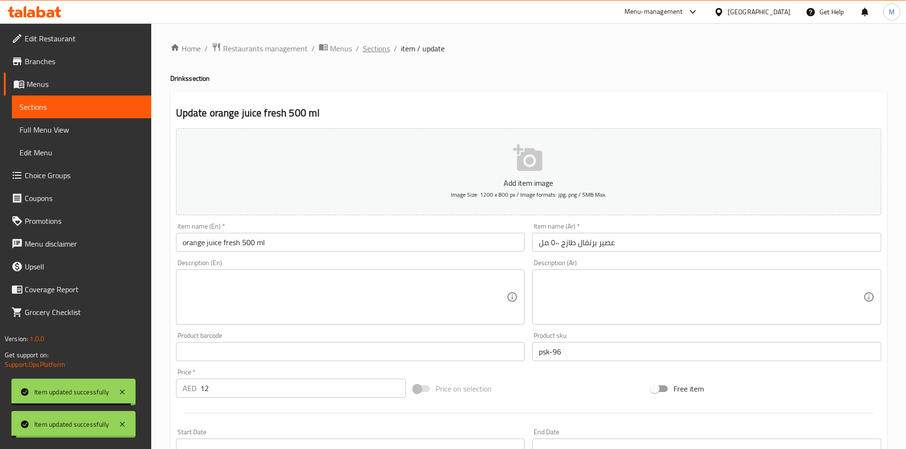
click at [383, 48] on span "Sections" at bounding box center [376, 48] width 27 height 11
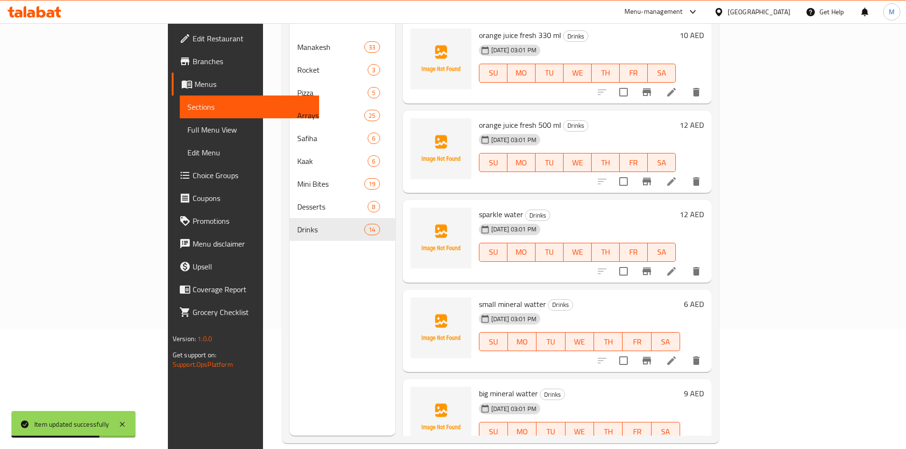
scroll to position [133, 0]
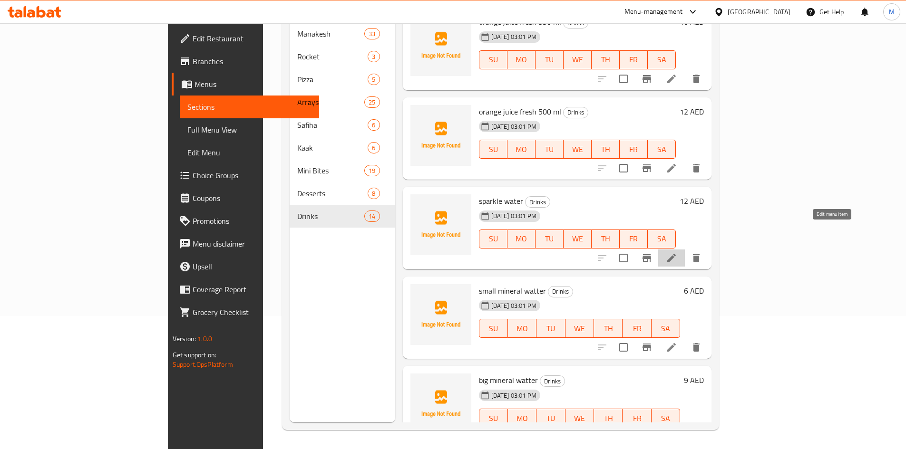
click at [677, 253] on icon at bounding box center [671, 258] width 11 height 11
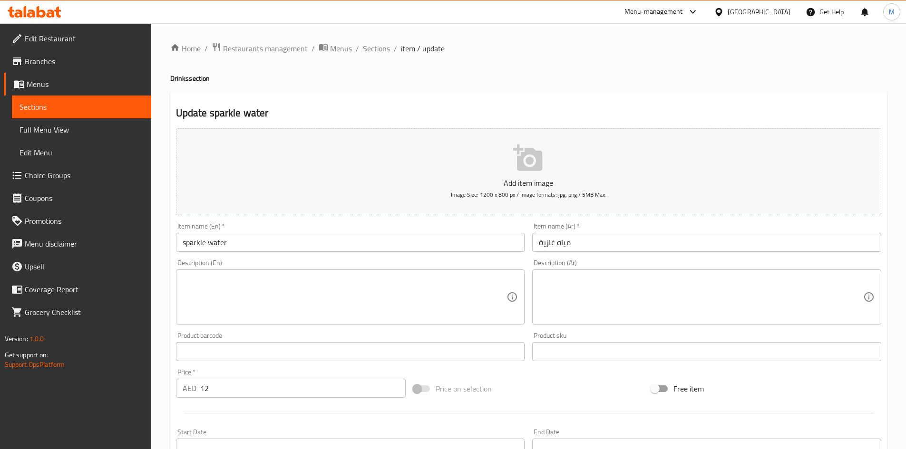
click at [558, 327] on div "Description (Ar) Description (Ar)" at bounding box center [706, 292] width 357 height 73
click at [571, 352] on input "text" at bounding box center [706, 351] width 349 height 19
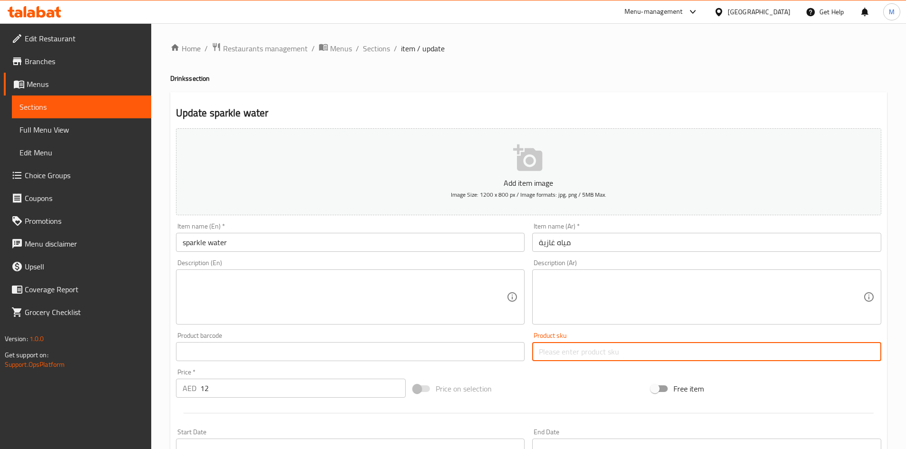
paste input "psk-97"
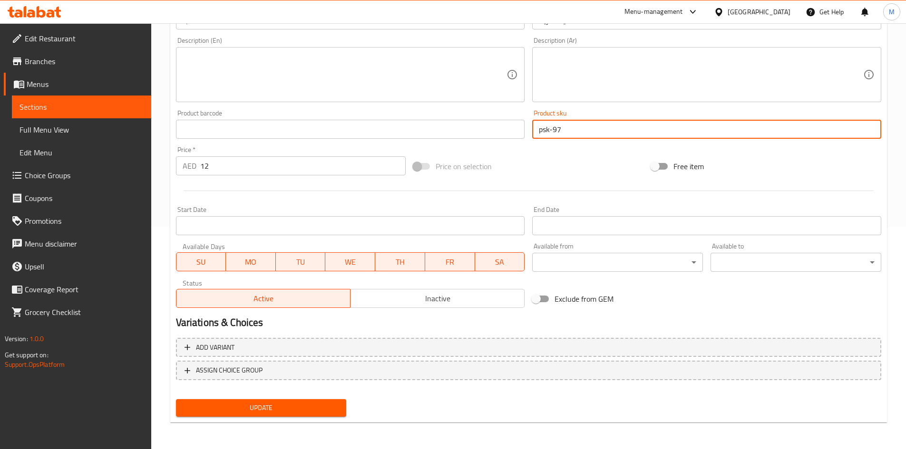
type input "psk-97"
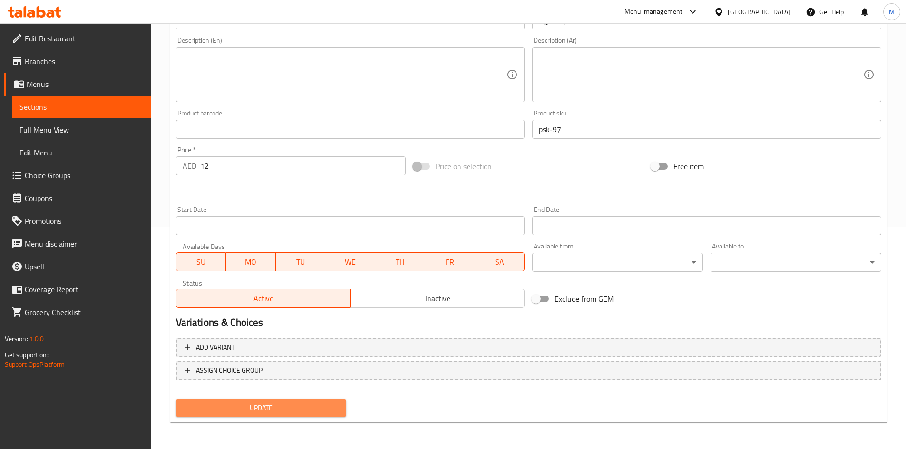
click at [309, 406] on span "Update" at bounding box center [262, 408] width 156 height 12
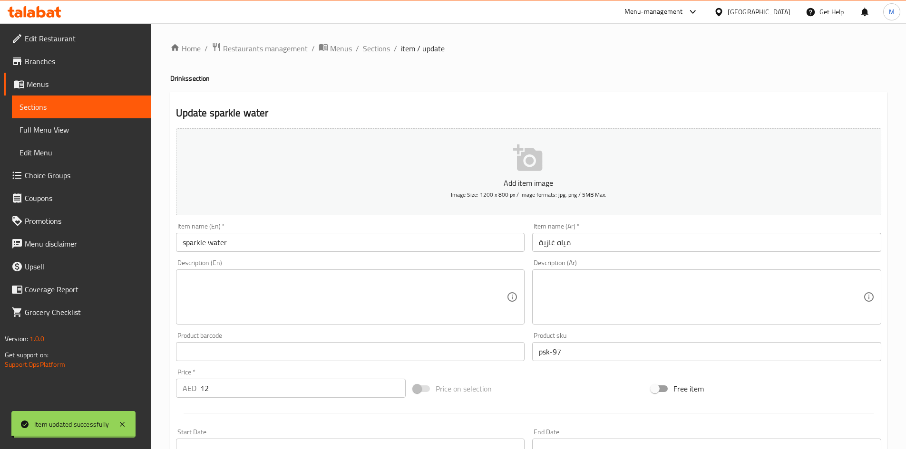
click at [379, 48] on span "Sections" at bounding box center [376, 48] width 27 height 11
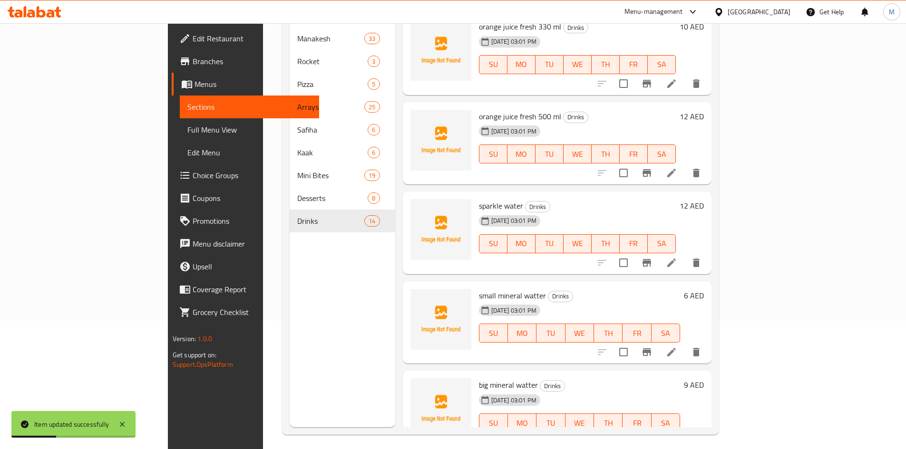
scroll to position [133, 0]
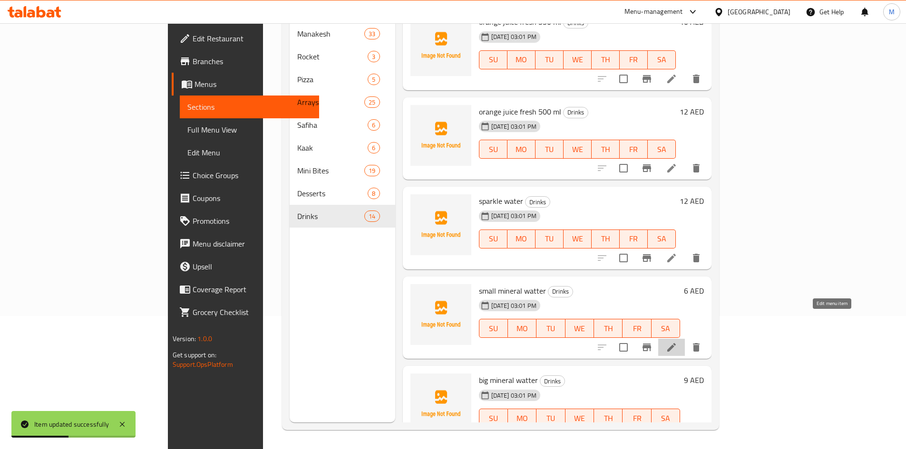
click at [677, 342] on icon at bounding box center [671, 347] width 11 height 11
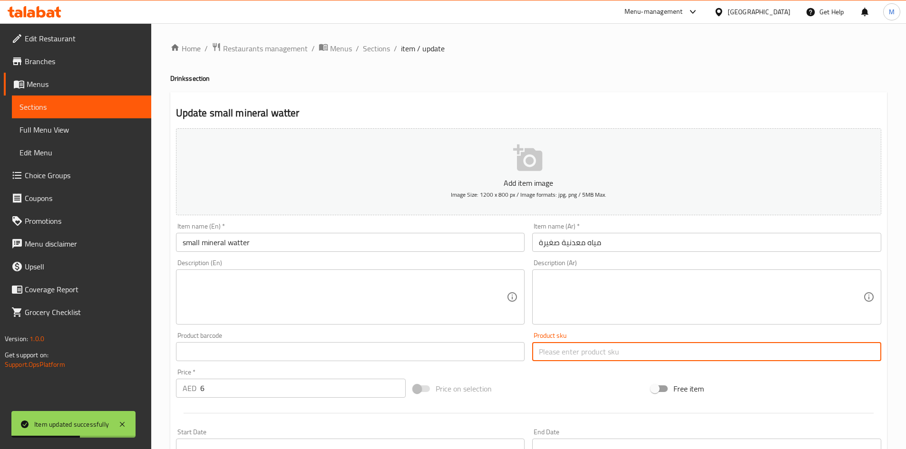
click at [577, 347] on input "text" at bounding box center [706, 351] width 349 height 19
paste input "psk-98"
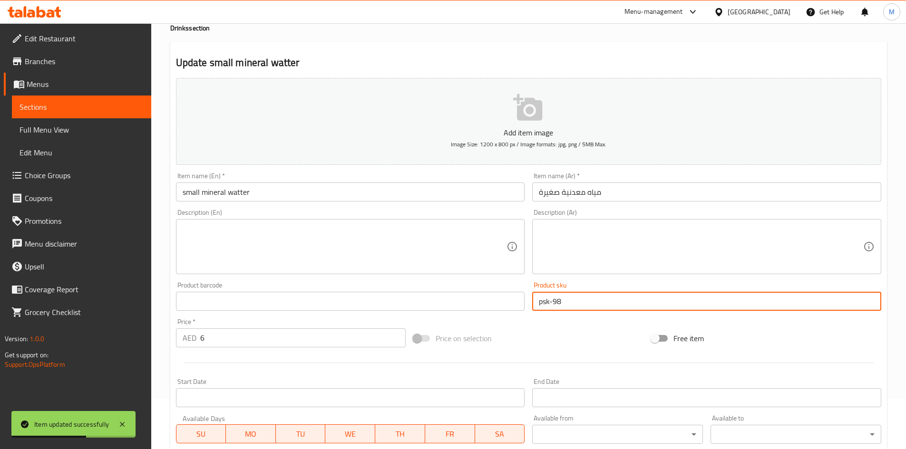
scroll to position [223, 0]
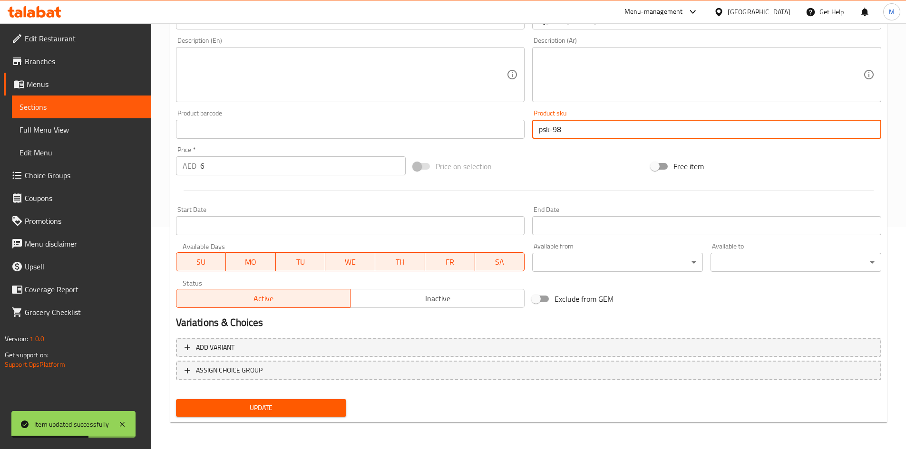
type input "psk-98"
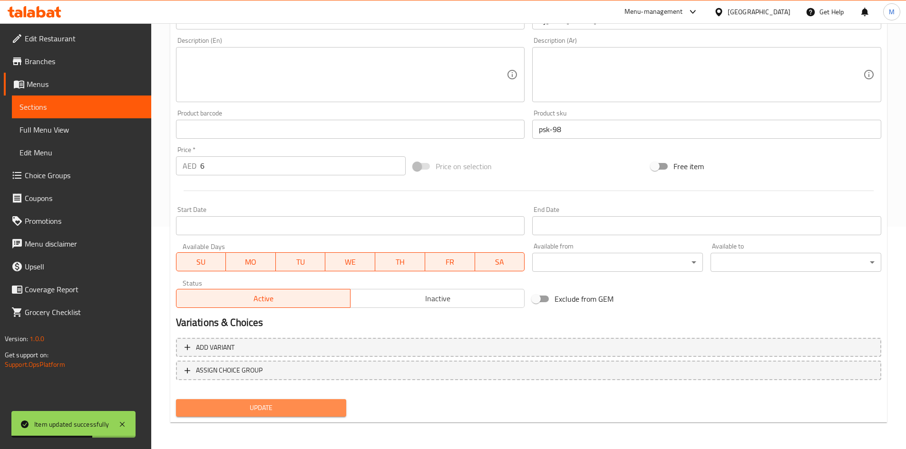
click at [318, 415] on button "Update" at bounding box center [261, 408] width 171 height 18
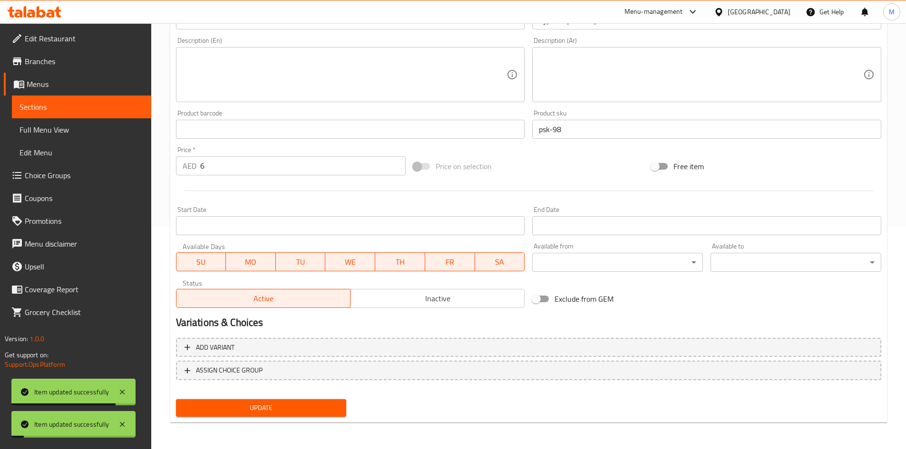
scroll to position [0, 0]
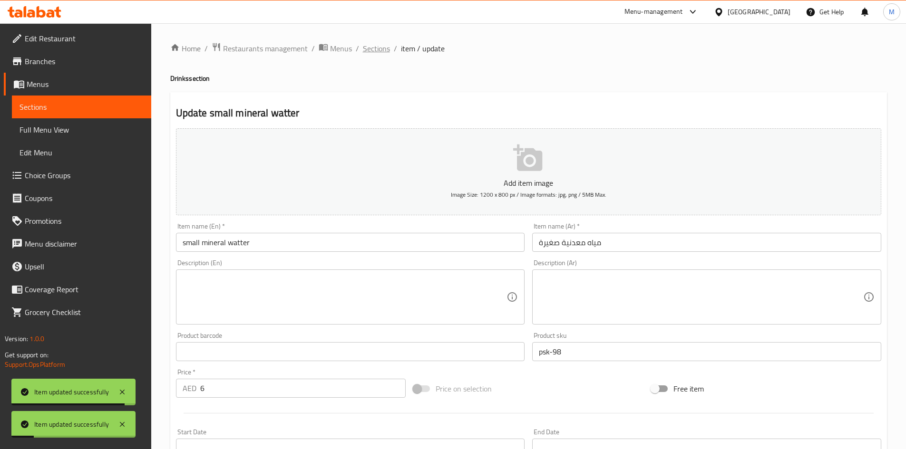
click at [363, 52] on span "Sections" at bounding box center [376, 48] width 27 height 11
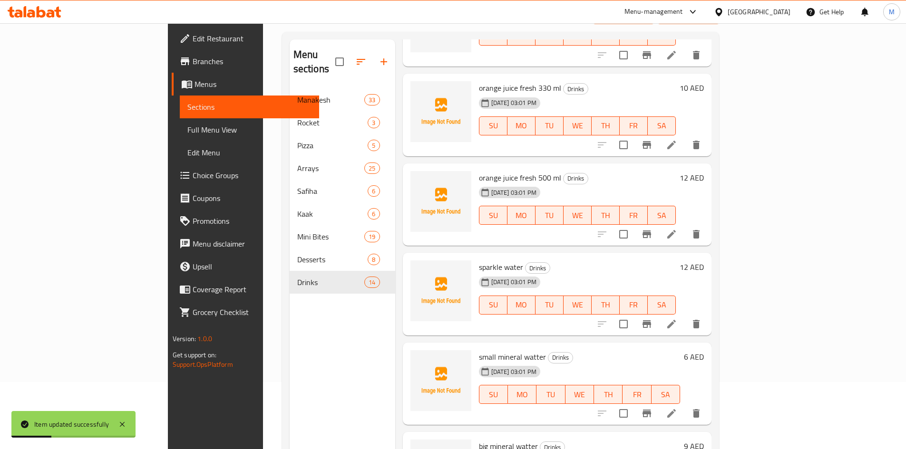
scroll to position [133, 0]
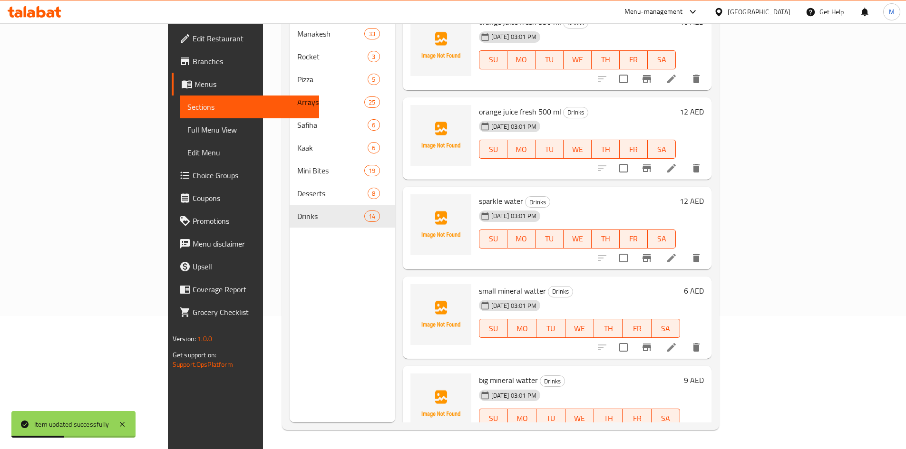
click at [677, 432] on icon at bounding box center [671, 437] width 11 height 11
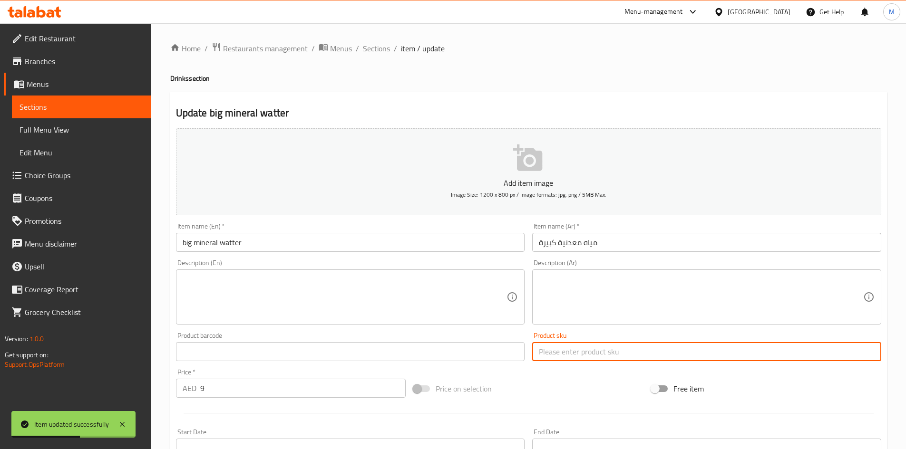
click at [598, 354] on input "text" at bounding box center [706, 351] width 349 height 19
paste input "psk-99"
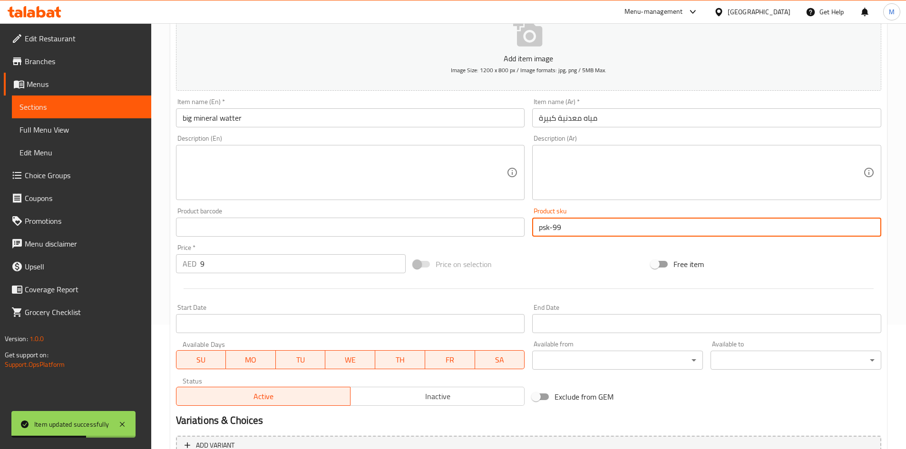
scroll to position [223, 0]
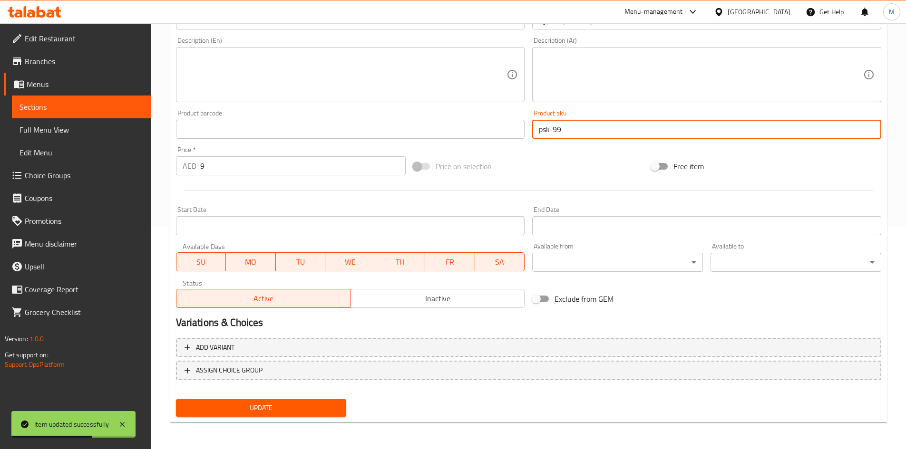
type input "psk-99"
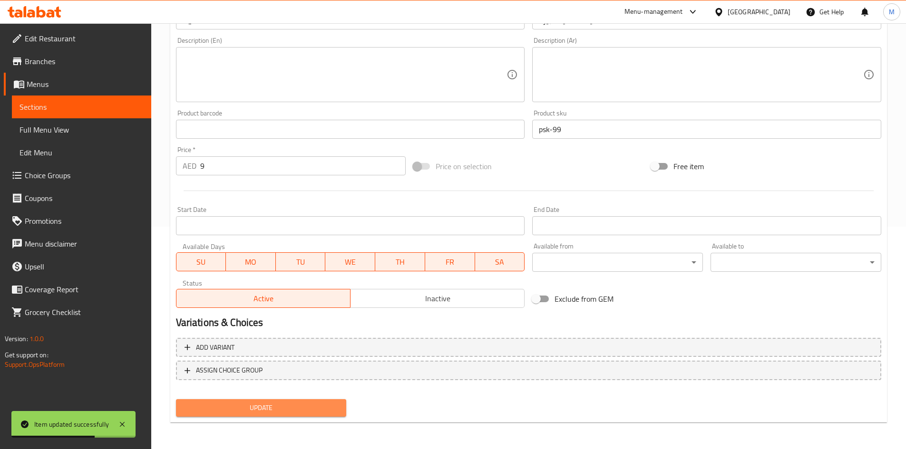
click at [316, 413] on span "Update" at bounding box center [262, 408] width 156 height 12
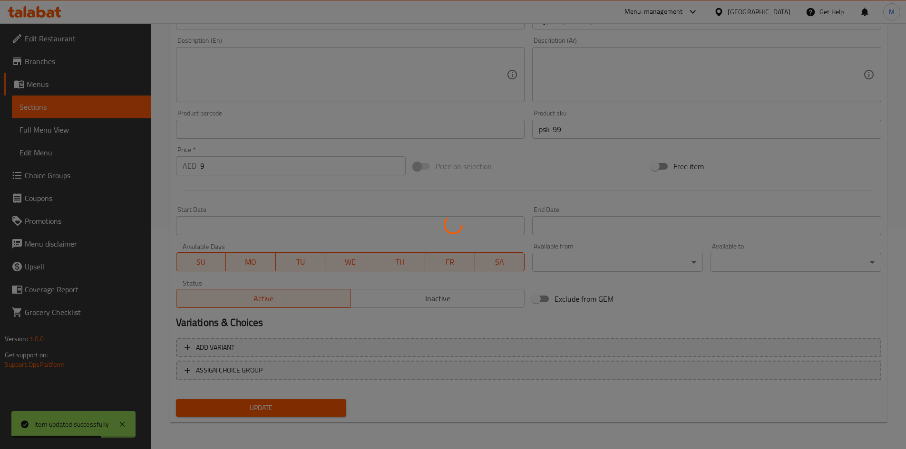
scroll to position [0, 0]
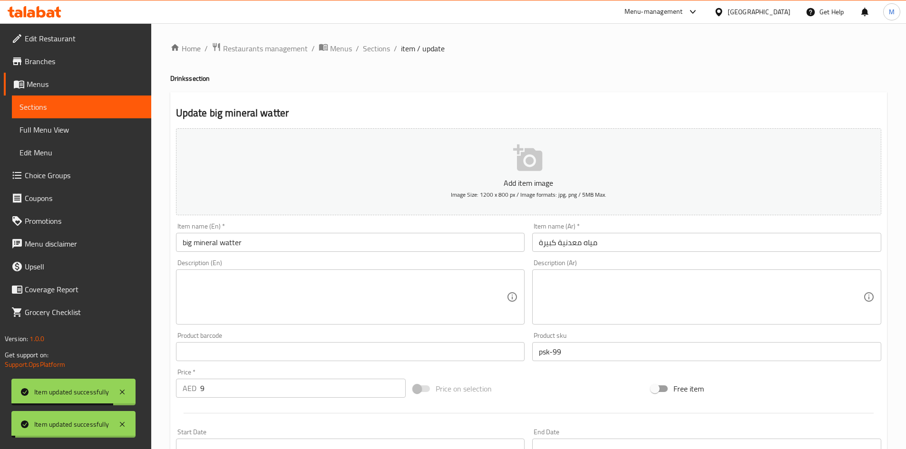
click at [374, 40] on div "Home / Restaurants management / Menus / Sections / item / update Drinks section…" at bounding box center [528, 347] width 755 height 649
click at [377, 49] on span "Sections" at bounding box center [376, 48] width 27 height 11
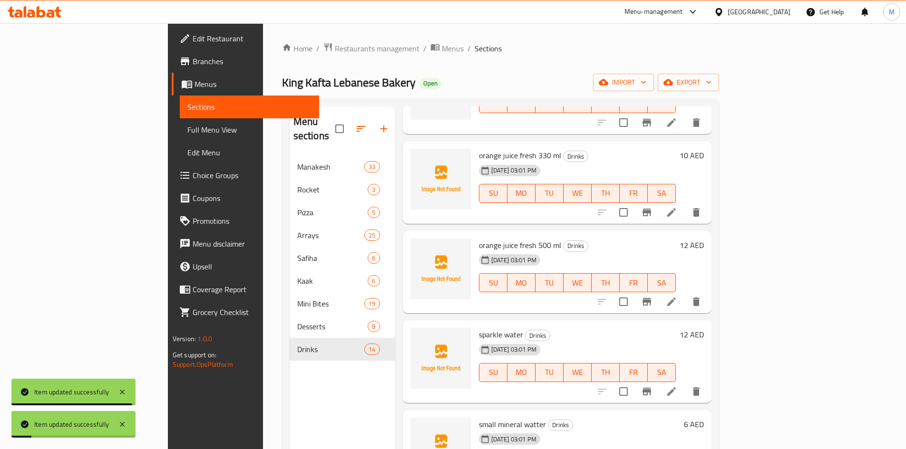
scroll to position [858, 0]
